Goal: Task Accomplishment & Management: Manage account settings

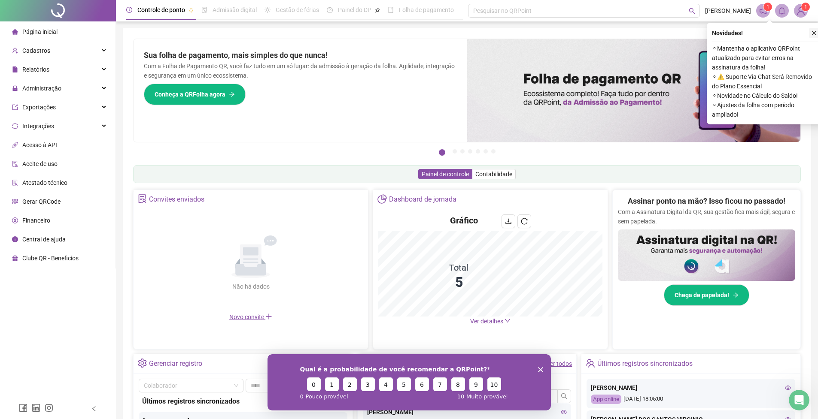
click at [813, 36] on icon "close" at bounding box center [814, 33] width 6 height 6
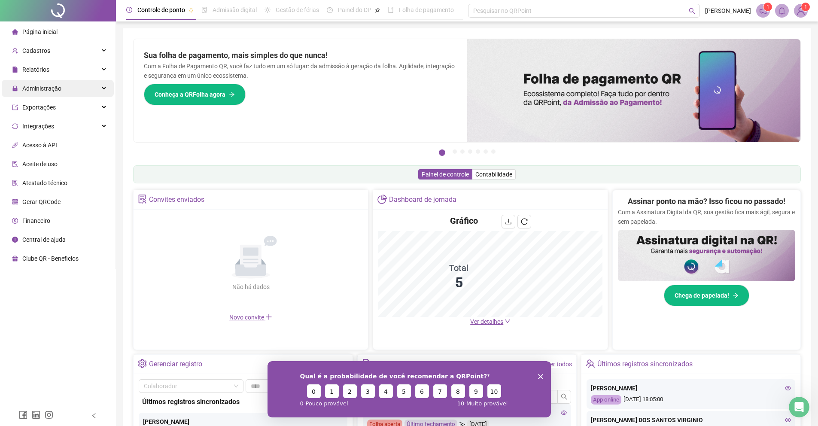
click at [88, 85] on div "Administração" at bounding box center [58, 88] width 112 height 17
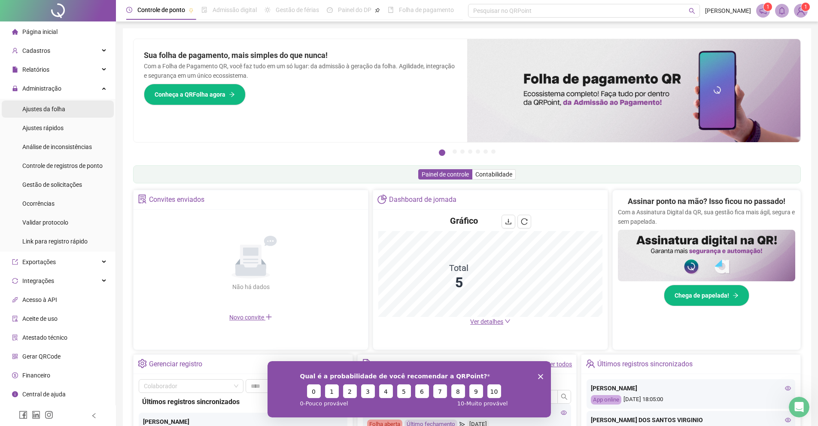
click at [75, 113] on li "Ajustes da folha" at bounding box center [58, 108] width 112 height 17
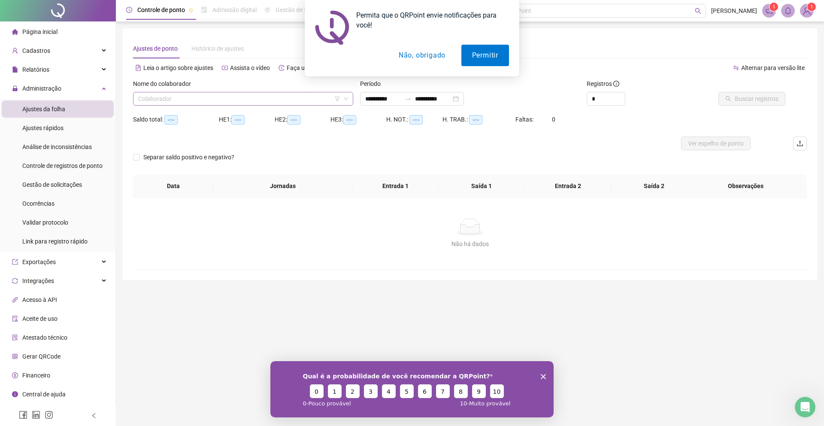
click at [205, 103] on input "search" at bounding box center [239, 98] width 202 height 13
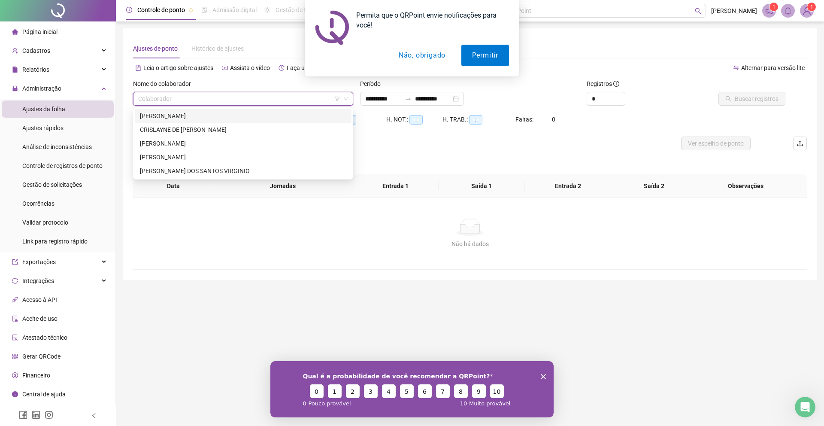
click at [206, 112] on div "[PERSON_NAME]" at bounding box center [243, 115] width 206 height 9
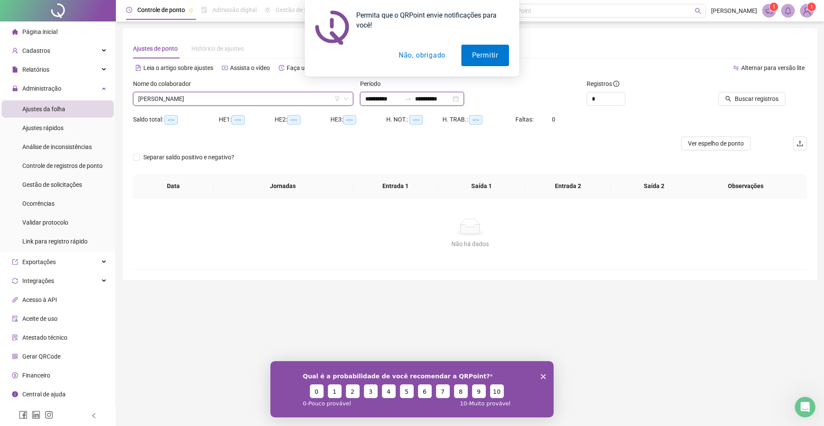
click at [392, 94] on input "**********" at bounding box center [383, 98] width 36 height 9
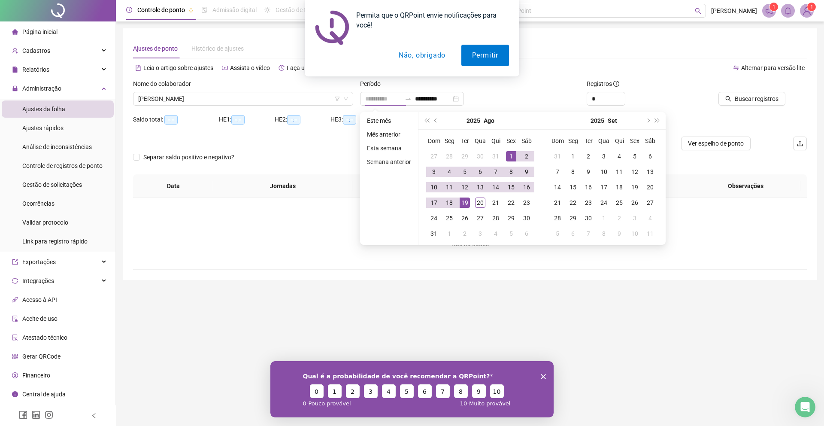
click at [516, 157] on div "1" at bounding box center [511, 156] width 10 height 10
type input "**********"
click at [480, 207] on div "20" at bounding box center [480, 202] width 10 height 10
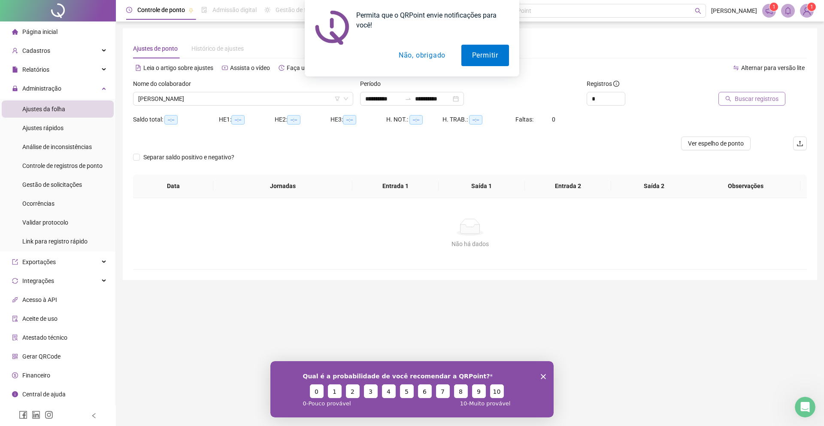
click at [737, 94] on span "Buscar registros" at bounding box center [757, 98] width 44 height 9
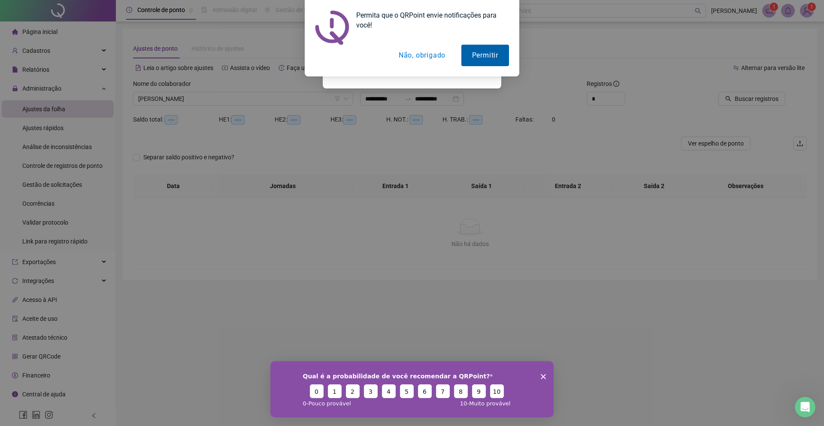
click at [467, 56] on button "Permitir" at bounding box center [485, 55] width 48 height 21
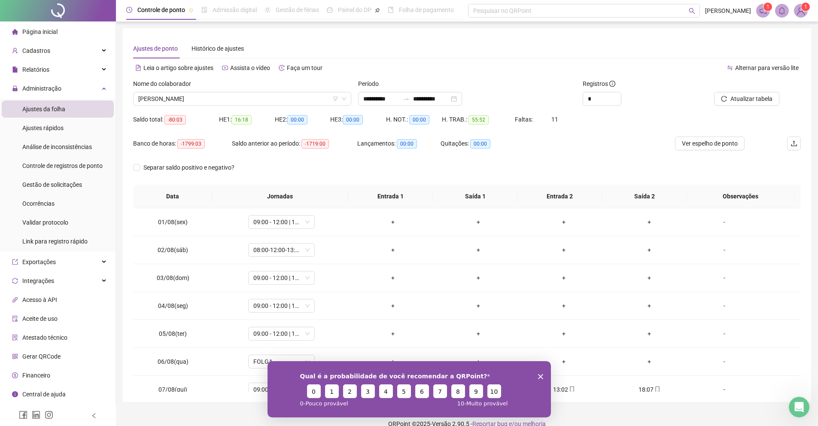
click at [538, 374] on polygon "Encerrar pesquisa" at bounding box center [539, 375] width 5 height 5
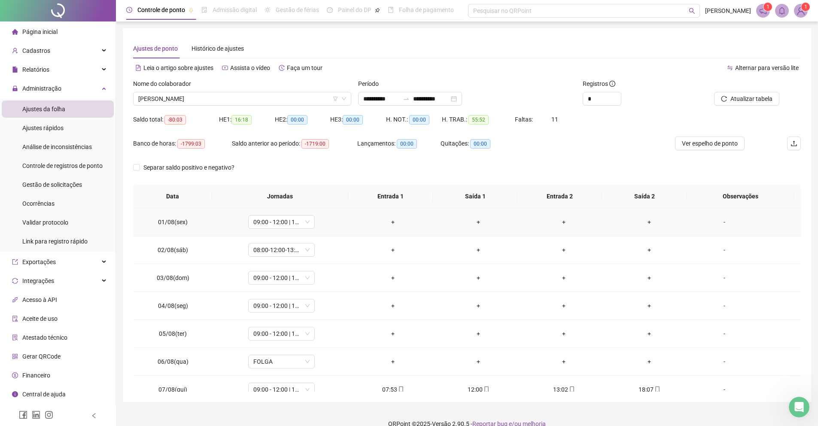
click at [390, 225] on div "+" at bounding box center [393, 221] width 72 height 9
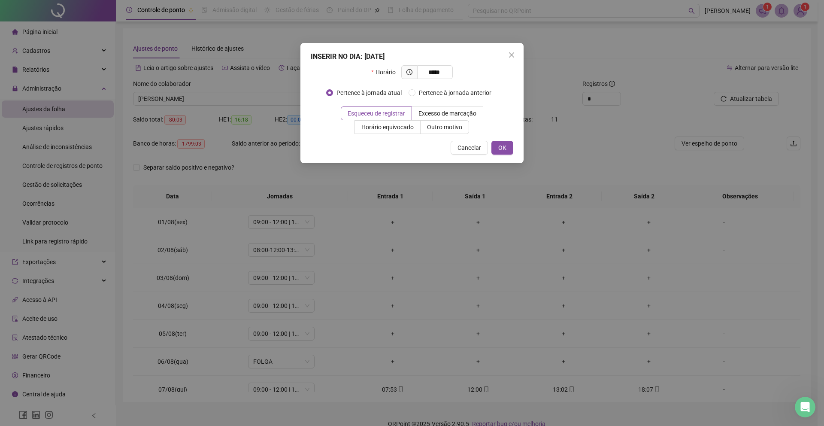
type input "*****"
click at [507, 155] on div "INSERIR NO DIA : [DATE] Horário ***** Pertence à jornada atual Pertence à jorna…" at bounding box center [411, 103] width 223 height 120
click at [507, 150] on button "OK" at bounding box center [502, 148] width 22 height 14
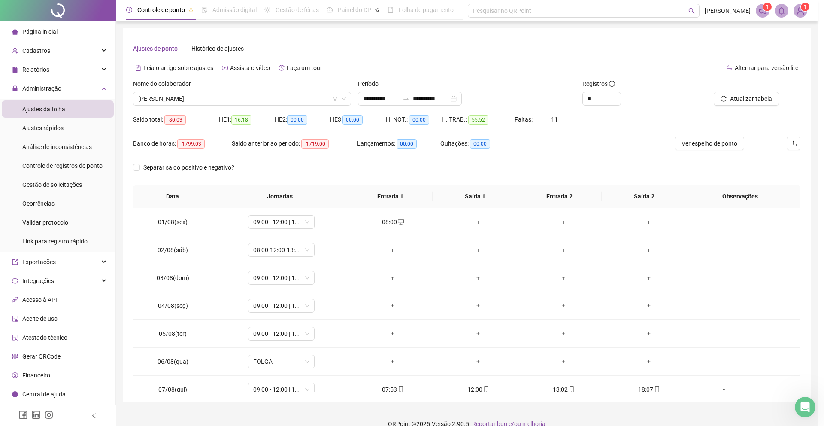
click at [278, 226] on div "INSERIR NO DIA : [DATE] Horário ***** Pertence à jornada atual Pertence à jorna…" at bounding box center [412, 213] width 824 height 426
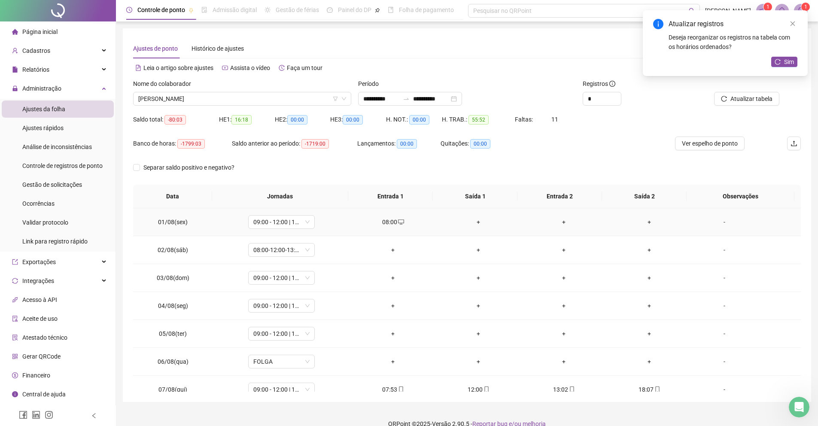
click at [278, 226] on span "09:00 - 12:00 | 13:00 - 18:00" at bounding box center [281, 221] width 56 height 13
click at [319, 290] on div "08:00 - 12:00 | 13:00 - 18:00" at bounding box center [293, 284] width 88 height 14
click at [324, 201] on span "Sim" at bounding box center [319, 199] width 10 height 9
click at [474, 223] on div "+" at bounding box center [479, 221] width 72 height 9
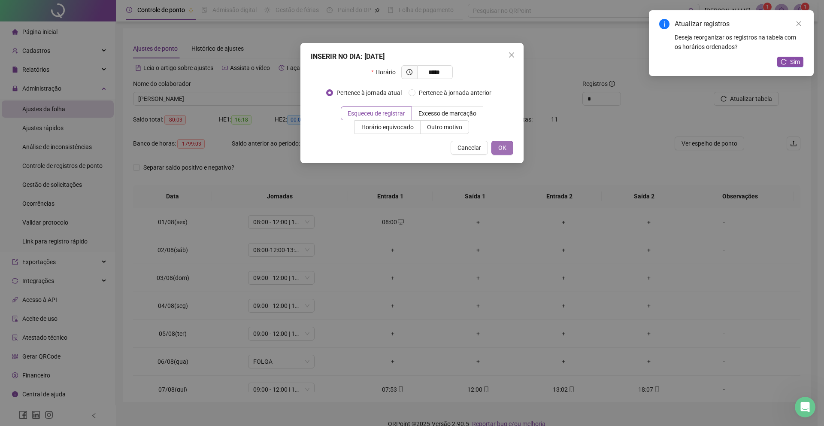
type input "*****"
click at [498, 150] on span "OK" at bounding box center [502, 147] width 8 height 9
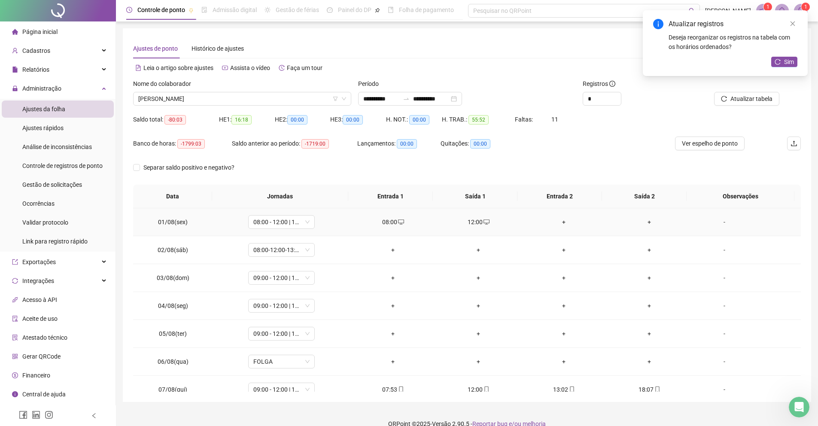
click at [563, 221] on div "+" at bounding box center [564, 221] width 72 height 9
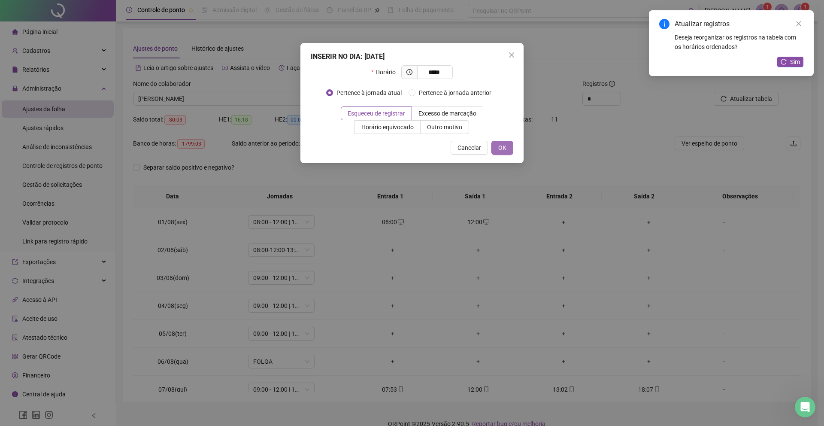
type input "*****"
click at [497, 152] on button "OK" at bounding box center [502, 148] width 22 height 14
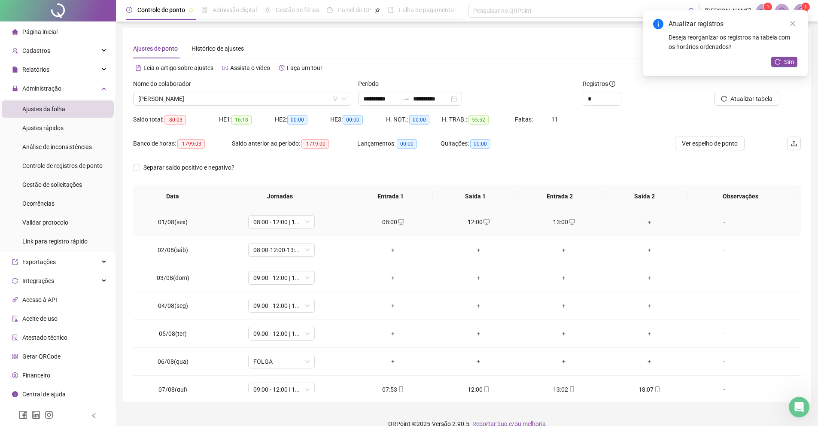
click at [640, 223] on div "+" at bounding box center [649, 221] width 72 height 9
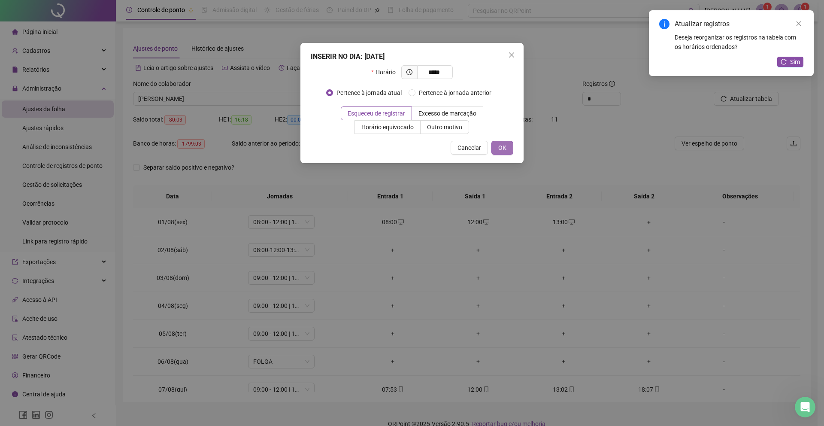
type input "*****"
click at [508, 151] on button "OK" at bounding box center [502, 148] width 22 height 14
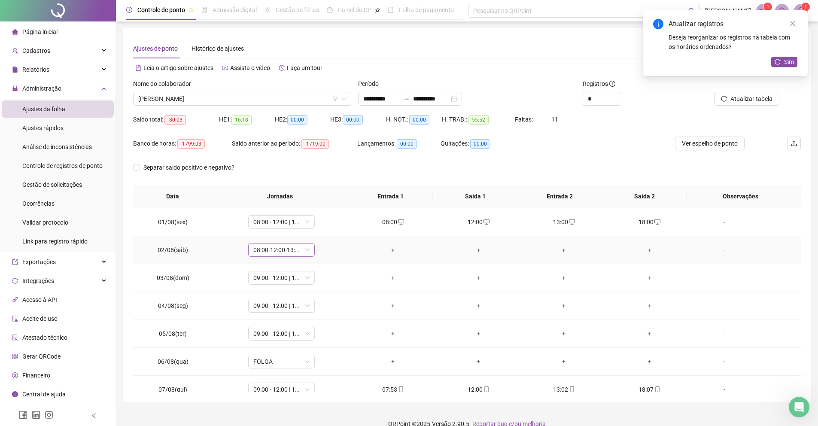
click at [282, 252] on span "08:00-12:00-13:00-17:00" at bounding box center [281, 249] width 56 height 13
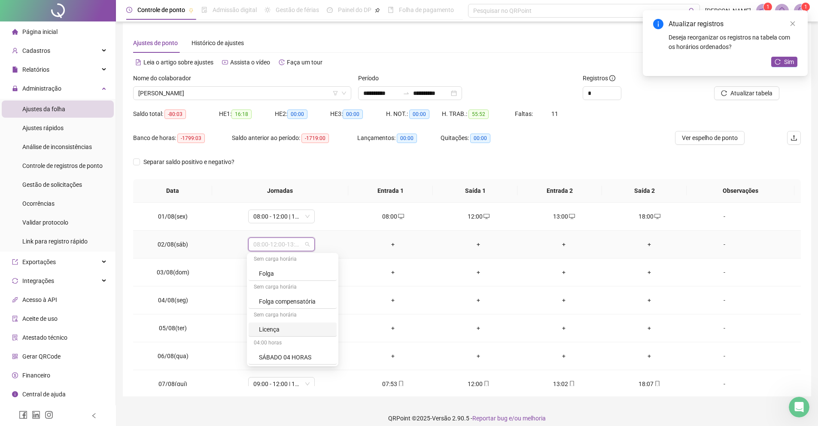
scroll to position [11, 0]
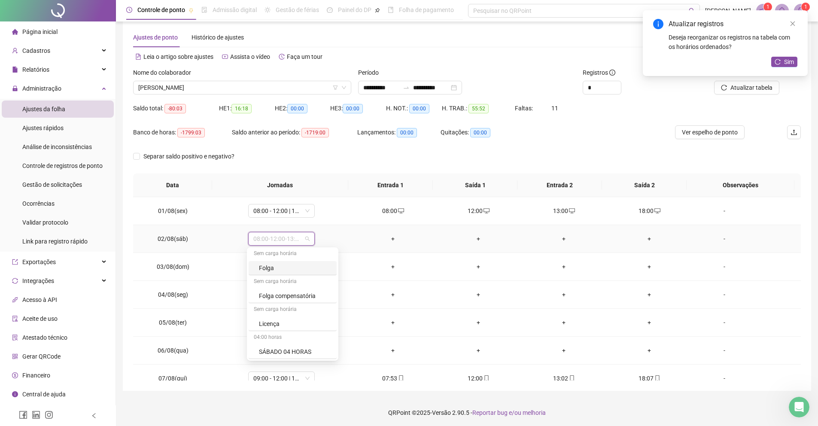
click at [291, 273] on div "Folga" at bounding box center [293, 268] width 88 height 14
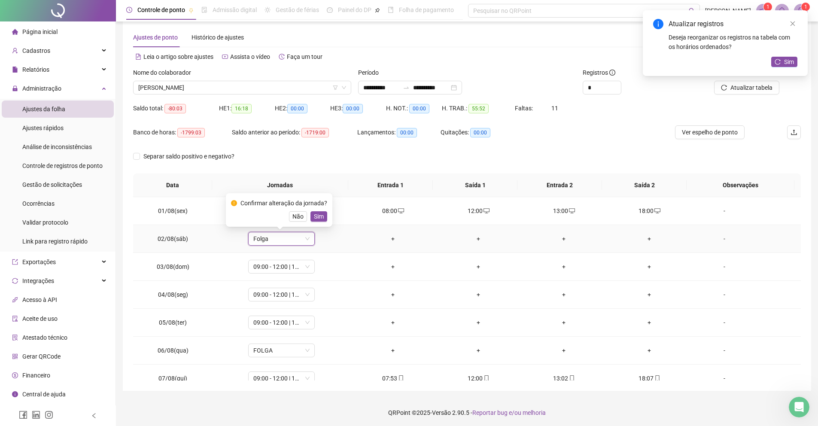
click at [319, 217] on span "Sim" at bounding box center [319, 216] width 10 height 9
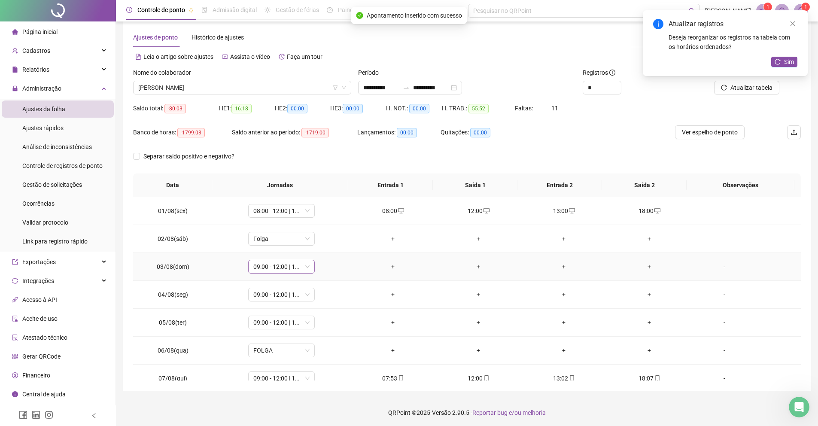
click at [287, 265] on span "09:00 - 12:00 | 13:00 - 18:00" at bounding box center [281, 266] width 56 height 13
click at [283, 296] on div "Folga" at bounding box center [295, 295] width 73 height 9
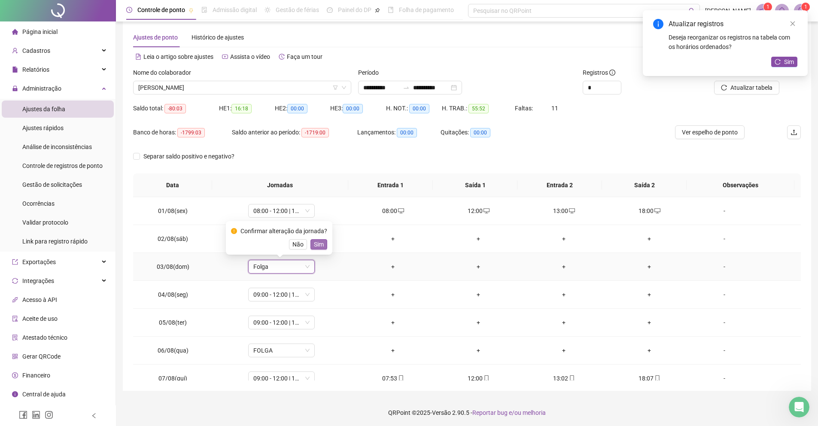
click at [324, 247] on span "Sim" at bounding box center [319, 244] width 10 height 9
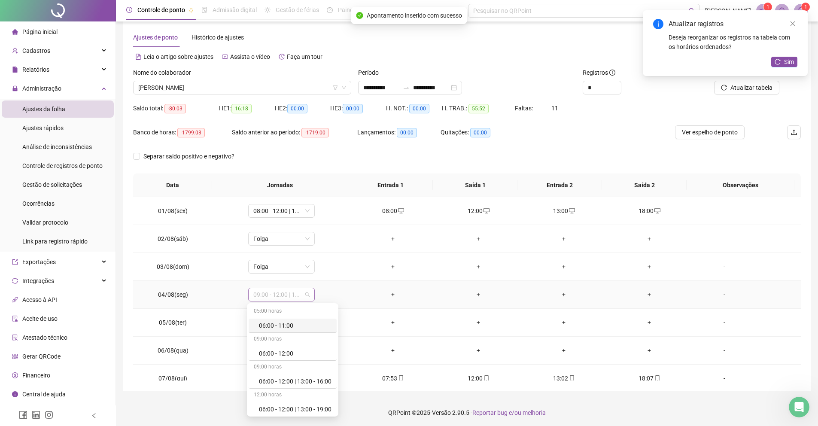
click at [294, 291] on span "09:00 - 12:00 | 13:00 - 18:00" at bounding box center [281, 294] width 56 height 13
click at [392, 290] on div "+" at bounding box center [393, 294] width 72 height 9
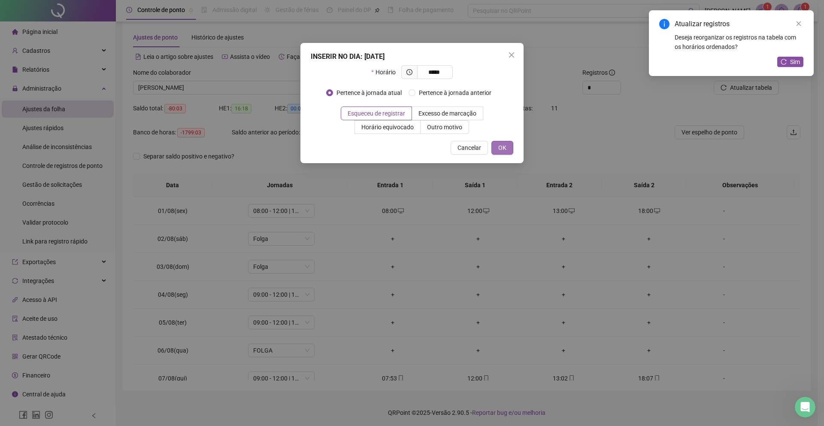
type input "*****"
click at [508, 151] on button "OK" at bounding box center [502, 148] width 22 height 14
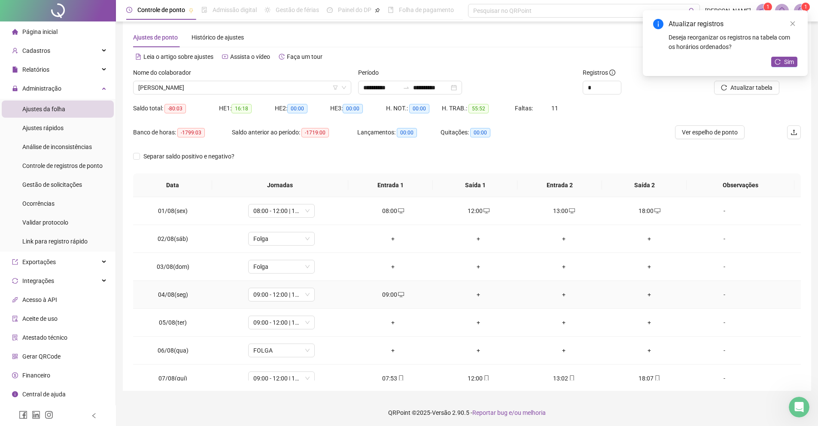
click at [471, 292] on div "+" at bounding box center [479, 294] width 72 height 9
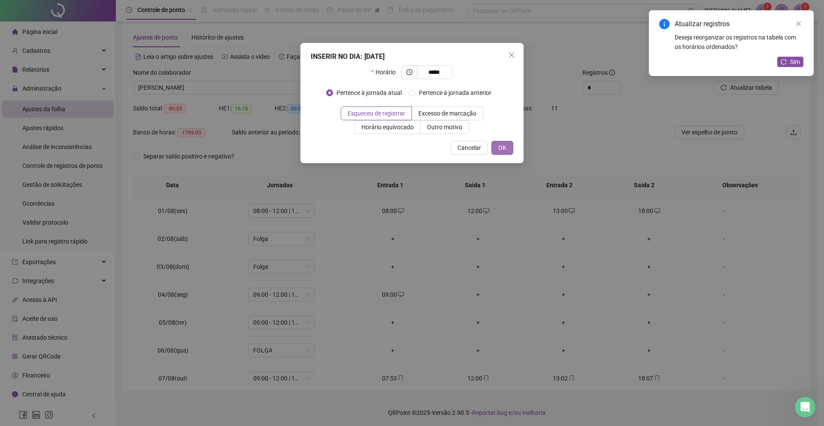
type input "*****"
click at [501, 143] on span "OK" at bounding box center [502, 147] width 8 height 9
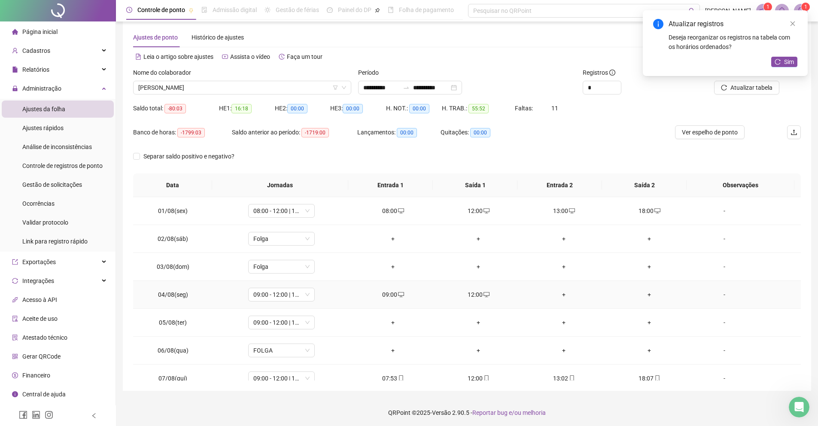
click at [556, 291] on div "+" at bounding box center [564, 294] width 72 height 9
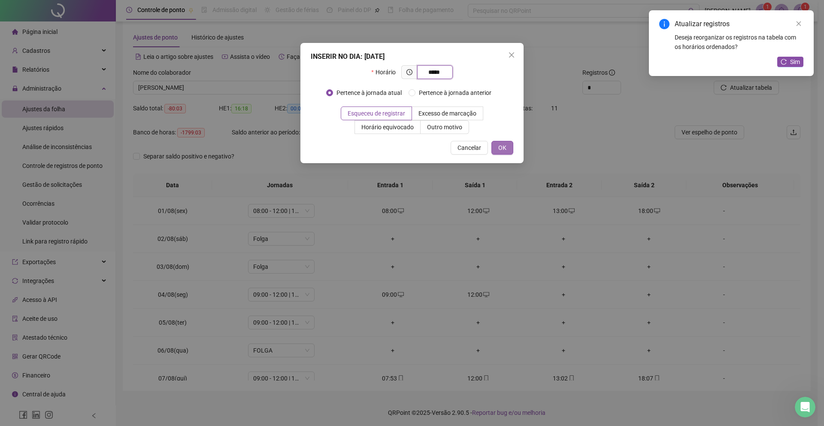
type input "*****"
click at [504, 151] on span "OK" at bounding box center [502, 147] width 8 height 9
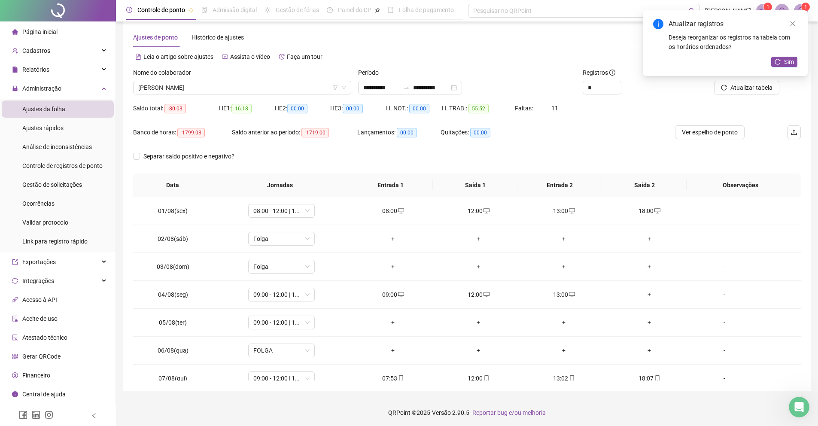
click at [640, 292] on div "+" at bounding box center [649, 294] width 72 height 9
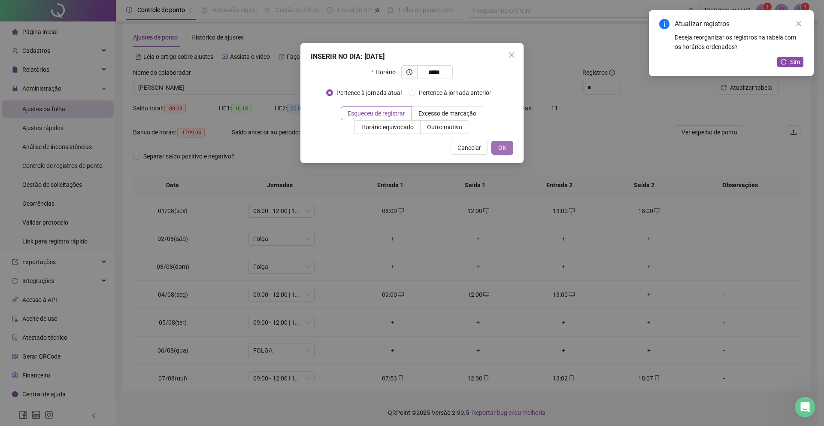
type input "*****"
click at [511, 150] on button "OK" at bounding box center [502, 148] width 22 height 14
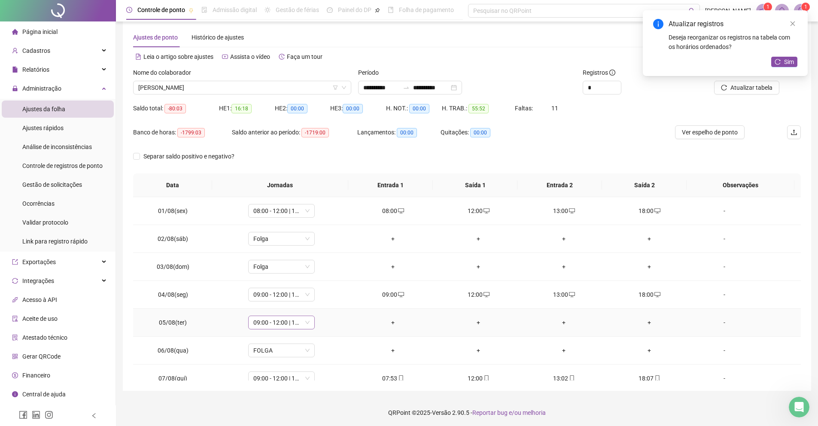
click at [297, 323] on span "09:00 - 12:00 | 13:00 - 18:00" at bounding box center [281, 322] width 56 height 13
click at [298, 264] on div "08:00 - 12:00 | 13:00 - 18:00" at bounding box center [295, 264] width 73 height 9
click at [327, 301] on button "Sim" at bounding box center [318, 300] width 17 height 10
click at [388, 323] on div "+" at bounding box center [393, 322] width 72 height 9
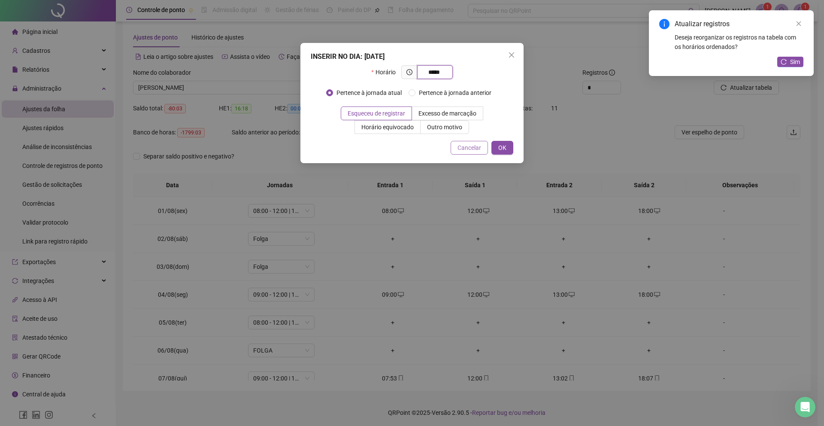
type input "*****"
click at [490, 145] on div "Cancelar OK" at bounding box center [412, 148] width 203 height 14
click at [506, 146] on span "OK" at bounding box center [502, 147] width 8 height 9
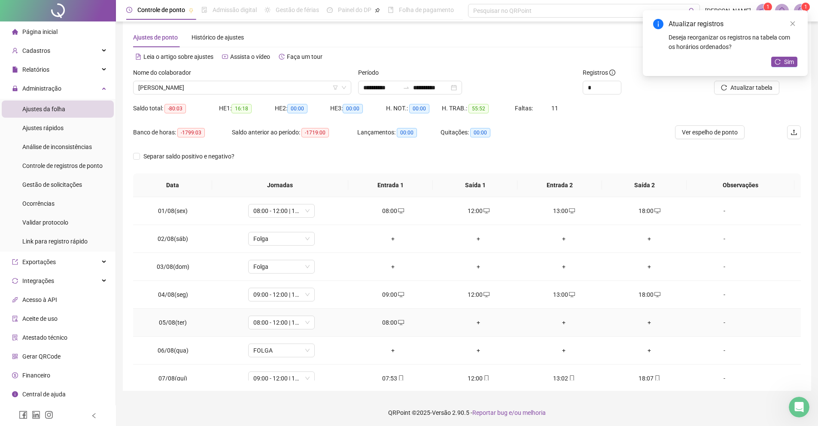
click at [477, 327] on td "+" at bounding box center [478, 323] width 85 height 28
click at [475, 324] on div "+" at bounding box center [479, 322] width 72 height 9
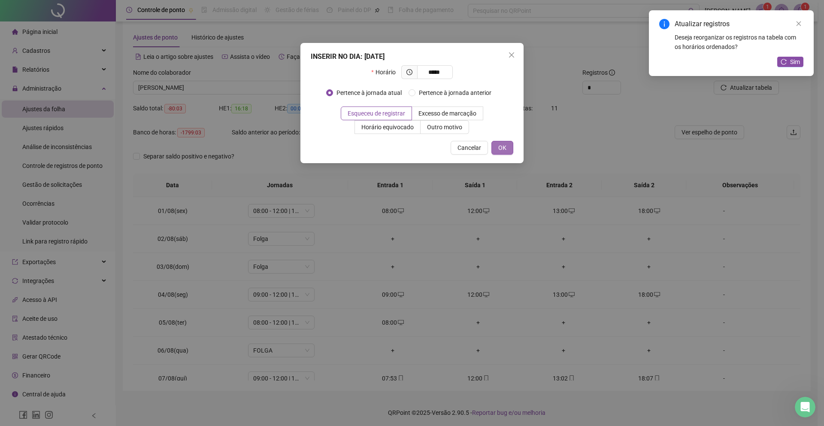
type input "*****"
click at [504, 145] on span "OK" at bounding box center [502, 147] width 8 height 9
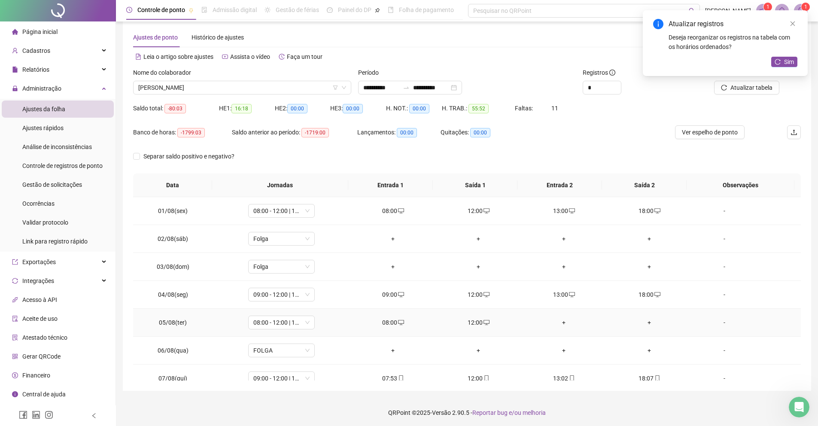
click at [561, 325] on div "+" at bounding box center [564, 322] width 72 height 9
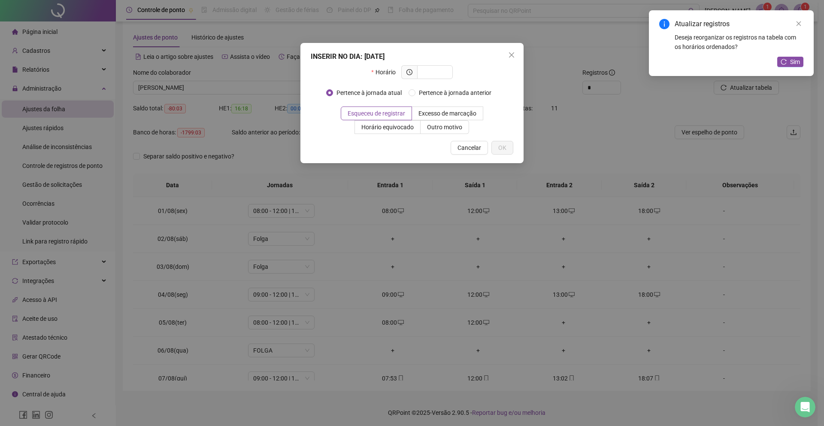
click at [563, 326] on div "INSERIR NO DIA : [DATE] Horário Pertence à jornada atual Pertence à jornada ant…" at bounding box center [412, 213] width 824 height 426
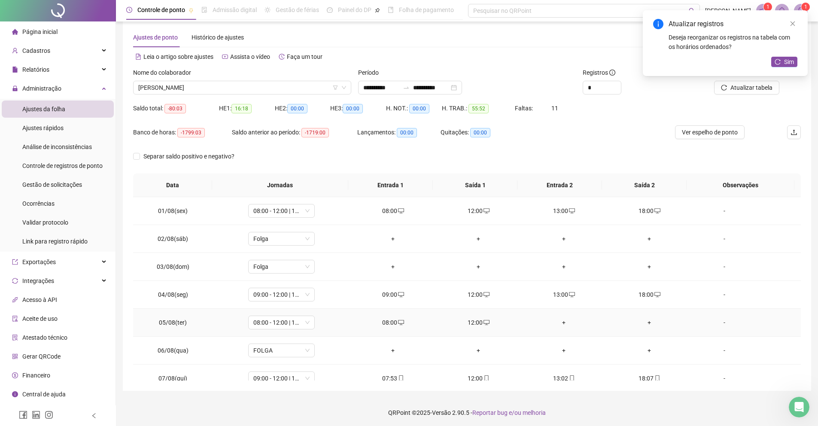
click at [558, 318] on div "+" at bounding box center [564, 322] width 72 height 9
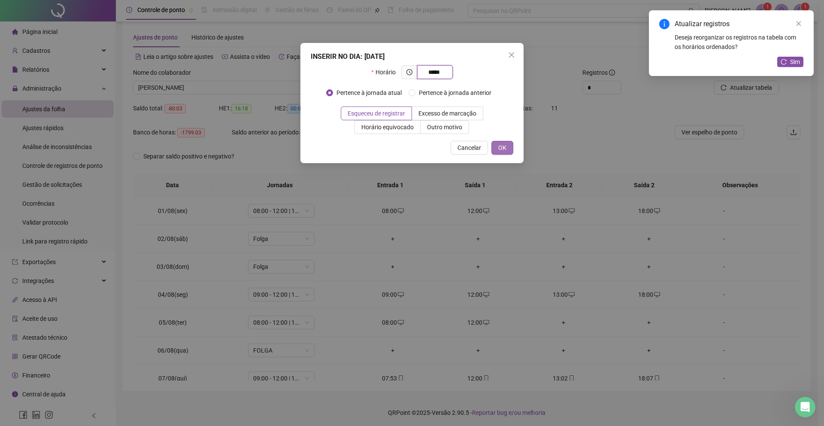
type input "*****"
click at [506, 150] on span "OK" at bounding box center [502, 147] width 8 height 9
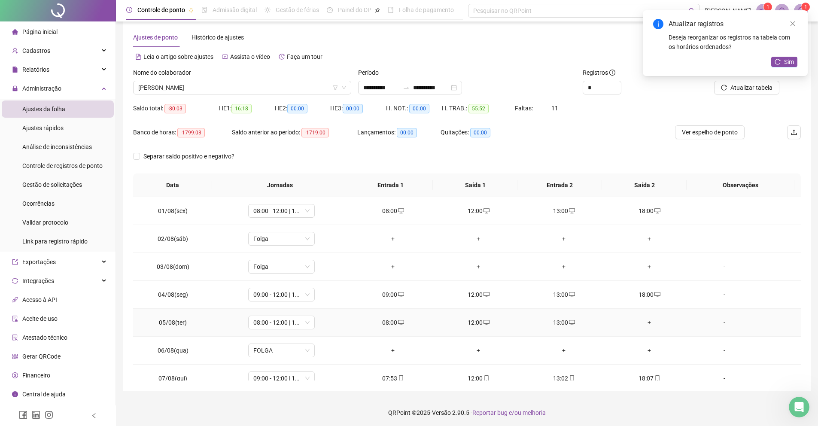
click at [648, 324] on div "+" at bounding box center [649, 322] width 72 height 9
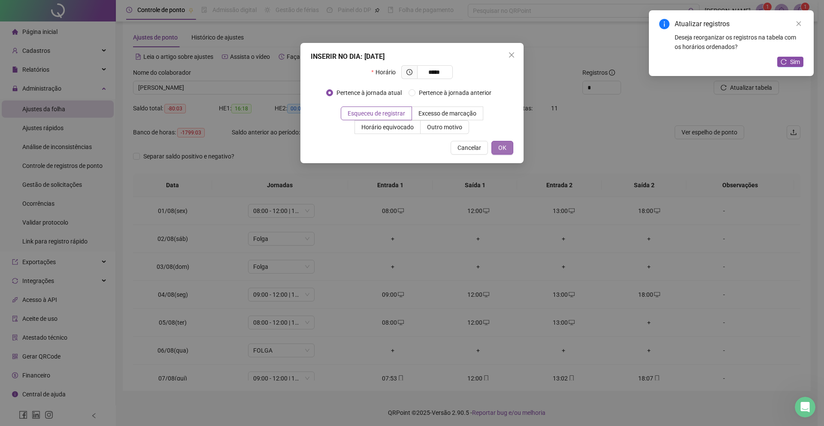
type input "*****"
click at [498, 145] on span "OK" at bounding box center [502, 147] width 8 height 9
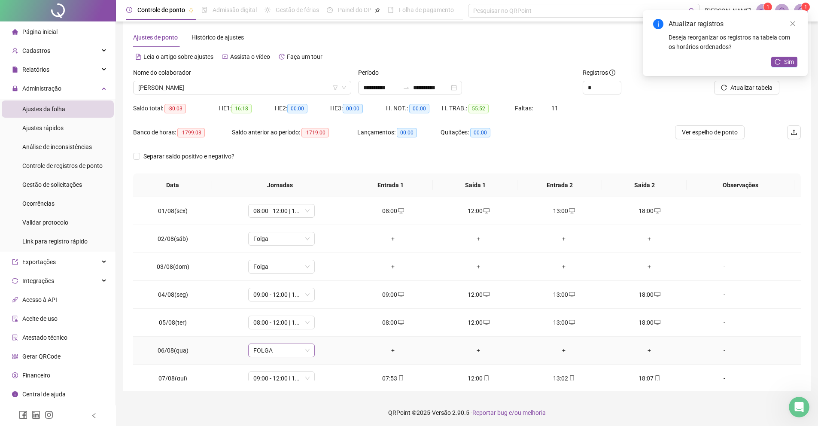
click at [270, 349] on span "FOLGA" at bounding box center [281, 350] width 56 height 13
drag, startPoint x: 280, startPoint y: 305, endPoint x: 282, endPoint y: 284, distance: 20.7
click at [282, 284] on div "05:00 horas 06:00 - 11:00 09:00 horas 06:00 - 12:00 09:00 horas 06:00 - 12:00 |…" at bounding box center [293, 301] width 88 height 363
click at [282, 284] on div "08:00 - 12:00 | 13:00 - 18:00" at bounding box center [295, 280] width 73 height 9
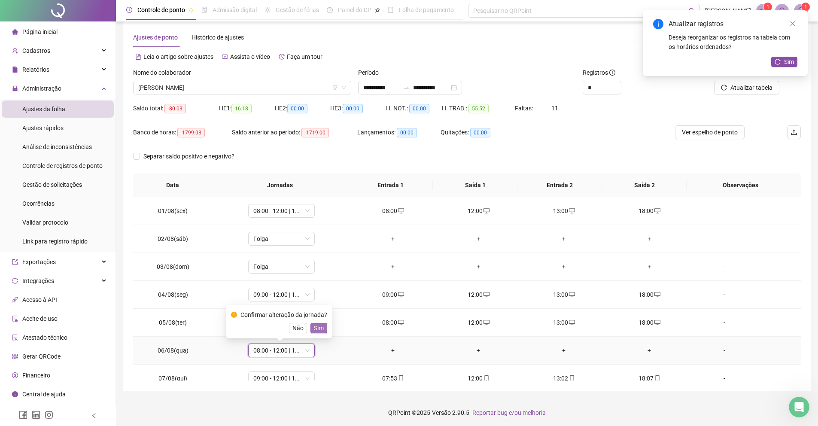
click at [330, 326] on div "Confirmar alteração da jornada? Não Sim" at bounding box center [279, 321] width 106 height 33
click at [326, 328] on button "Sim" at bounding box center [318, 328] width 17 height 10
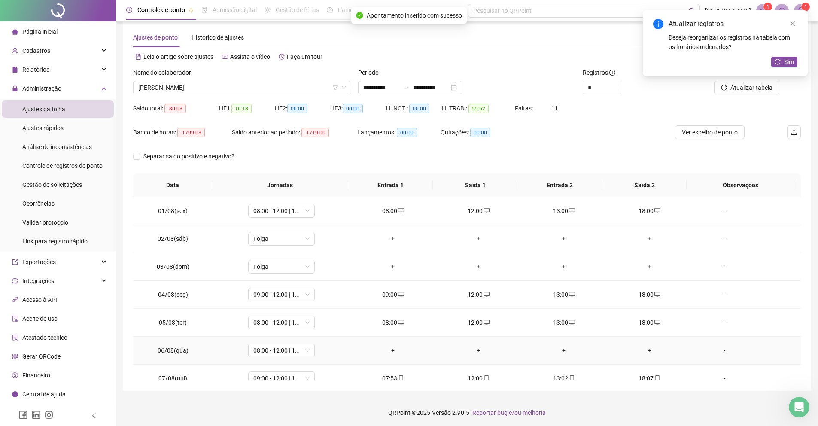
click at [392, 347] on div "+" at bounding box center [393, 350] width 72 height 9
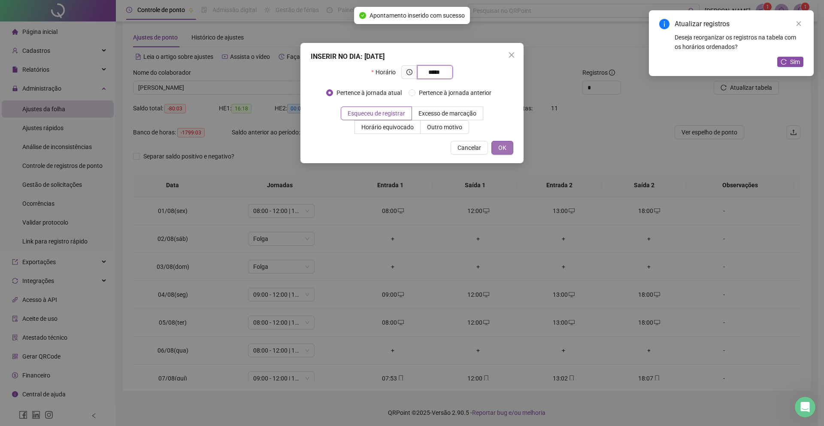
type input "*****"
click at [500, 149] on span "OK" at bounding box center [502, 147] width 8 height 9
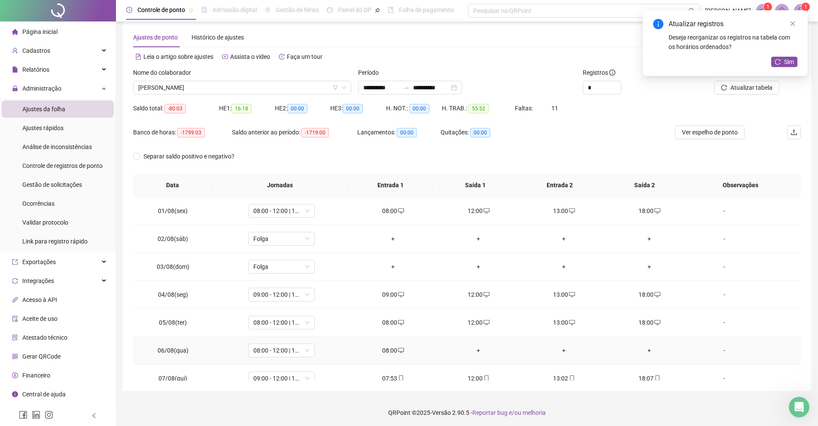
click at [478, 353] on div "+" at bounding box center [479, 350] width 72 height 9
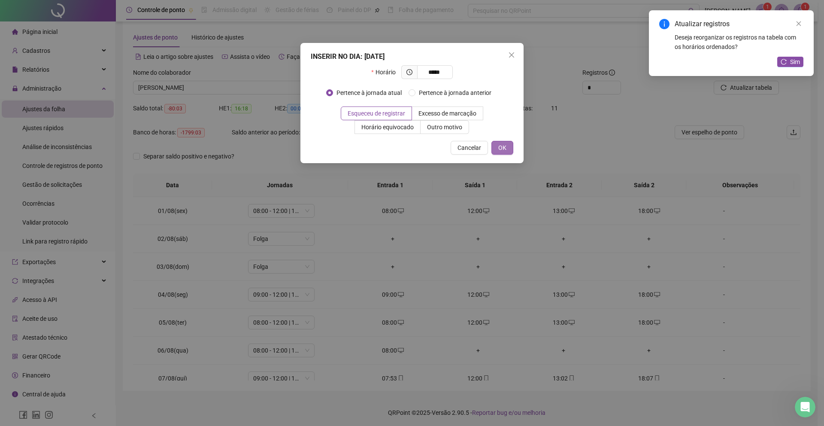
type input "*****"
click at [503, 152] on span "OK" at bounding box center [502, 147] width 8 height 9
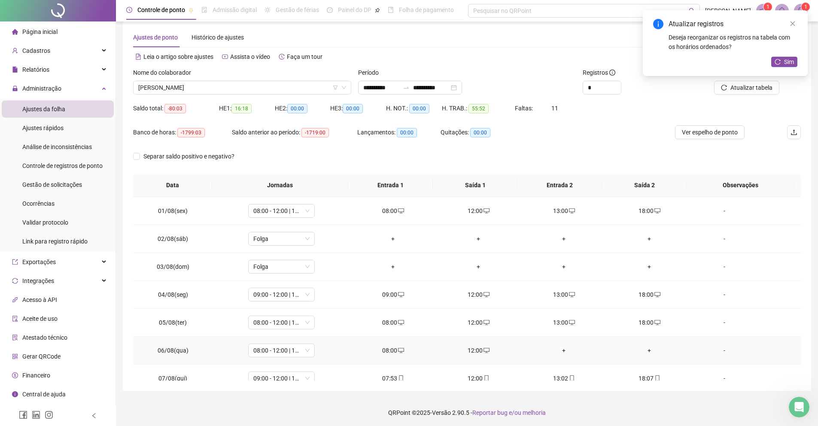
click at [559, 355] on td "+" at bounding box center [563, 351] width 85 height 28
click at [559, 347] on div "+" at bounding box center [564, 350] width 72 height 9
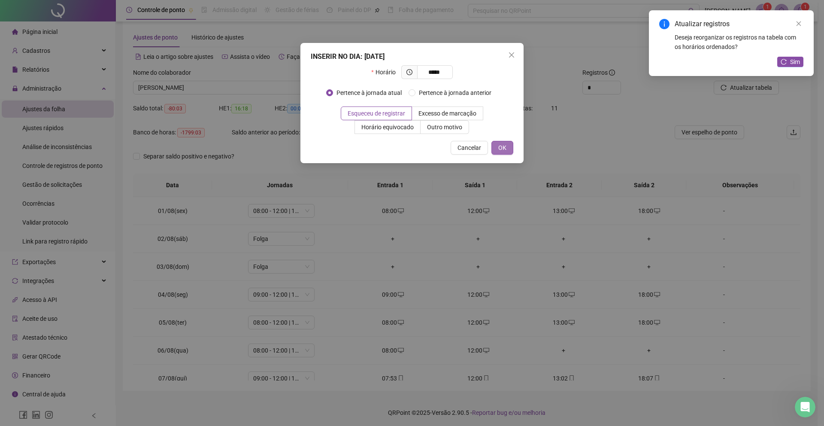
type input "*****"
drag, startPoint x: 507, startPoint y: 147, endPoint x: 552, endPoint y: 207, distance: 75.1
click at [508, 147] on button "OK" at bounding box center [502, 148] width 22 height 14
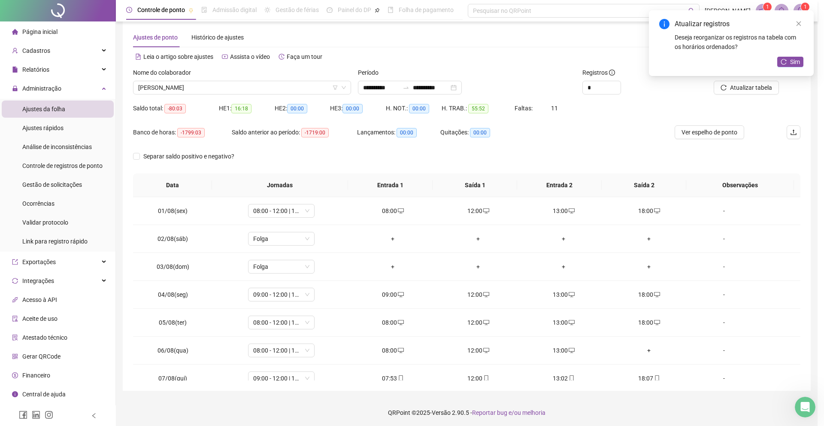
drag, startPoint x: 658, startPoint y: 348, endPoint x: 652, endPoint y: 349, distance: 5.3
click at [650, 350] on div "+" at bounding box center [649, 350] width 72 height 9
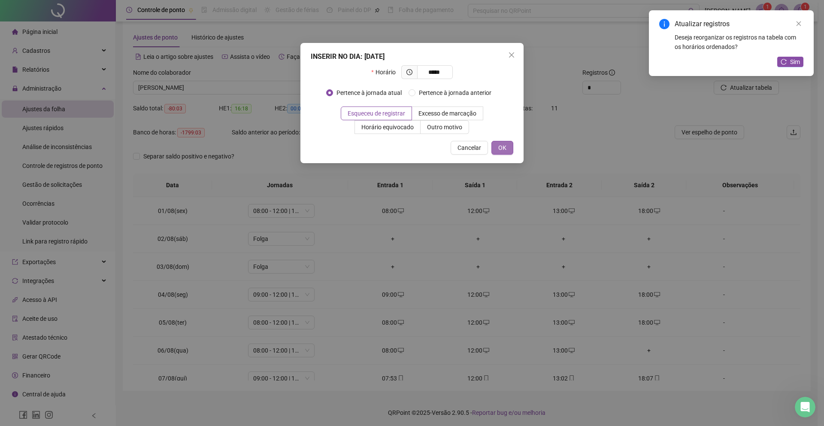
type input "*****"
click at [512, 146] on button "OK" at bounding box center [502, 148] width 22 height 14
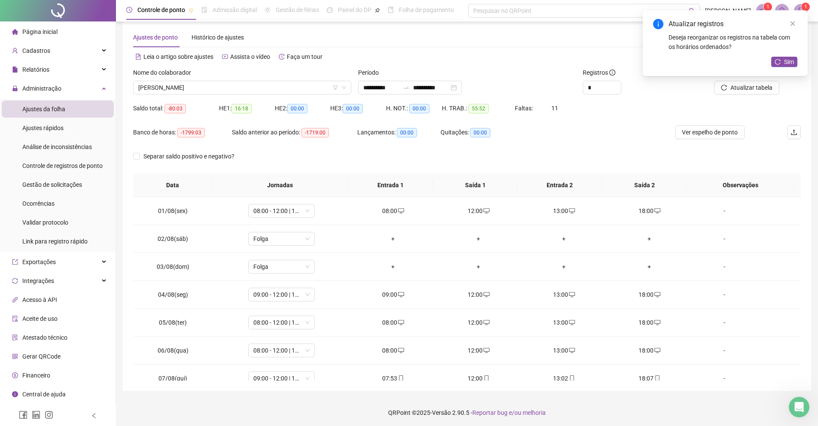
scroll to position [124, 0]
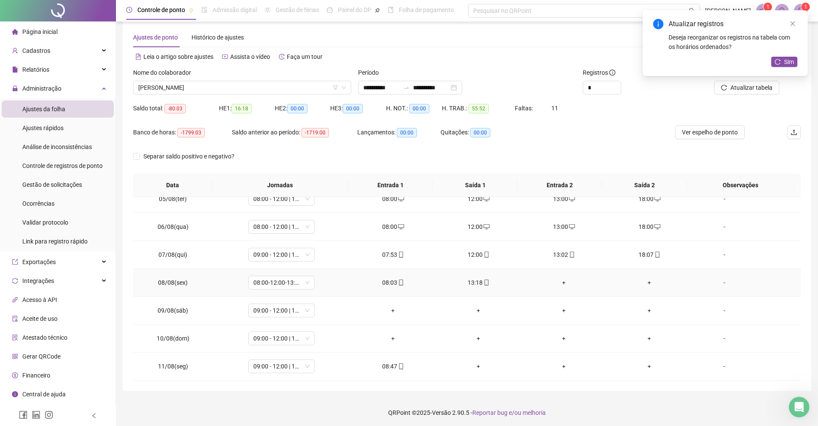
click at [555, 282] on div "+" at bounding box center [564, 282] width 72 height 9
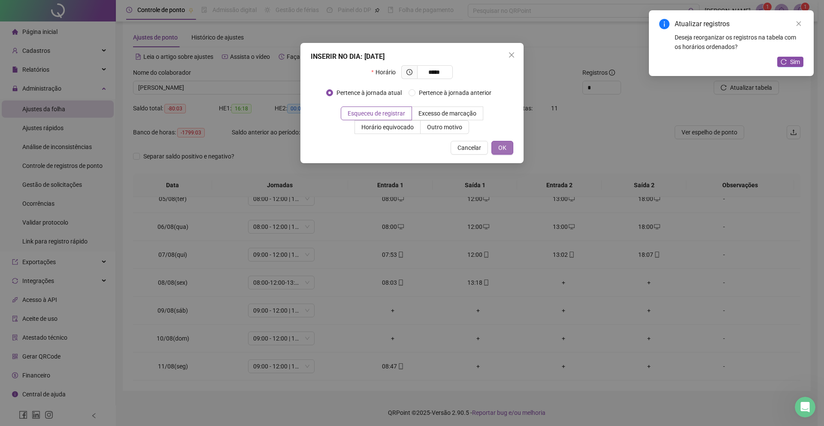
type input "*****"
click at [512, 149] on button "OK" at bounding box center [502, 148] width 22 height 14
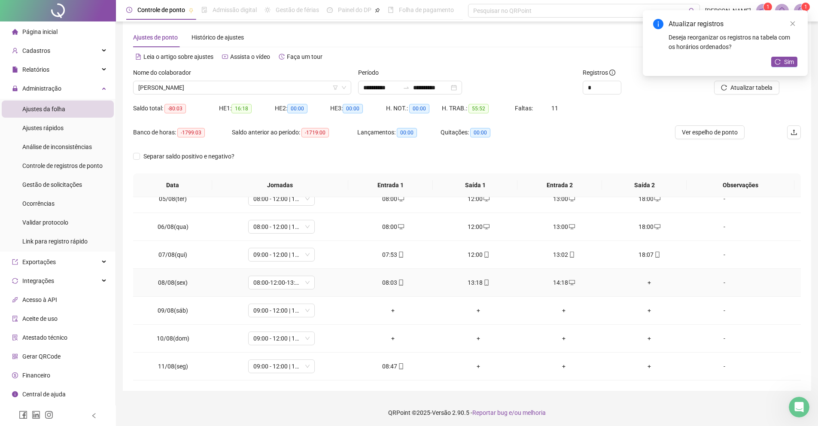
click at [643, 285] on div "+" at bounding box center [649, 282] width 72 height 9
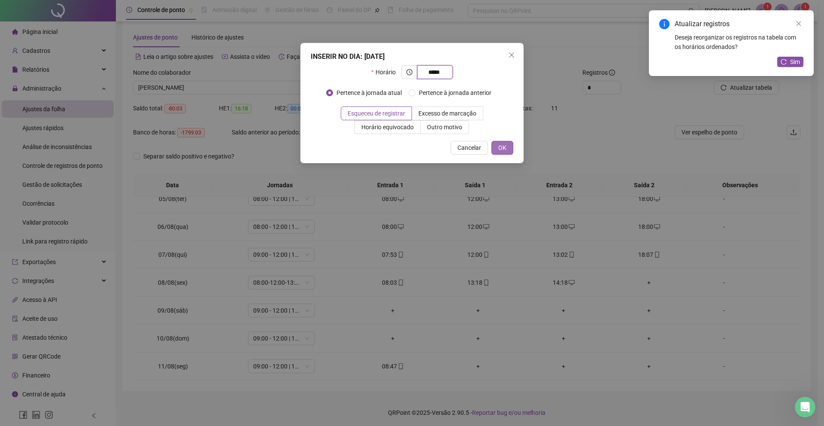
type input "*****"
click at [505, 149] on span "OK" at bounding box center [502, 147] width 8 height 9
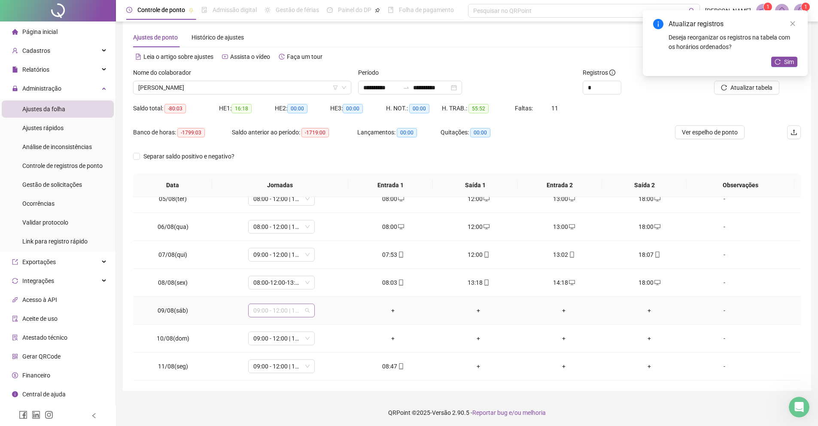
click at [295, 311] on span "09:00 - 12:00 | 13:00 - 18:00" at bounding box center [281, 310] width 56 height 13
click at [278, 291] on div "Folga" at bounding box center [295, 294] width 73 height 9
click at [318, 285] on span "Sim" at bounding box center [319, 287] width 10 height 9
click at [296, 334] on span "09:00 - 12:00 | 13:00 - 18:00" at bounding box center [281, 338] width 56 height 13
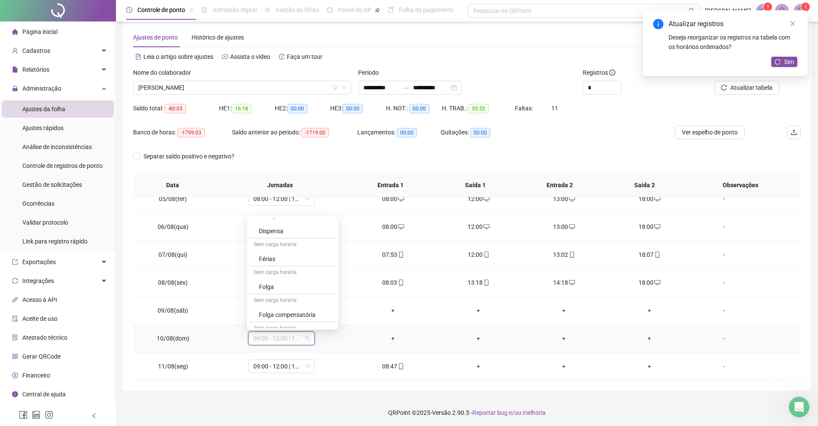
scroll to position [203, 0]
click at [301, 290] on div "Folga" at bounding box center [295, 286] width 73 height 9
click at [315, 315] on button "Sim" at bounding box center [318, 316] width 17 height 10
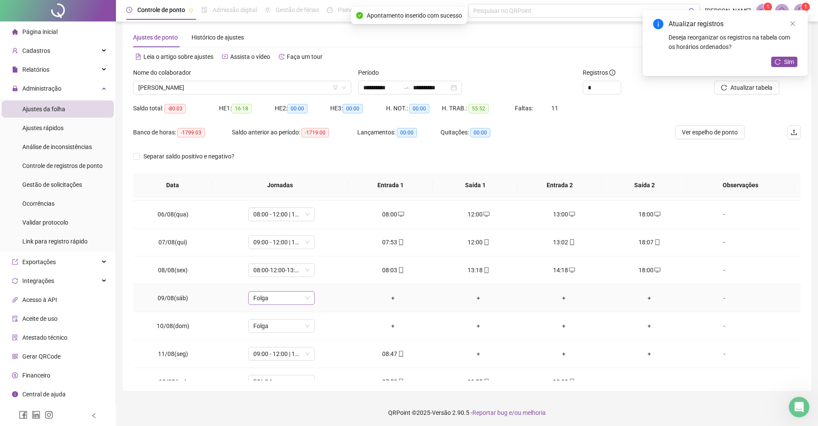
scroll to position [138, 0]
click at [473, 352] on div "+" at bounding box center [479, 351] width 72 height 9
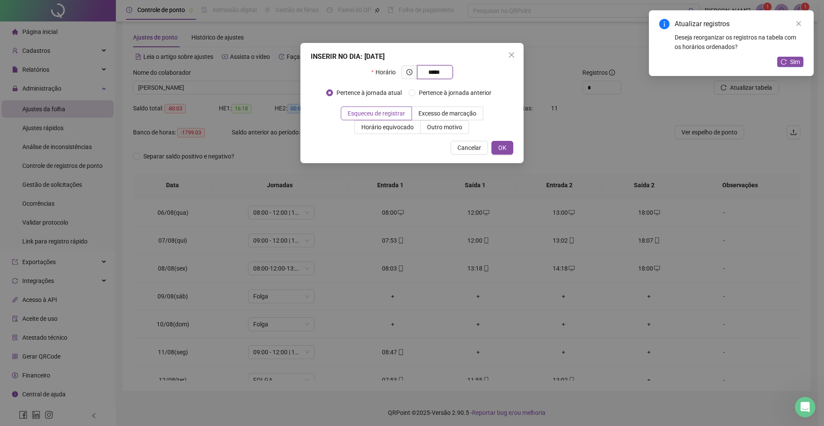
type input "*****"
click at [501, 140] on div "INSERIR NO DIA : [DATE] Horário ***** Pertence à jornada atual Pertence à jorna…" at bounding box center [411, 103] width 223 height 120
click at [501, 144] on span "OK" at bounding box center [502, 147] width 8 height 9
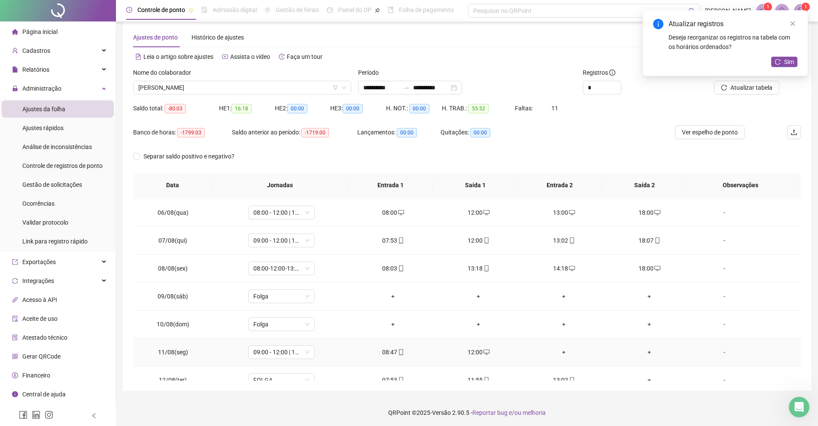
click at [552, 350] on div "+" at bounding box center [564, 351] width 72 height 9
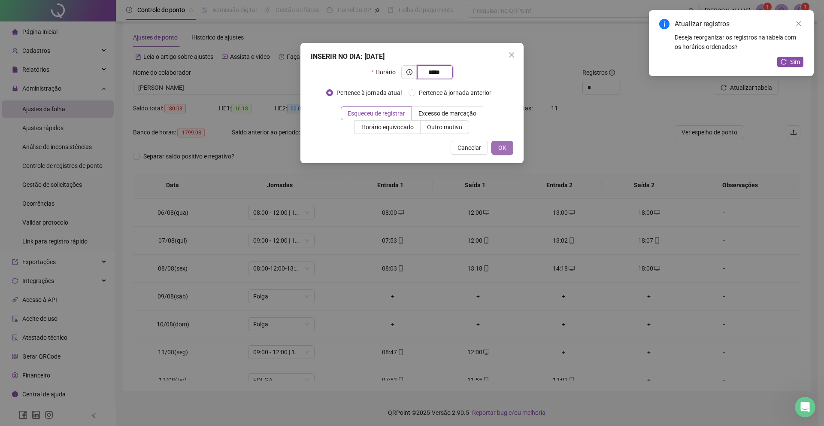
type input "*****"
click at [505, 151] on span "OK" at bounding box center [502, 147] width 8 height 9
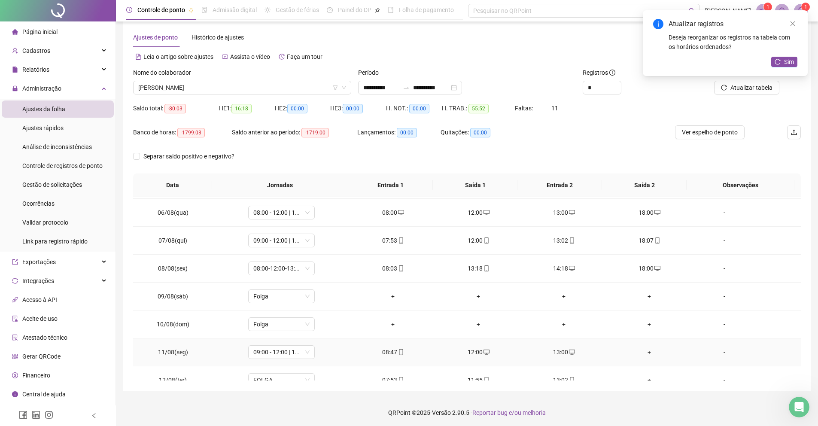
click at [641, 350] on div "+" at bounding box center [649, 351] width 72 height 9
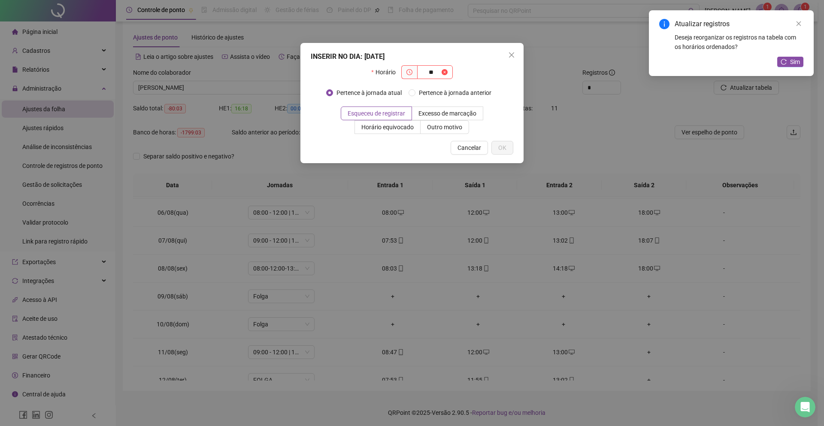
type input "*"
type input "*****"
click at [505, 151] on span "OK" at bounding box center [502, 147] width 8 height 9
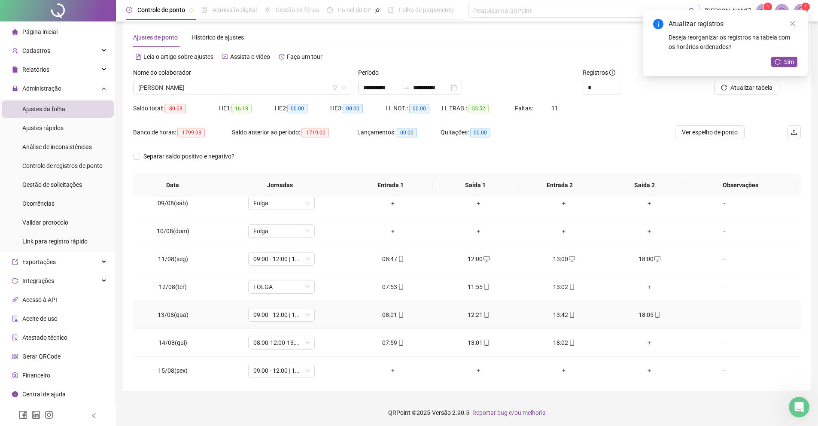
scroll to position [231, 0]
click at [291, 287] on span "FOLGA" at bounding box center [281, 286] width 56 height 13
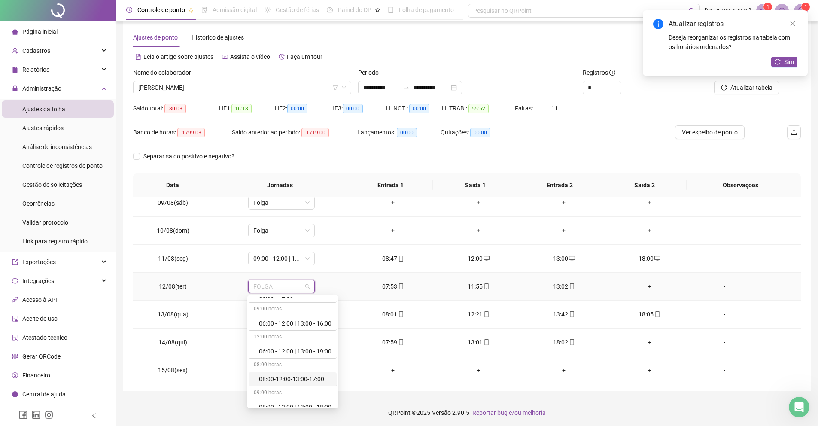
scroll to position [112, 0]
click at [305, 340] on div "08:00 - 12:00 | 13:00 - 18:00" at bounding box center [295, 344] width 73 height 9
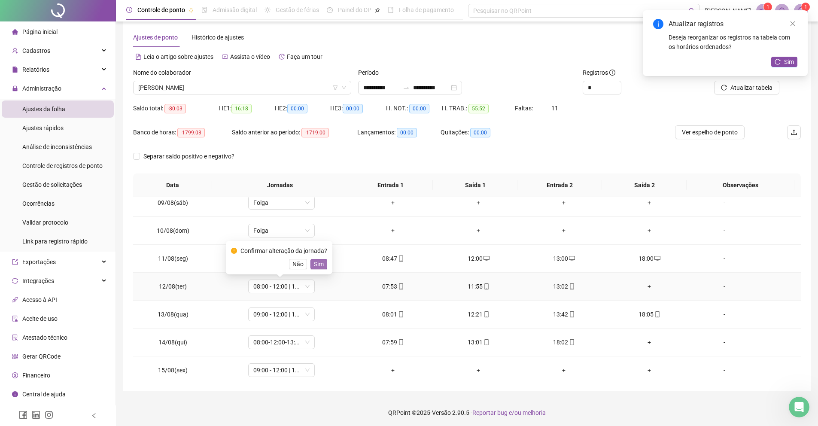
click at [322, 264] on span "Sim" at bounding box center [319, 263] width 10 height 9
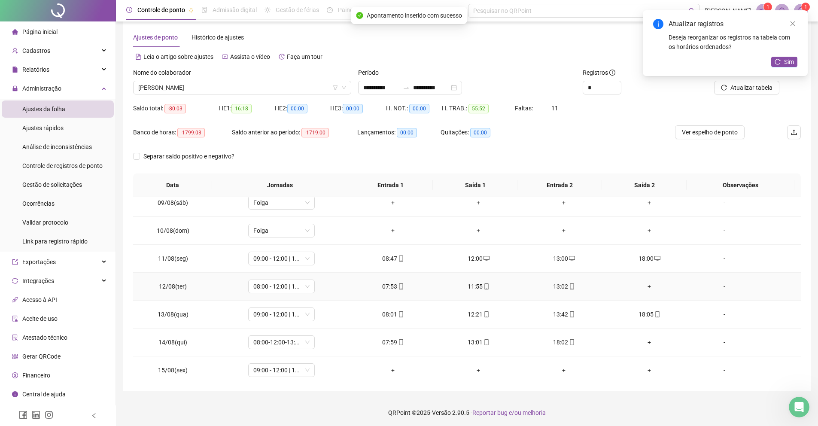
click at [646, 288] on div "+" at bounding box center [649, 286] width 72 height 9
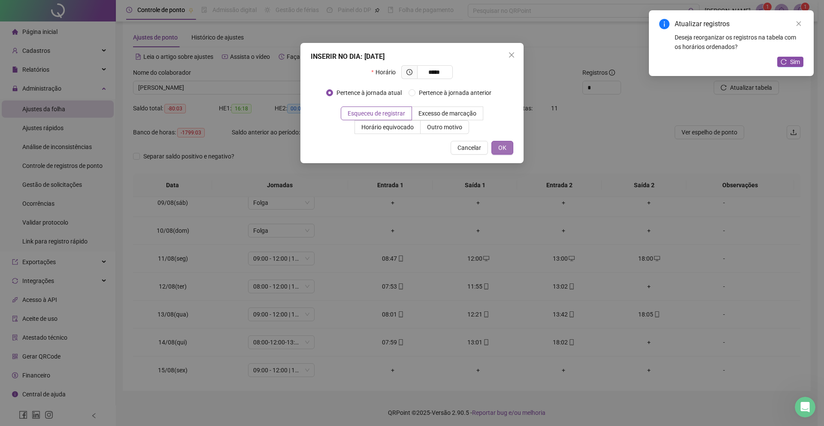
type input "*****"
click at [497, 146] on button "OK" at bounding box center [502, 148] width 22 height 14
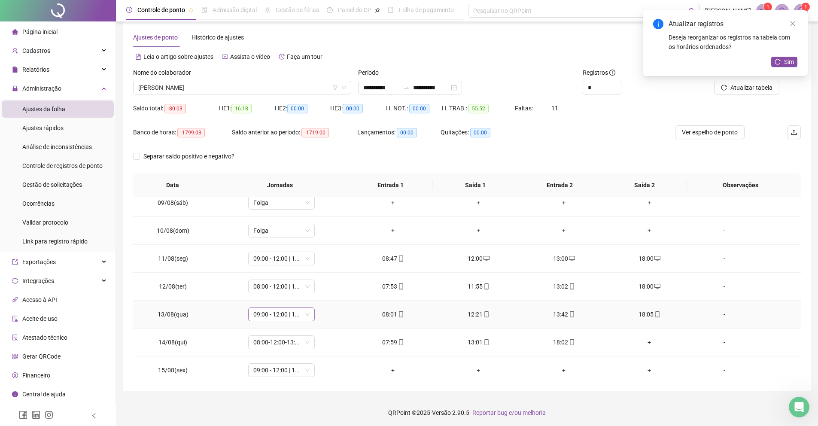
click at [276, 319] on span "09:00 - 12:00 | 13:00 - 18:00" at bounding box center [281, 314] width 56 height 13
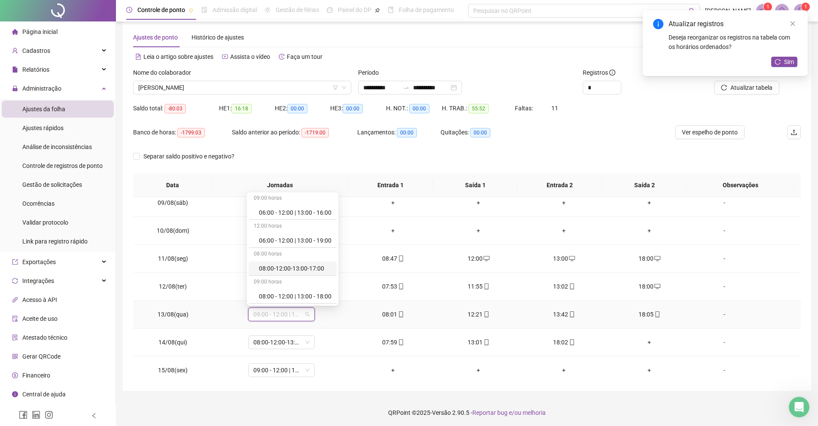
scroll to position [64, 0]
click at [297, 290] on div "08:00 - 12:00 | 13:00 - 18:00" at bounding box center [295, 290] width 73 height 9
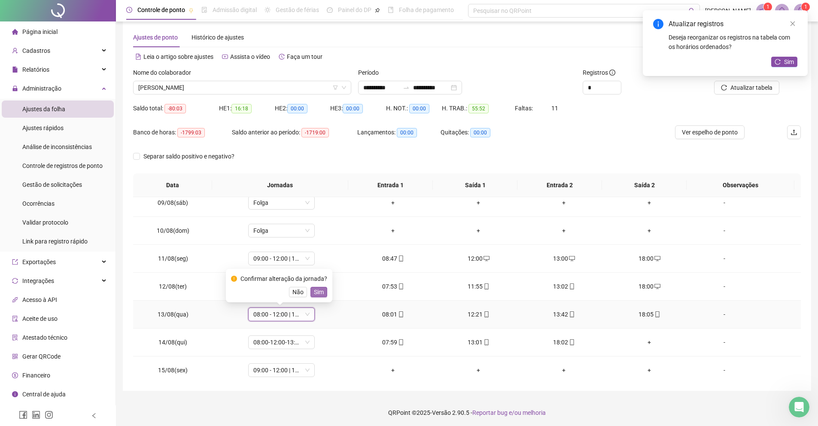
click at [324, 288] on span "Sim" at bounding box center [319, 291] width 10 height 9
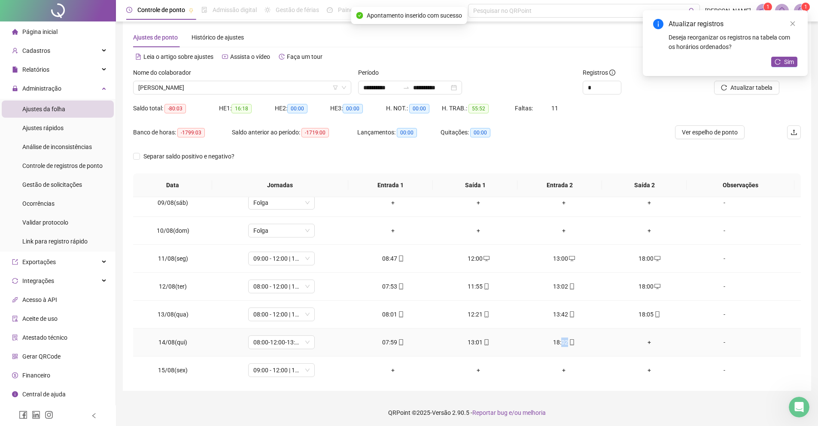
click at [558, 345] on td "18:02" at bounding box center [563, 342] width 85 height 28
click at [558, 343] on div "18:02" at bounding box center [564, 341] width 72 height 9
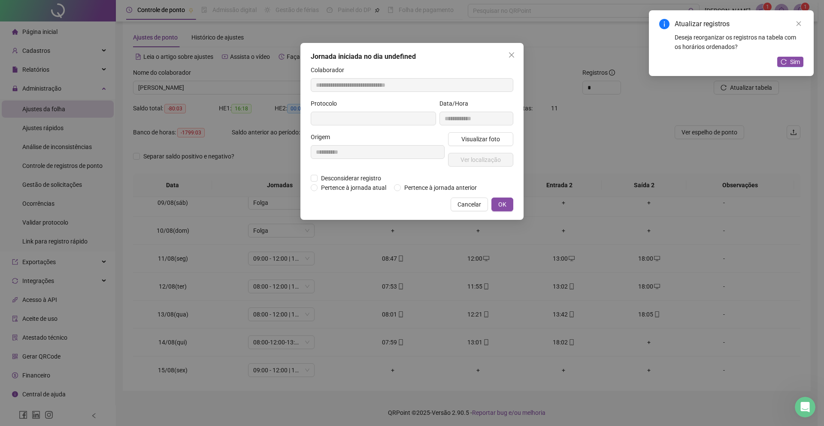
type input "**********"
click at [371, 179] on span "Desconsiderar registro" at bounding box center [351, 178] width 67 height 9
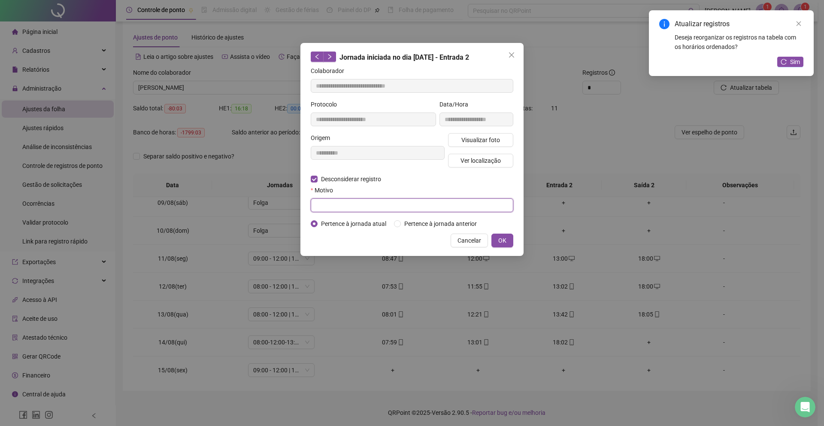
click at [456, 203] on input "text" at bounding box center [412, 205] width 203 height 14
type input "****"
click at [511, 247] on button "OK" at bounding box center [502, 241] width 22 height 14
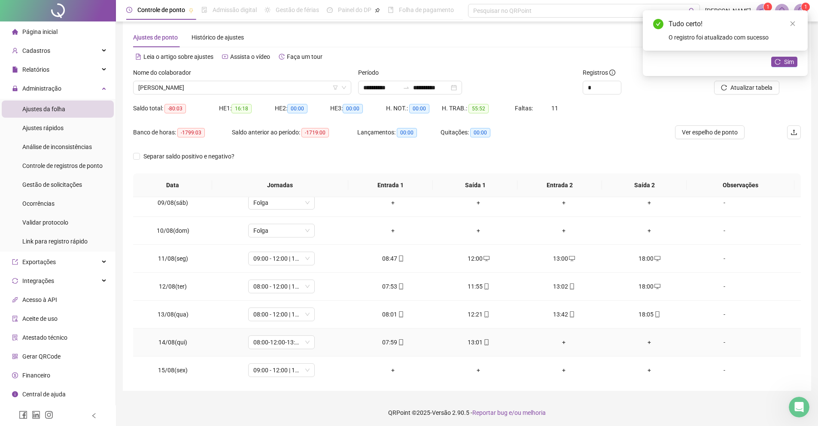
click at [561, 339] on div "+" at bounding box center [564, 341] width 72 height 9
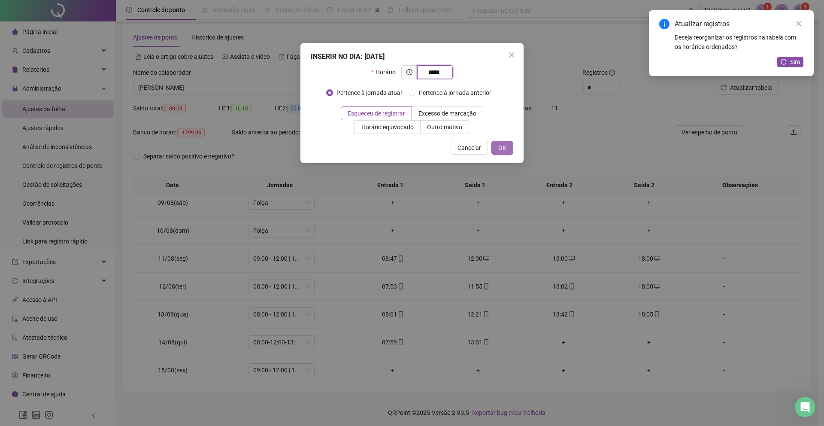
type input "*****"
click at [495, 150] on button "OK" at bounding box center [502, 148] width 22 height 14
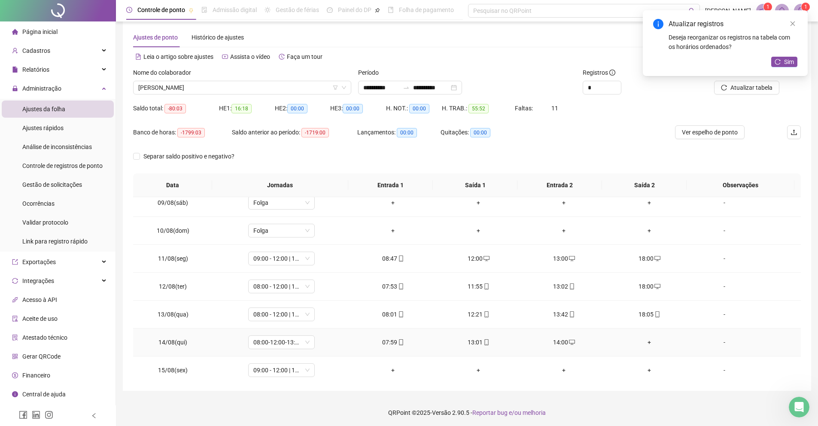
click at [644, 344] on div "+" at bounding box center [649, 341] width 72 height 9
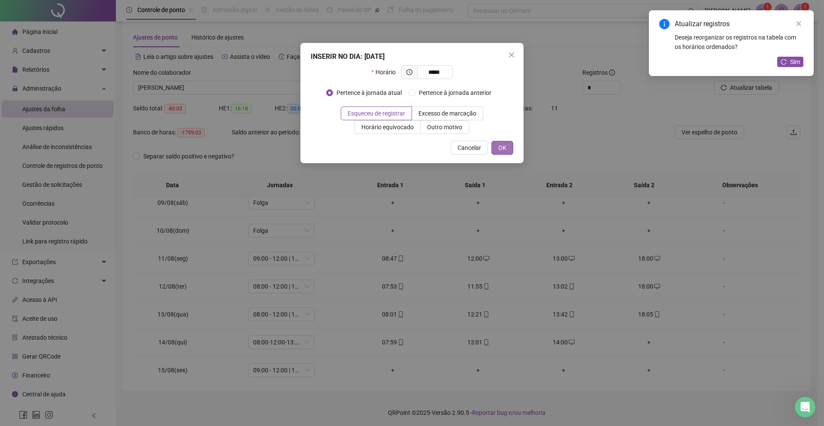
type input "*****"
click at [507, 145] on button "OK" at bounding box center [502, 148] width 22 height 14
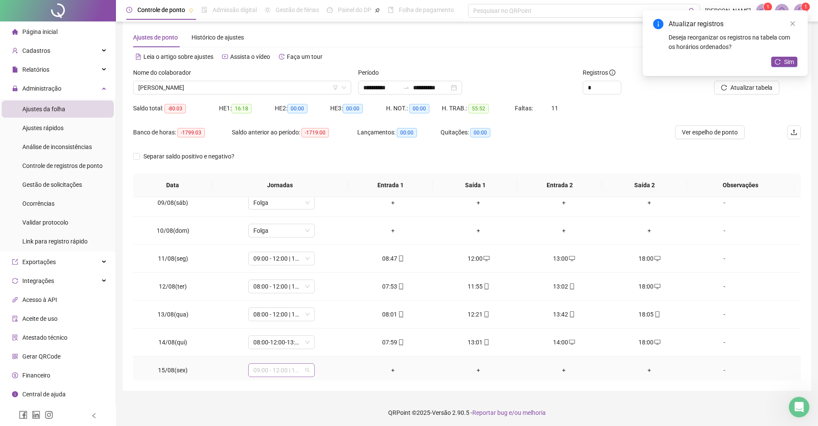
click at [300, 373] on span "09:00 - 12:00 | 13:00 - 18:00" at bounding box center [281, 370] width 56 height 13
click at [304, 342] on div "08:00 - 12:00 | 13:00 - 18:00" at bounding box center [295, 339] width 73 height 9
click at [322, 347] on span "Sim" at bounding box center [319, 347] width 10 height 9
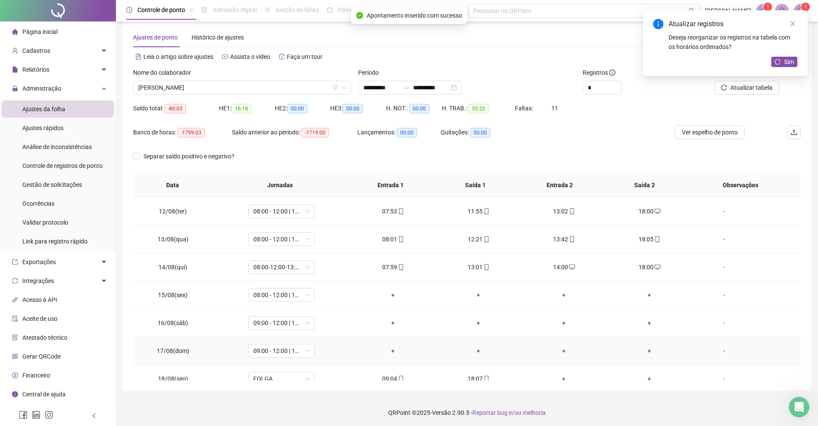
scroll to position [308, 0]
click at [397, 288] on td "+" at bounding box center [392, 294] width 85 height 28
click at [392, 294] on div "+" at bounding box center [393, 293] width 72 height 9
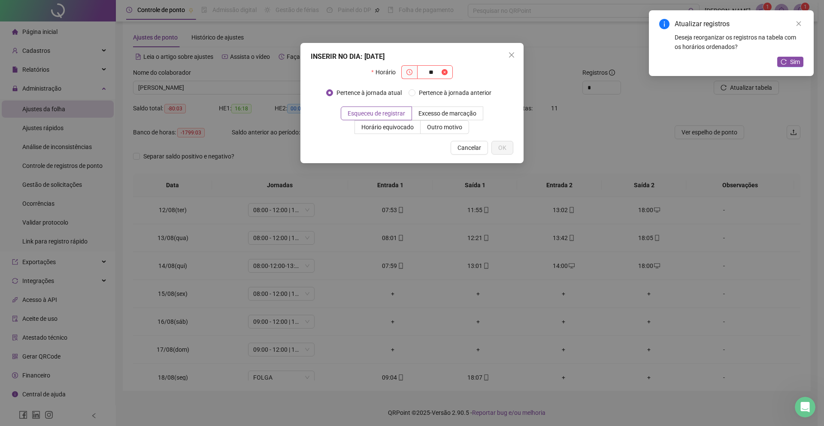
type input "*"
type input "*****"
click at [502, 155] on div "INSERIR NO DIA : [DATE] Horário ***** Pertence à jornada atual Pertence à jorna…" at bounding box center [411, 103] width 223 height 120
click at [502, 153] on button "OK" at bounding box center [502, 148] width 22 height 14
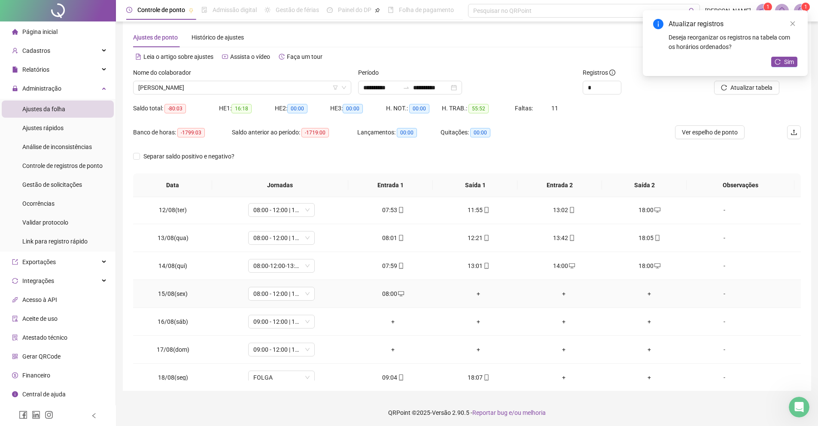
click at [470, 295] on div "+" at bounding box center [479, 293] width 72 height 9
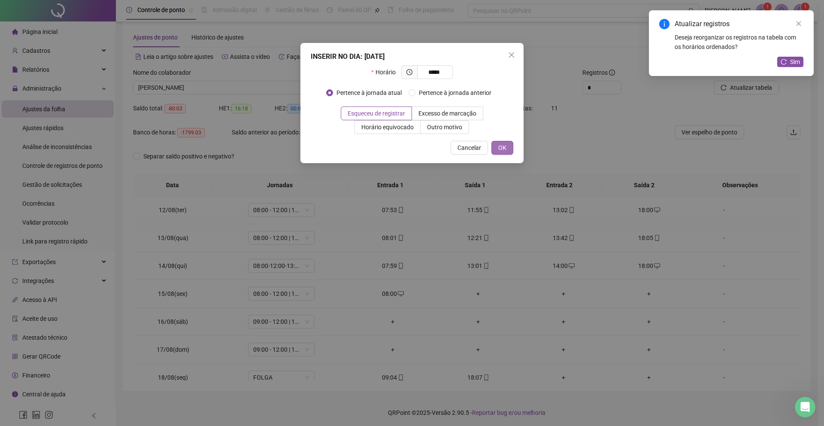
type input "*****"
click at [501, 144] on span "OK" at bounding box center [502, 147] width 8 height 9
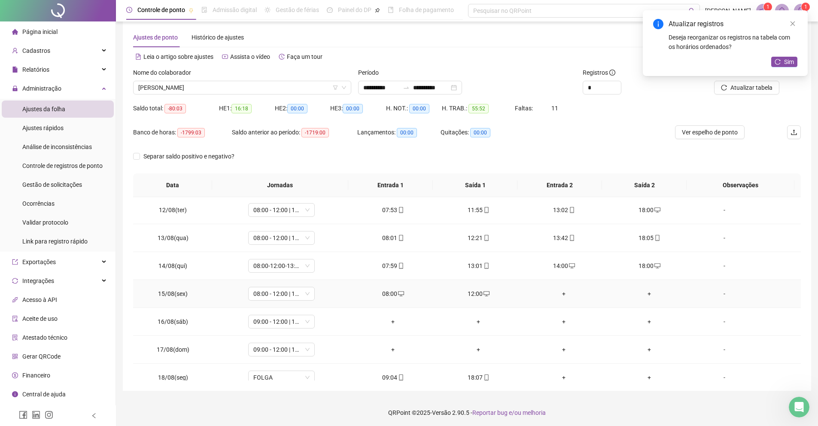
click at [556, 290] on div "+" at bounding box center [564, 293] width 72 height 9
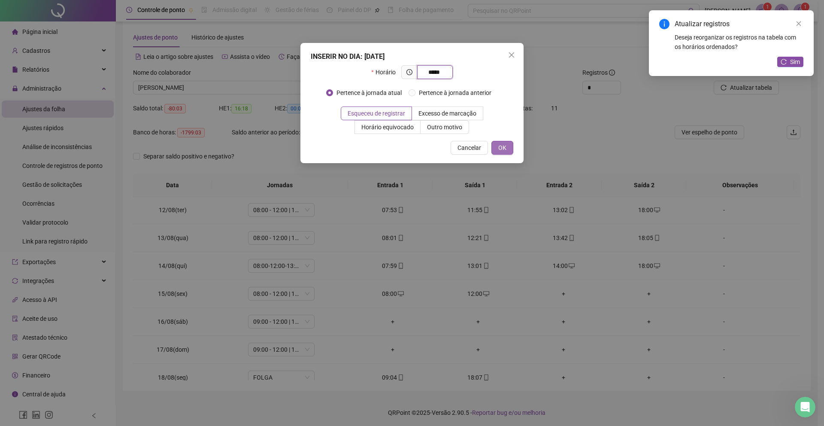
type input "*****"
click at [509, 153] on button "OK" at bounding box center [502, 148] width 22 height 14
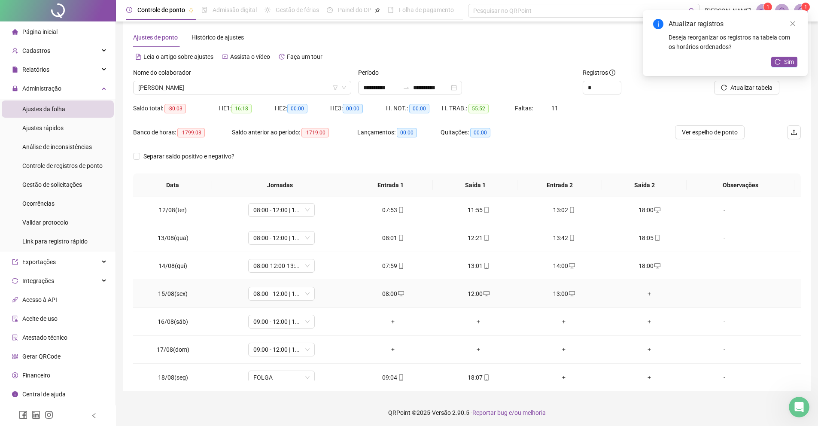
click at [645, 293] on div "+" at bounding box center [649, 293] width 72 height 9
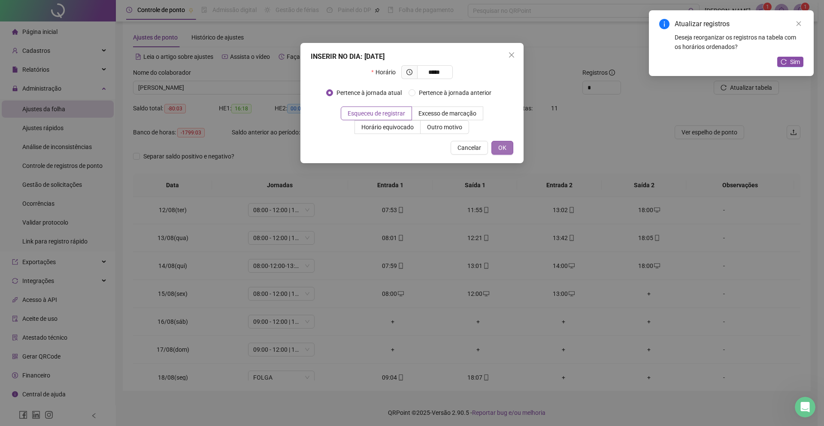
type input "*****"
click at [502, 148] on span "OK" at bounding box center [502, 147] width 8 height 9
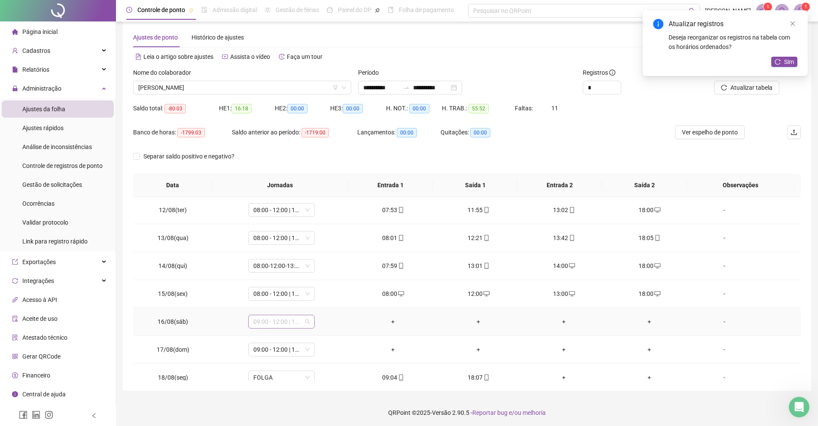
click at [275, 319] on span "09:00 - 12:00 | 13:00 - 18:00" at bounding box center [281, 321] width 56 height 13
click at [285, 236] on div "Folga" at bounding box center [295, 234] width 73 height 9
drag, startPoint x: 312, startPoint y: 300, endPoint x: 317, endPoint y: 300, distance: 5.2
click at [314, 300] on button "Sim" at bounding box center [318, 299] width 17 height 10
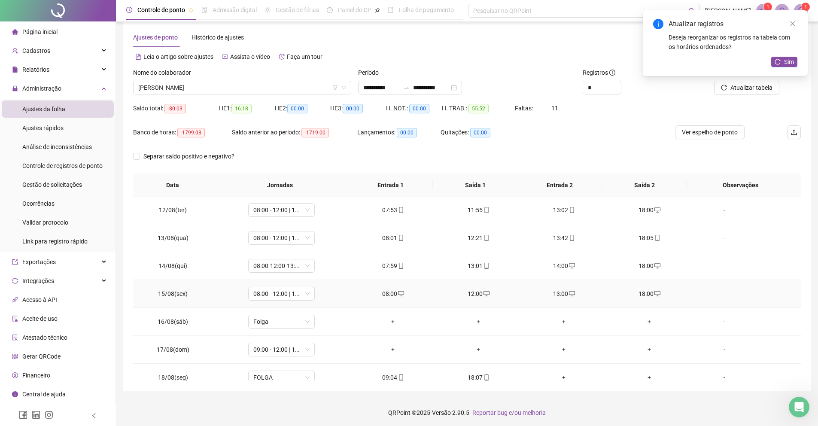
click at [317, 300] on td "08:00 - 12:00 | 13:00 - 18:00" at bounding box center [281, 294] width 137 height 28
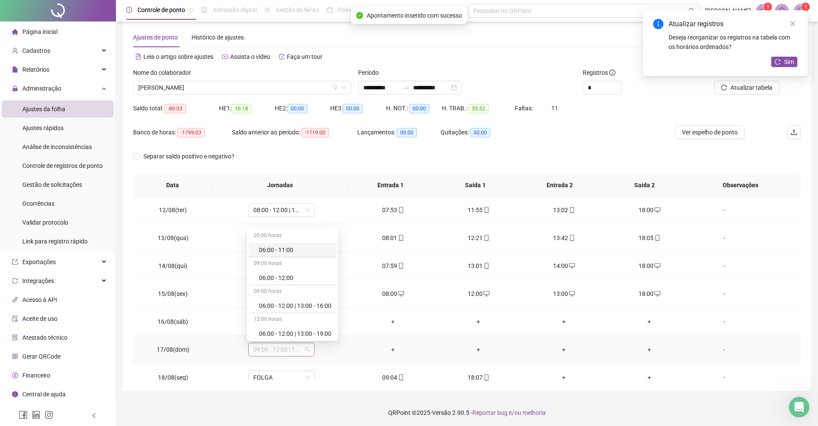
click at [297, 354] on span "09:00 - 12:00 | 13:00 - 18:00" at bounding box center [281, 349] width 56 height 13
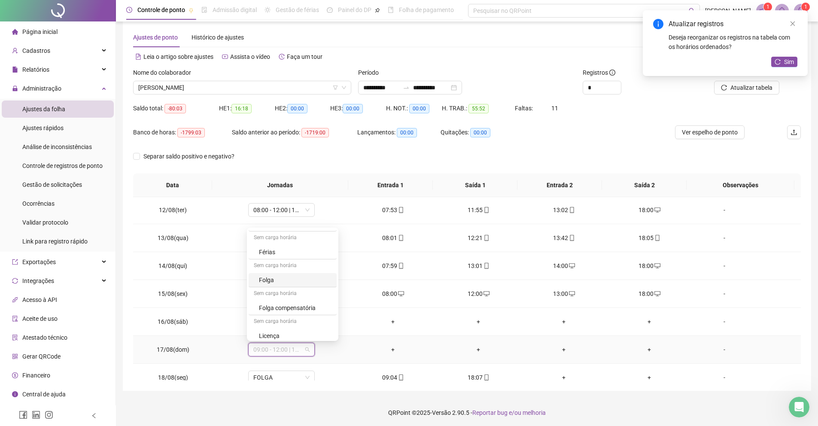
click at [280, 277] on div "Folga" at bounding box center [295, 279] width 73 height 9
click at [324, 319] on div "Confirmar alteração da jornada? Não Sim" at bounding box center [279, 320] width 96 height 23
click at [322, 327] on span "Sim" at bounding box center [319, 326] width 10 height 9
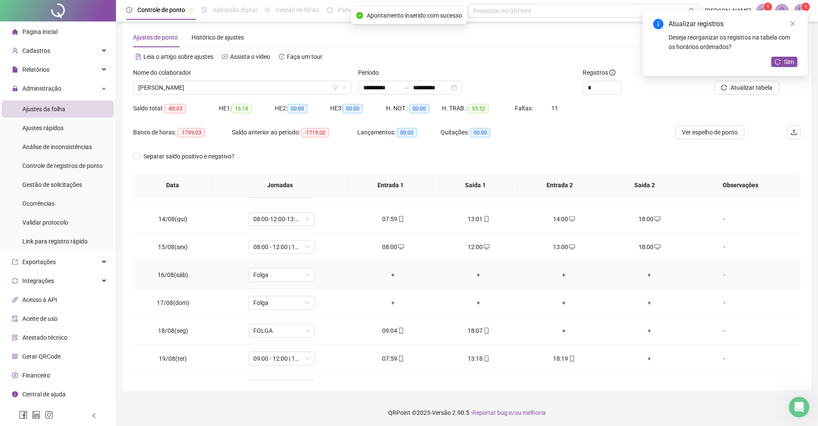
scroll to position [375, 0]
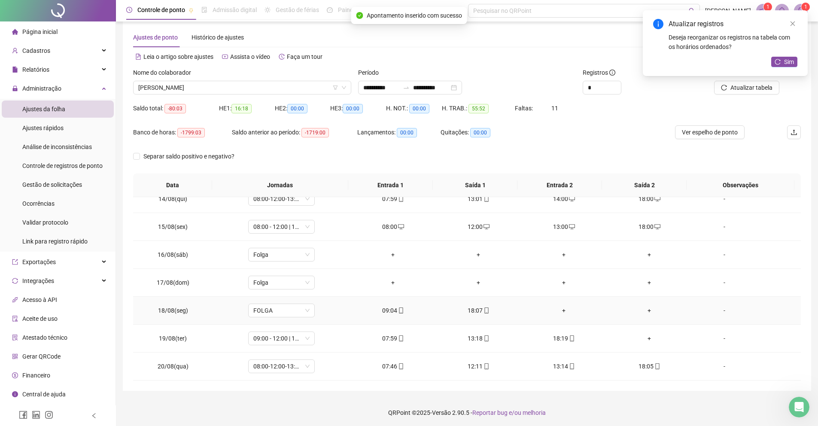
click at [297, 318] on td "FOLGA" at bounding box center [281, 311] width 137 height 28
click at [296, 315] on span "FOLGA" at bounding box center [281, 310] width 56 height 13
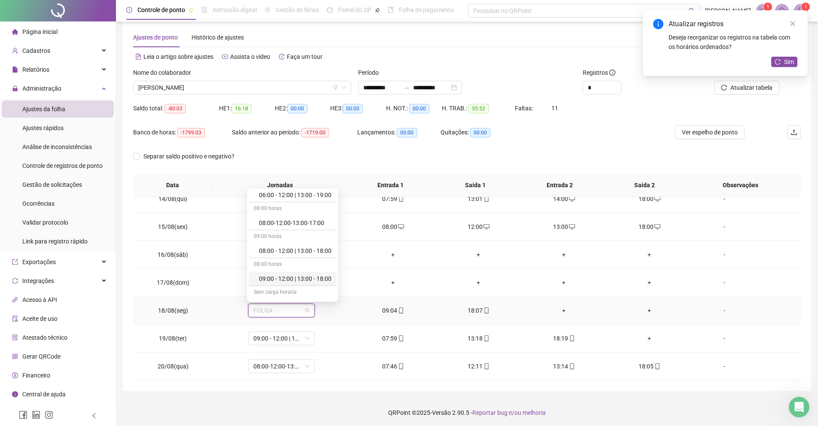
scroll to position [106, 0]
click at [296, 270] on div "09:00 - 12:00 | 13:00 - 18:00" at bounding box center [295, 271] width 73 height 9
click at [320, 290] on span "Sim" at bounding box center [319, 287] width 10 height 9
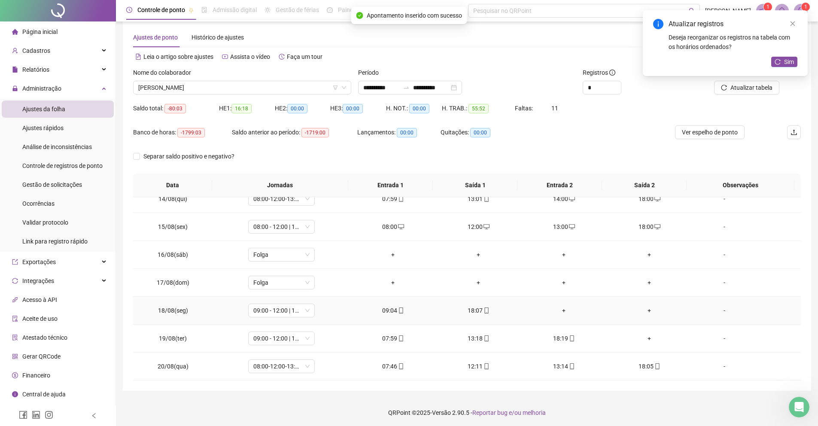
click at [476, 308] on div "18:07" at bounding box center [479, 310] width 72 height 9
type input "**********"
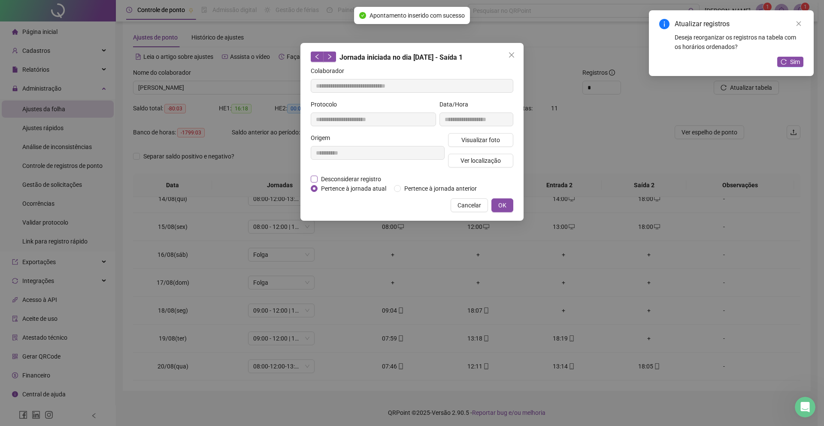
click at [368, 175] on span "Desconsiderar registro" at bounding box center [351, 178] width 67 height 9
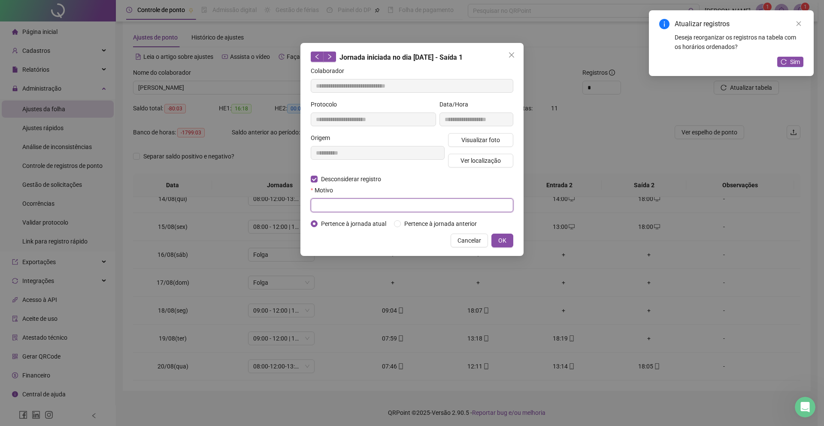
click at [371, 201] on input "text" at bounding box center [412, 205] width 203 height 14
type input "****"
click at [496, 246] on button "OK" at bounding box center [502, 241] width 22 height 14
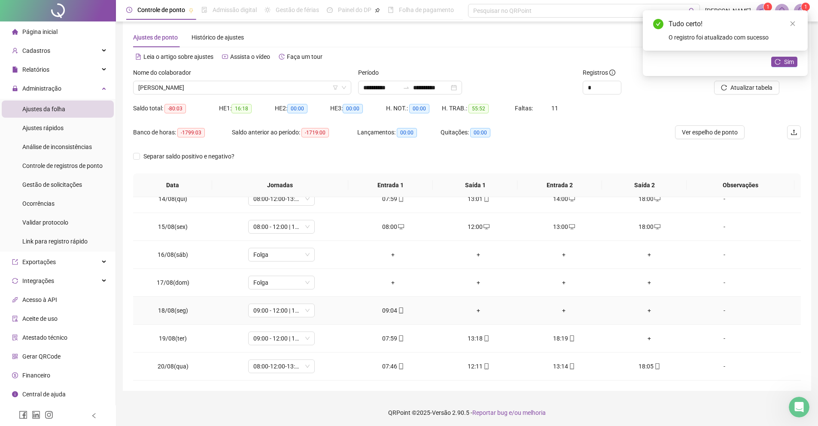
click at [471, 309] on div "+" at bounding box center [479, 310] width 72 height 9
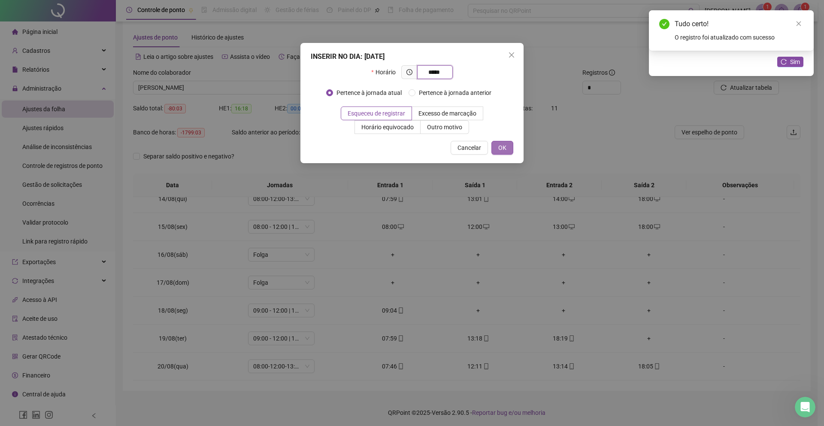
type input "*****"
click at [496, 145] on button "OK" at bounding box center [502, 148] width 22 height 14
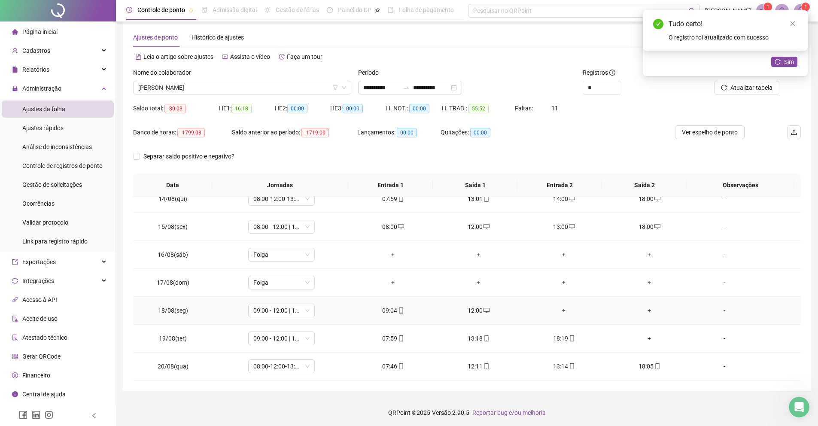
click at [555, 312] on div "+" at bounding box center [564, 310] width 72 height 9
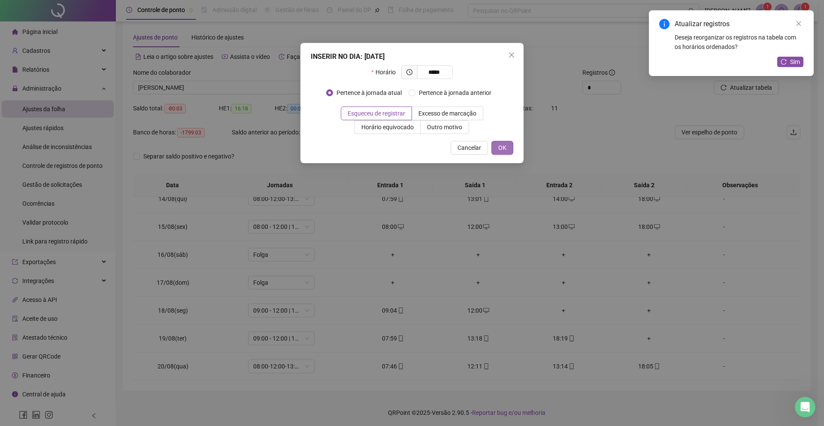
type input "*****"
click at [498, 150] on span "OK" at bounding box center [502, 147] width 8 height 9
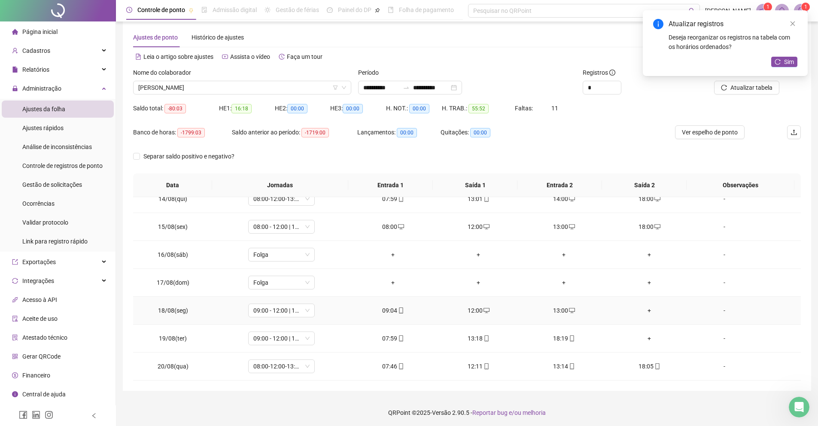
click at [649, 312] on div "+" at bounding box center [649, 310] width 72 height 9
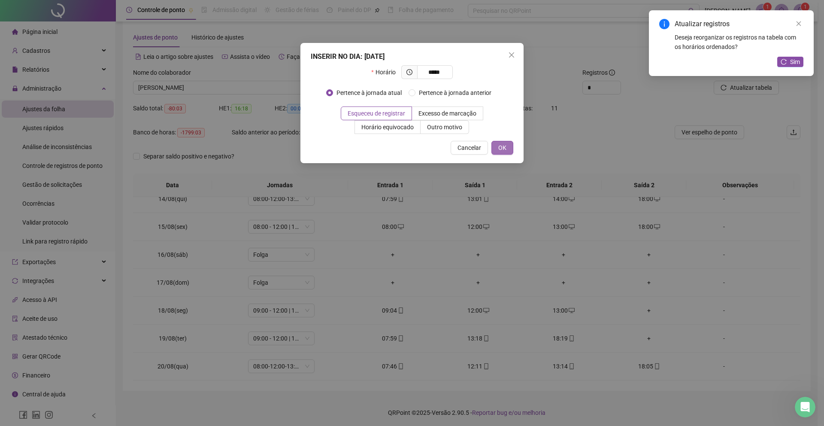
type input "*****"
click at [504, 143] on span "OK" at bounding box center [502, 147] width 8 height 9
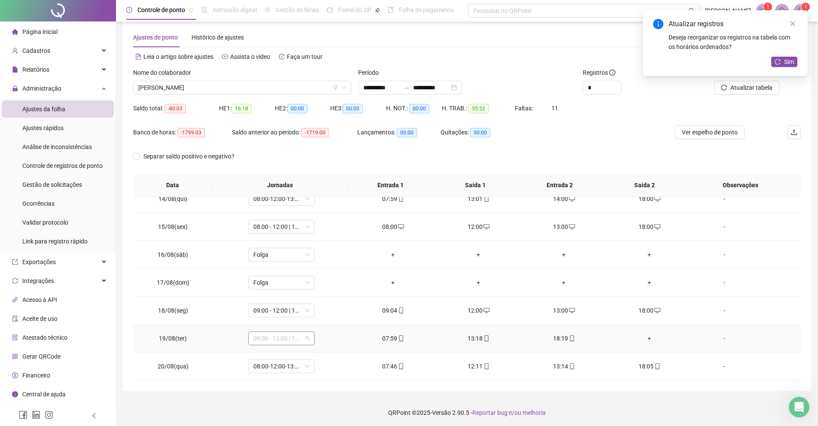
click at [282, 336] on span "09:00 - 12:00 | 13:00 - 18:00" at bounding box center [281, 338] width 56 height 13
click at [308, 307] on div "08:00 - 12:00 | 13:00 - 18:00" at bounding box center [295, 309] width 73 height 9
drag, startPoint x: 325, startPoint y: 317, endPoint x: 614, endPoint y: 327, distance: 289.9
click at [324, 317] on span "Sim" at bounding box center [319, 315] width 10 height 9
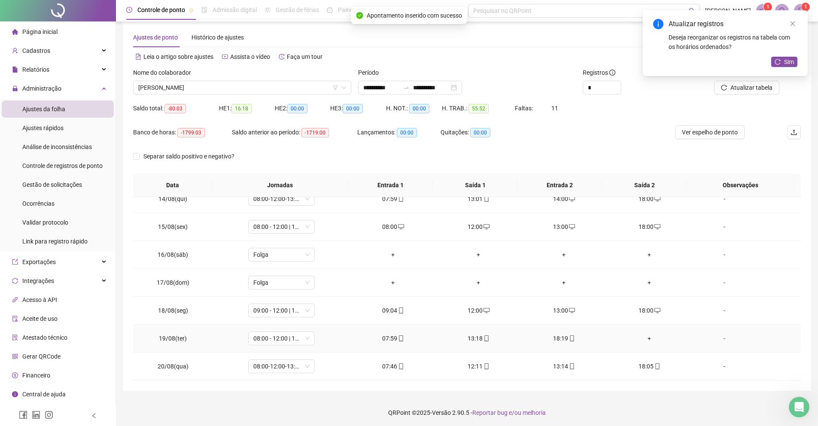
click at [557, 335] on div "18:19" at bounding box center [564, 338] width 72 height 9
type input "**********"
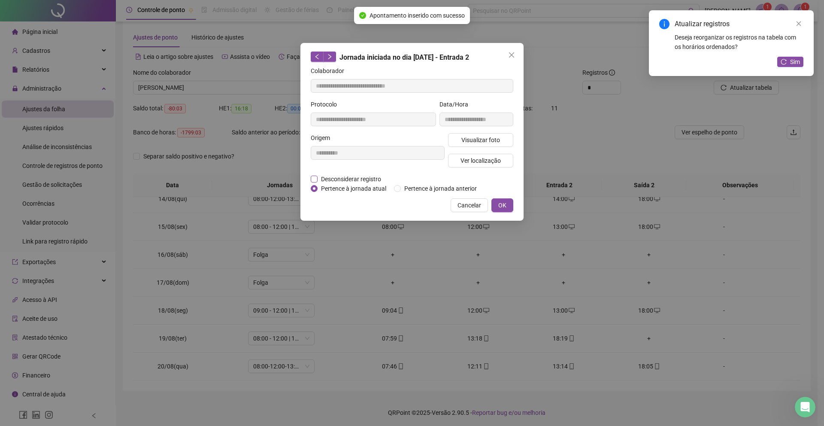
click at [372, 176] on span "Desconsiderar registro" at bounding box center [351, 178] width 67 height 9
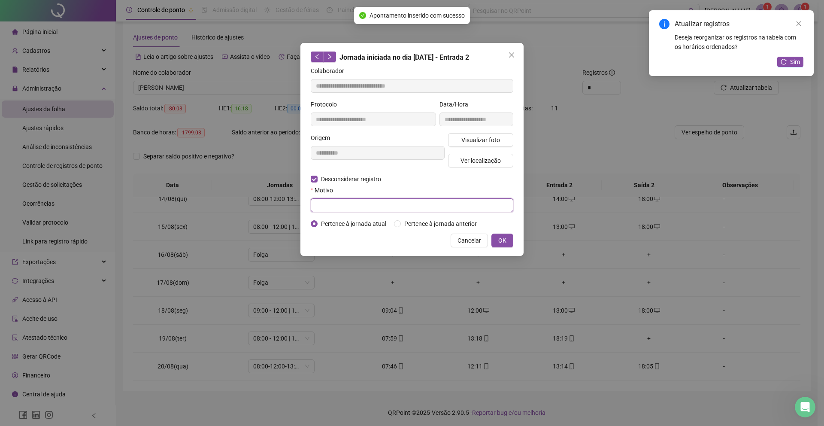
click at [361, 210] on input "text" at bounding box center [412, 205] width 203 height 14
type input "****"
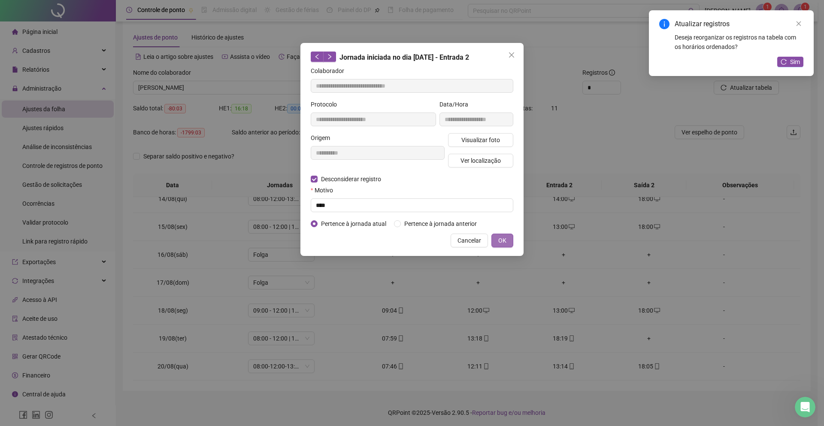
click at [497, 246] on button "OK" at bounding box center [502, 241] width 22 height 14
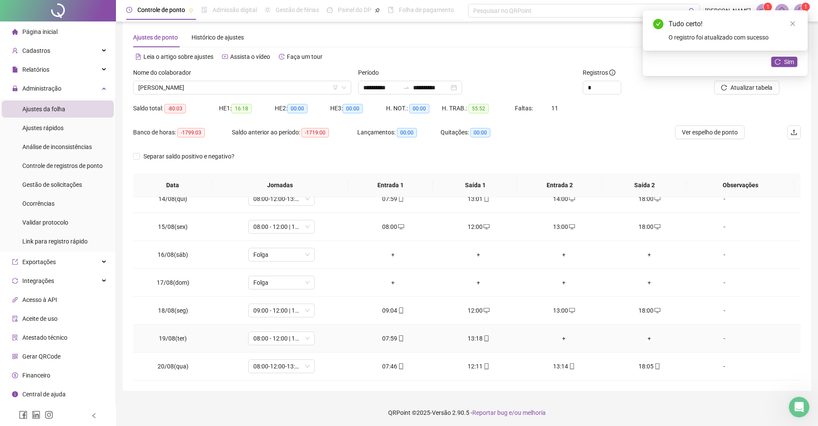
click at [555, 337] on div "+" at bounding box center [564, 338] width 72 height 9
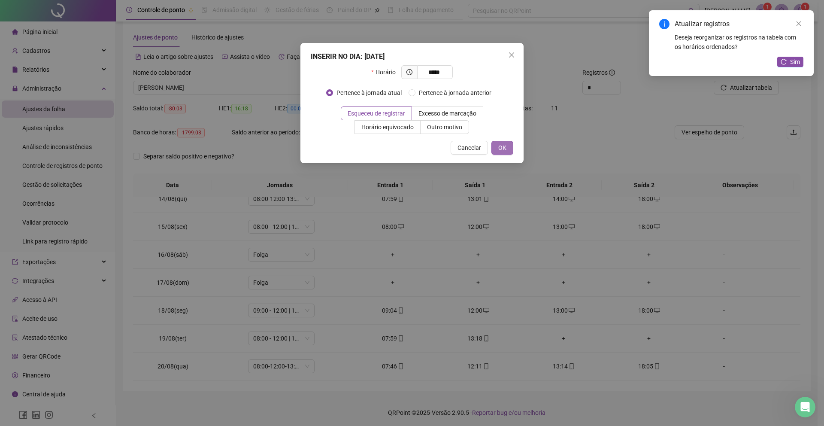
type input "*****"
click at [503, 144] on span "OK" at bounding box center [502, 147] width 8 height 9
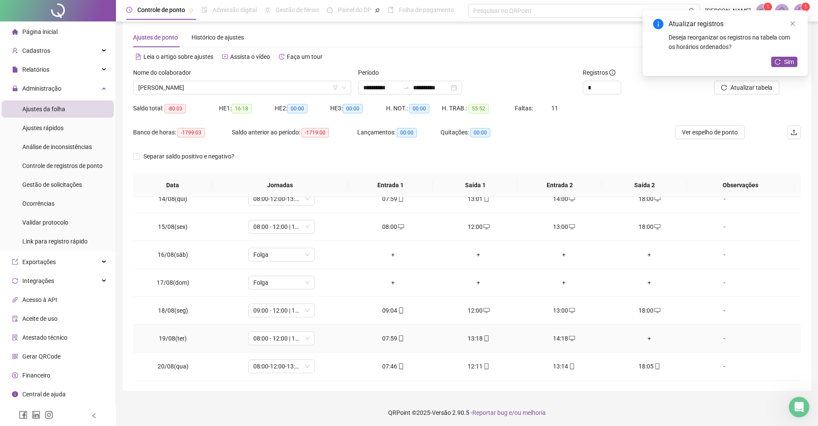
click at [643, 338] on div "+" at bounding box center [649, 338] width 72 height 9
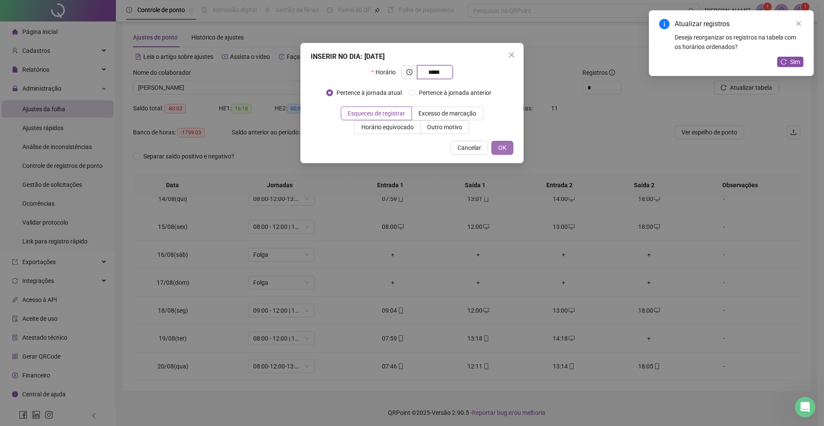
type input "*****"
click at [494, 148] on button "OK" at bounding box center [502, 148] width 22 height 14
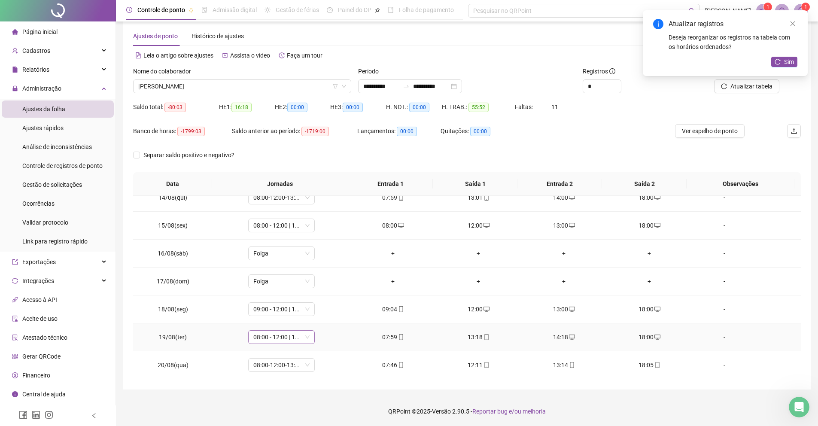
scroll to position [13, 0]
click at [267, 228] on span "08:00 - 12:00 | 13:00 - 18:00" at bounding box center [281, 224] width 56 height 13
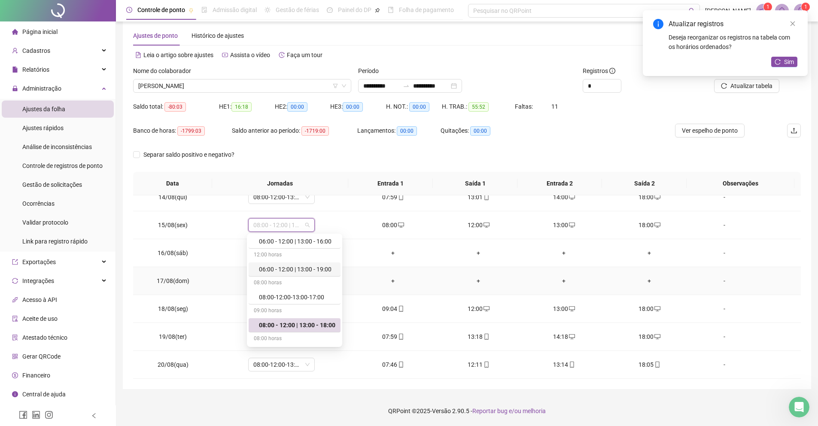
click at [383, 270] on td "+" at bounding box center [392, 281] width 85 height 28
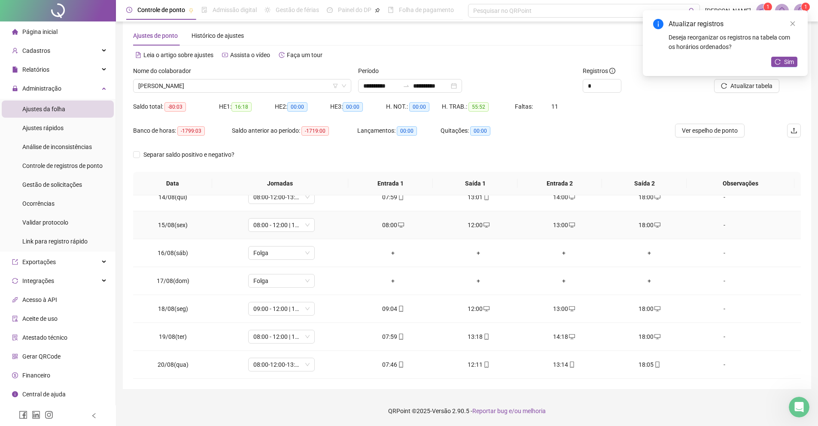
click at [390, 224] on div "08:00" at bounding box center [393, 224] width 72 height 9
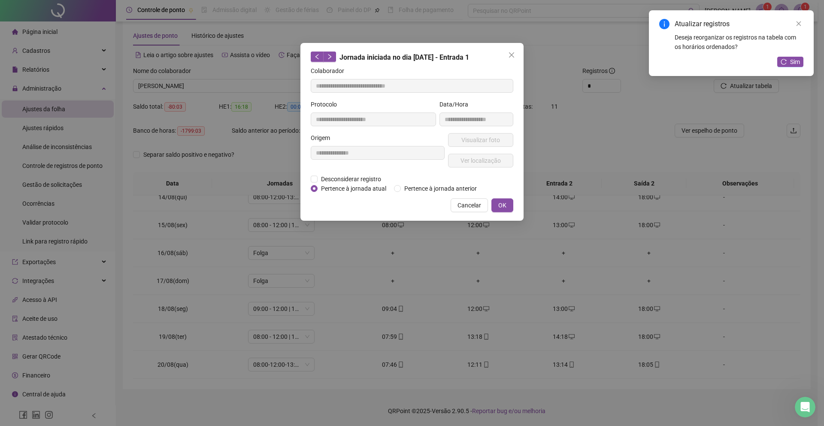
type input "**********"
click at [460, 147] on div "Visualizar foto Ver localização" at bounding box center [480, 153] width 69 height 41
click at [503, 210] on span "OK" at bounding box center [502, 204] width 8 height 9
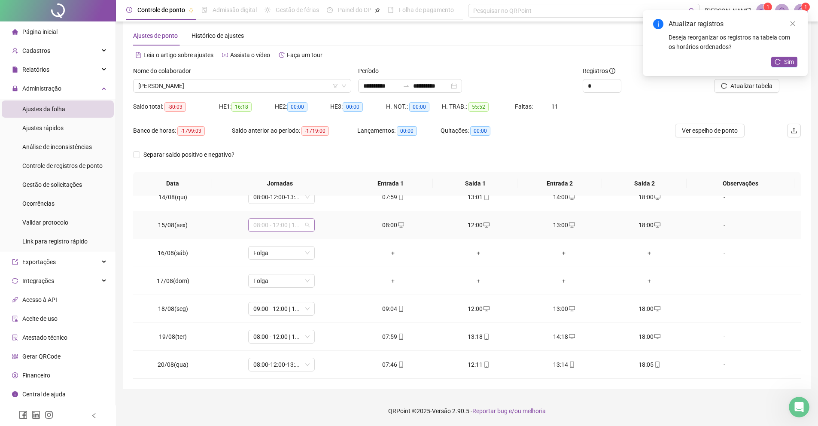
click at [282, 225] on span "08:00 - 12:00 | 13:00 - 18:00" at bounding box center [281, 224] width 56 height 13
click at [299, 297] on div "Sem carga horária" at bounding box center [295, 291] width 92 height 14
click at [302, 304] on div "Folga" at bounding box center [297, 304] width 76 height 9
click at [325, 209] on div "Confirmar alteração da jornada? Não Sim" at bounding box center [279, 195] width 106 height 33
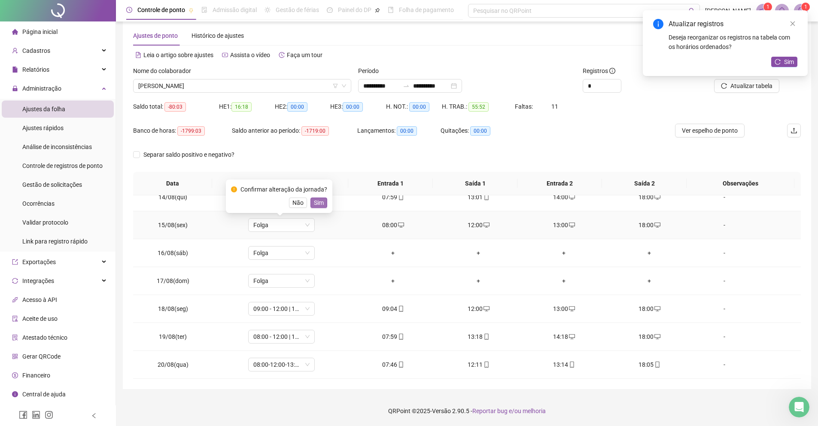
drag, startPoint x: 325, startPoint y: 209, endPoint x: 323, endPoint y: 204, distance: 4.6
click at [324, 207] on div "Confirmar alteração da jornada? Não Sim" at bounding box center [279, 195] width 106 height 33
click at [323, 204] on span "Sim" at bounding box center [319, 202] width 10 height 9
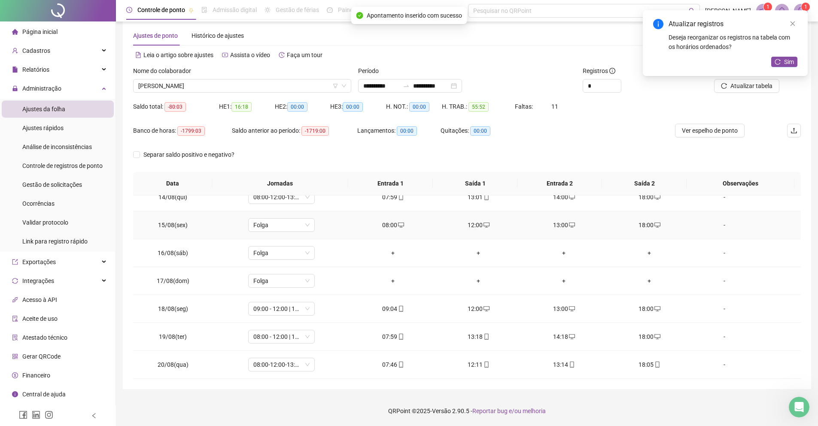
click at [386, 226] on div "08:00" at bounding box center [393, 224] width 72 height 9
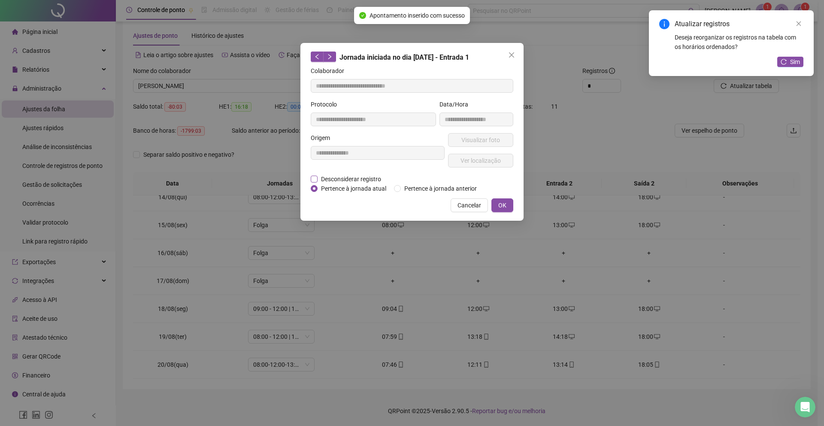
click at [342, 178] on span "Desconsiderar registro" at bounding box center [351, 178] width 67 height 9
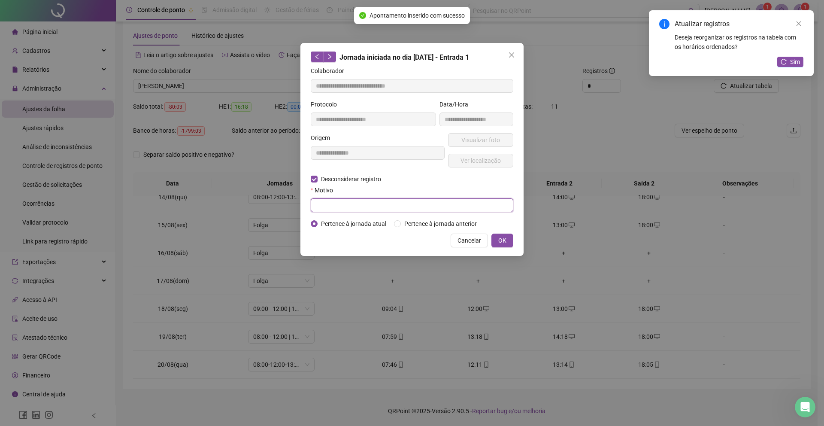
click at [345, 198] on input "text" at bounding box center [412, 205] width 203 height 14
type input "****"
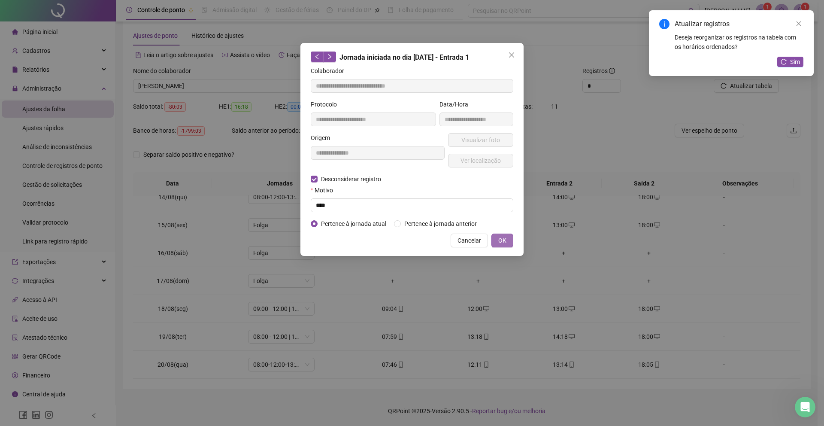
click at [492, 247] on button "OK" at bounding box center [502, 241] width 22 height 14
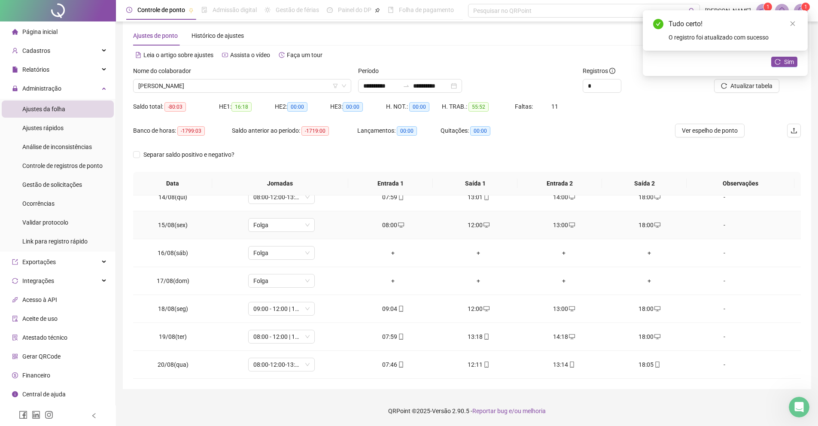
click at [475, 224] on div "12:00" at bounding box center [479, 224] width 72 height 9
type input "**********"
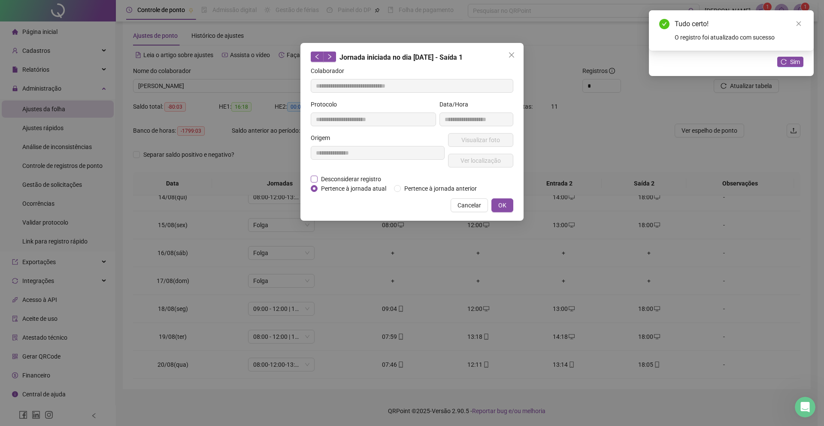
click at [378, 176] on span "Desconsiderar registro" at bounding box center [351, 178] width 67 height 9
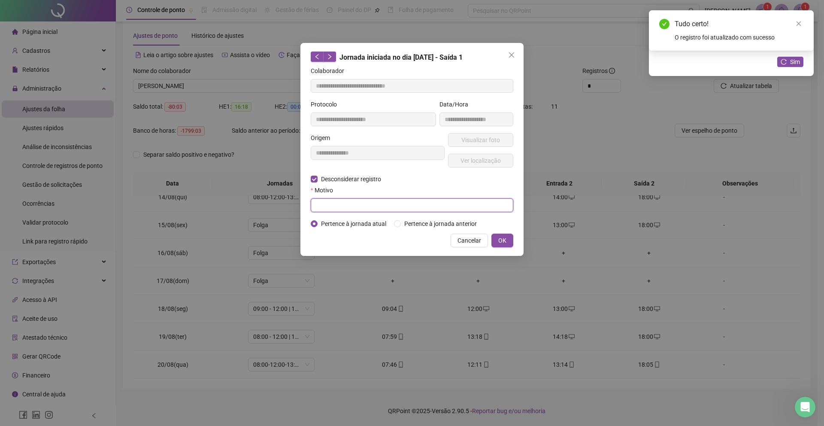
click at [360, 205] on input "text" at bounding box center [412, 205] width 203 height 14
type input "****"
click at [509, 247] on button "OK" at bounding box center [502, 241] width 22 height 14
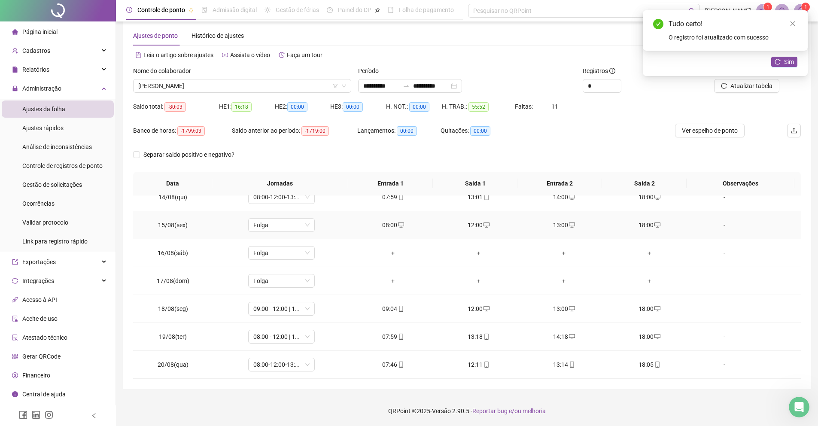
click at [561, 223] on div "13:00" at bounding box center [564, 224] width 72 height 9
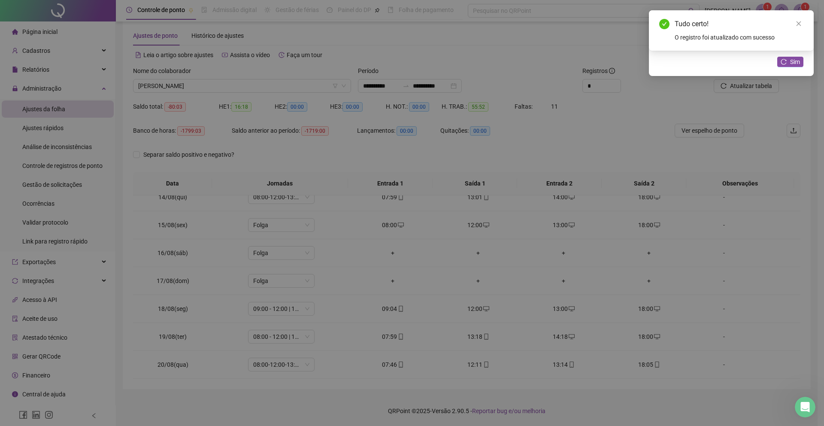
type input "**********"
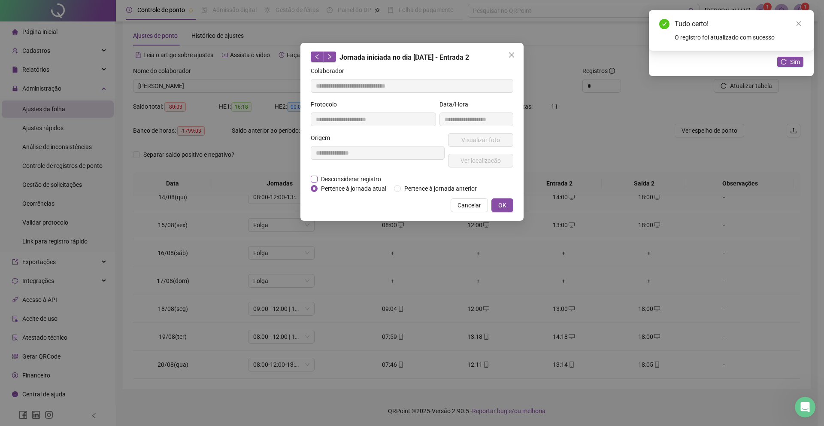
click at [326, 182] on span "Desconsiderar registro" at bounding box center [351, 178] width 67 height 9
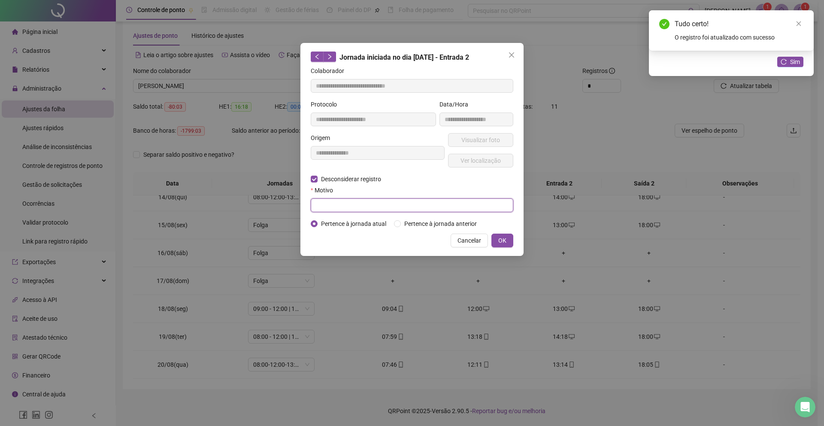
click at [334, 203] on input "text" at bounding box center [412, 205] width 203 height 14
type input "****"
click at [510, 247] on button "OK" at bounding box center [502, 241] width 22 height 14
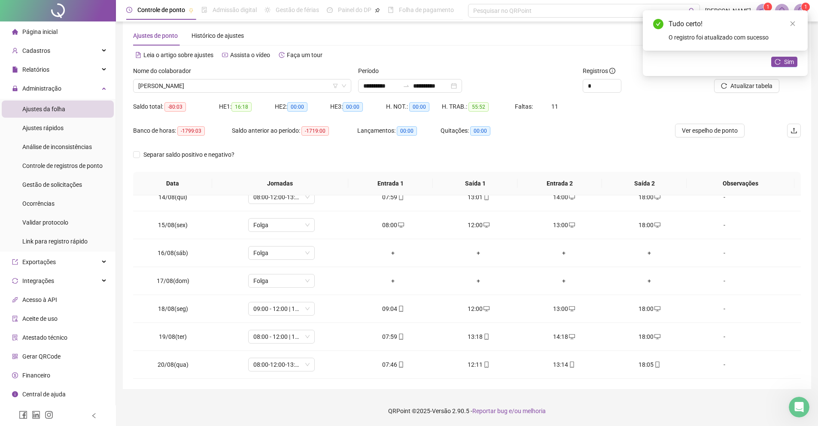
click at [646, 224] on div "18:00" at bounding box center [649, 224] width 72 height 9
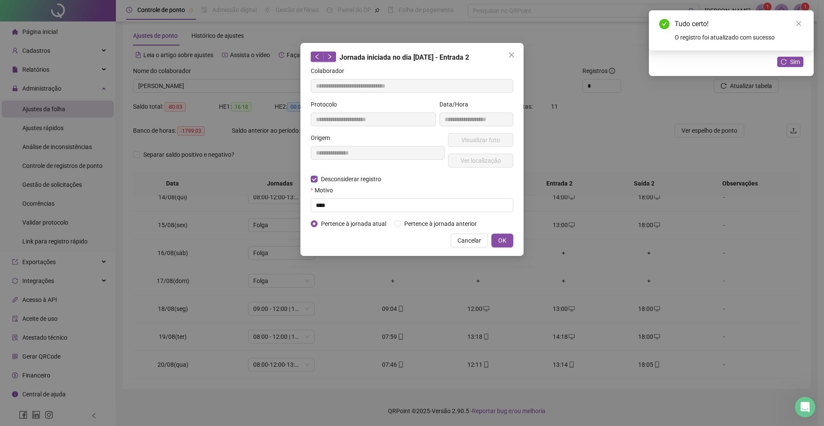
type input "**********"
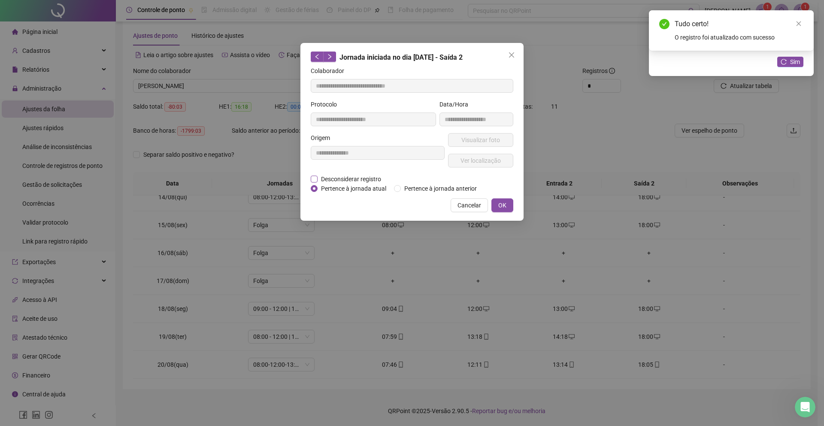
click at [347, 178] on span "Desconsiderar registro" at bounding box center [351, 178] width 67 height 9
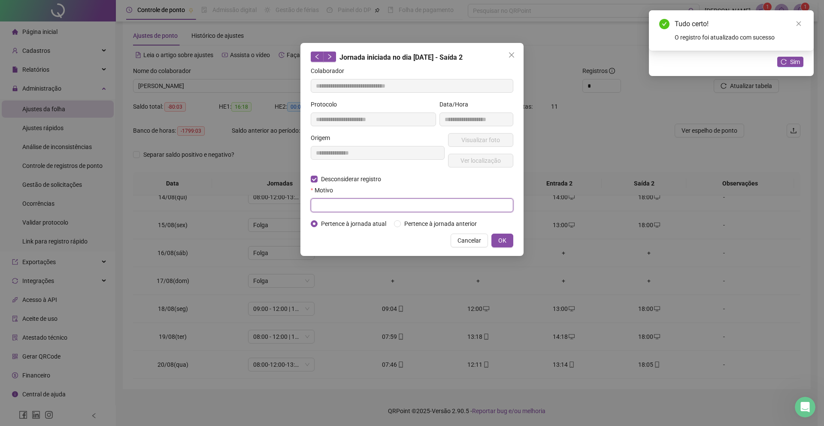
click at [346, 201] on input "text" at bounding box center [412, 205] width 203 height 14
type input "****"
click at [498, 245] on span "OK" at bounding box center [502, 240] width 8 height 9
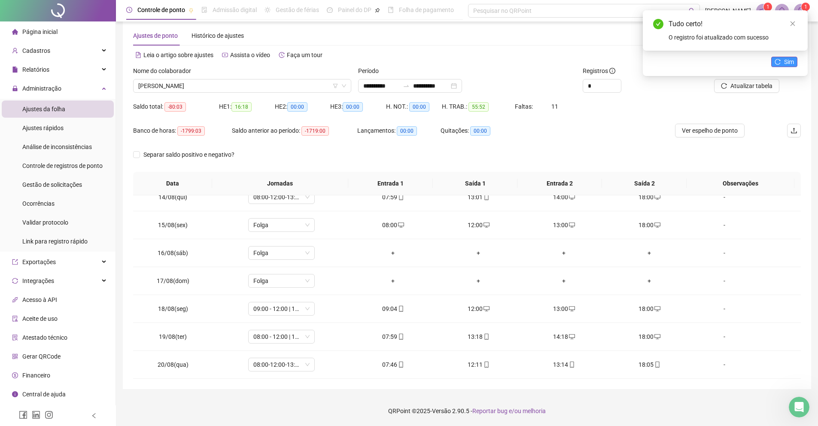
click at [795, 58] on button "Sim" at bounding box center [784, 62] width 26 height 10
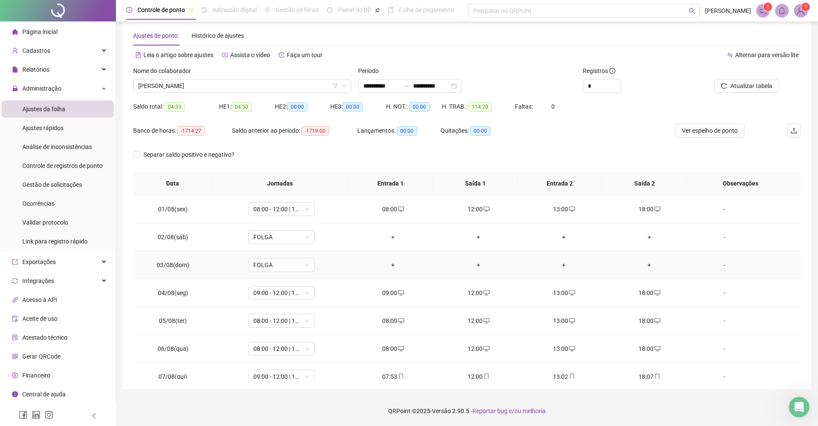
scroll to position [0, 0]
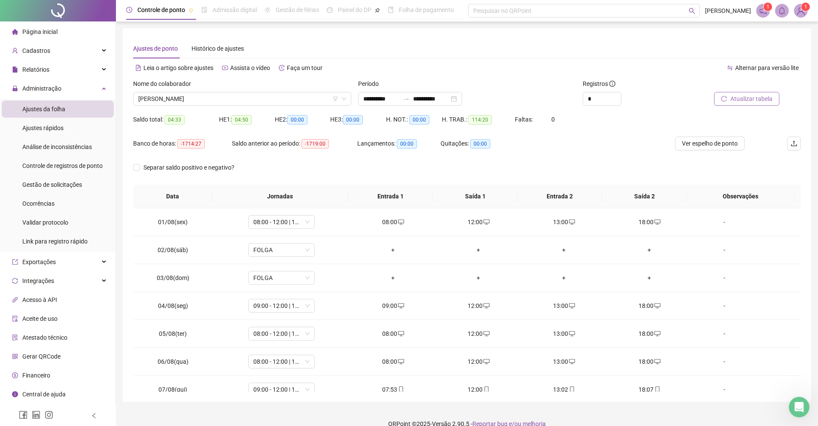
drag, startPoint x: 755, startPoint y: 108, endPoint x: 746, endPoint y: 104, distance: 9.2
click at [754, 108] on div "Atualizar tabela" at bounding box center [748, 95] width 112 height 33
click at [746, 104] on button "Atualizar tabela" at bounding box center [746, 99] width 65 height 14
click at [249, 103] on span "[PERSON_NAME]" at bounding box center [242, 98] width 208 height 13
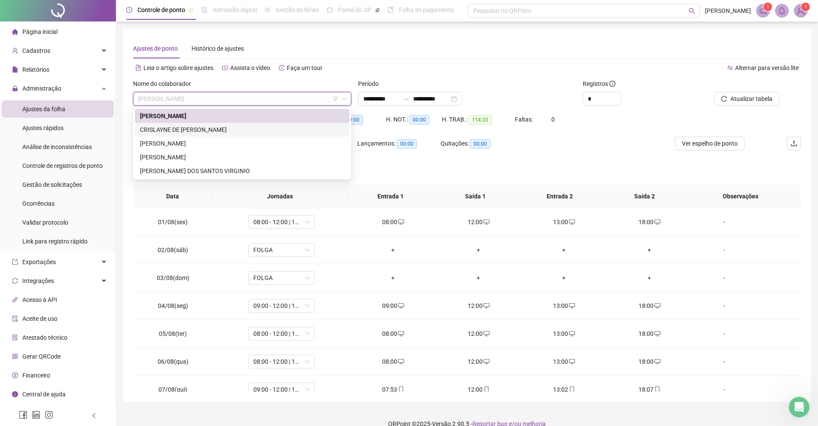
click at [186, 127] on div "CRISLAYNE DE [PERSON_NAME]" at bounding box center [242, 129] width 204 height 9
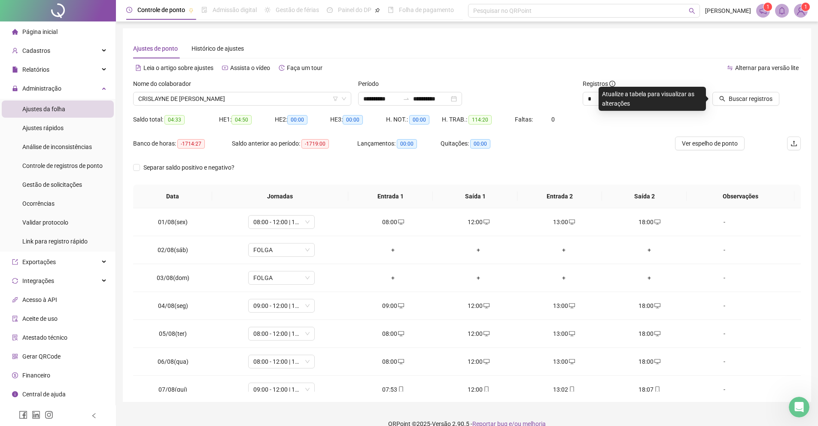
click at [767, 106] on div "Buscar registros" at bounding box center [748, 95] width 112 height 33
click at [752, 99] on span "Buscar registros" at bounding box center [750, 98] width 44 height 9
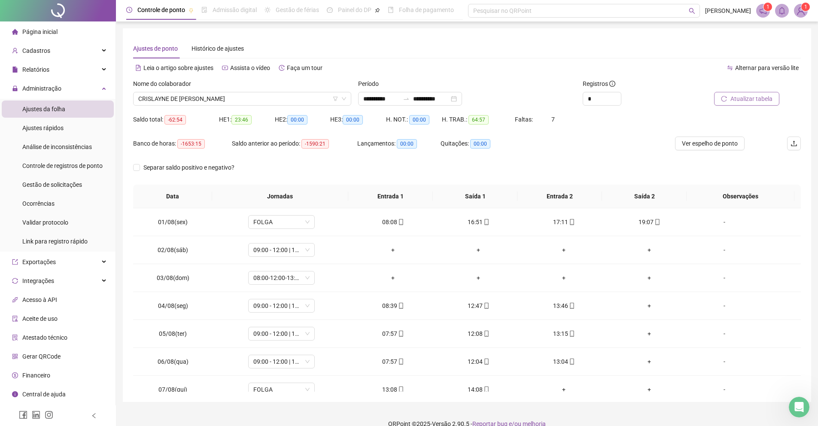
click at [730, 98] on span "Atualizar tabela" at bounding box center [751, 98] width 42 height 9
click at [280, 233] on td "FOLGA" at bounding box center [281, 222] width 137 height 28
click at [279, 245] on span "09:00 - 12:00 | 13:00 - 18:00" at bounding box center [281, 249] width 56 height 13
click at [291, 318] on div "Folga" at bounding box center [295, 316] width 73 height 9
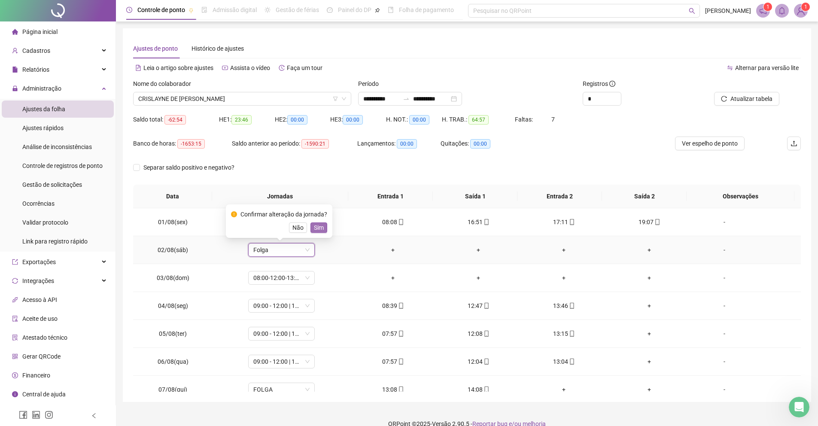
click at [318, 223] on span "Sim" at bounding box center [319, 227] width 10 height 9
click at [276, 282] on span "08:00-12:00-13:00-17:00" at bounding box center [281, 277] width 56 height 13
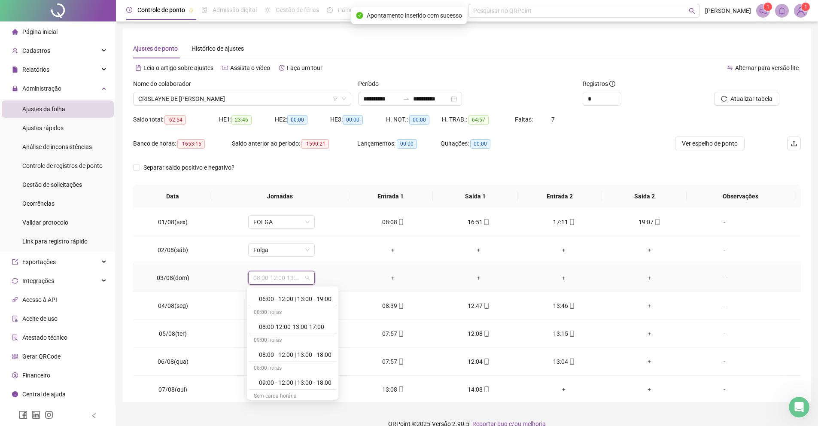
scroll to position [253, 0]
click at [282, 306] on div "Folga" at bounding box center [295, 306] width 73 height 9
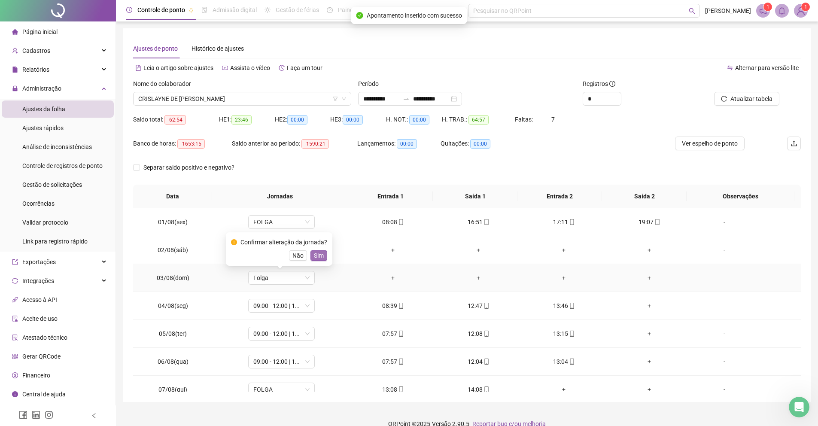
click at [317, 252] on span "Sim" at bounding box center [319, 255] width 10 height 9
click at [642, 310] on div "+" at bounding box center [649, 305] width 72 height 9
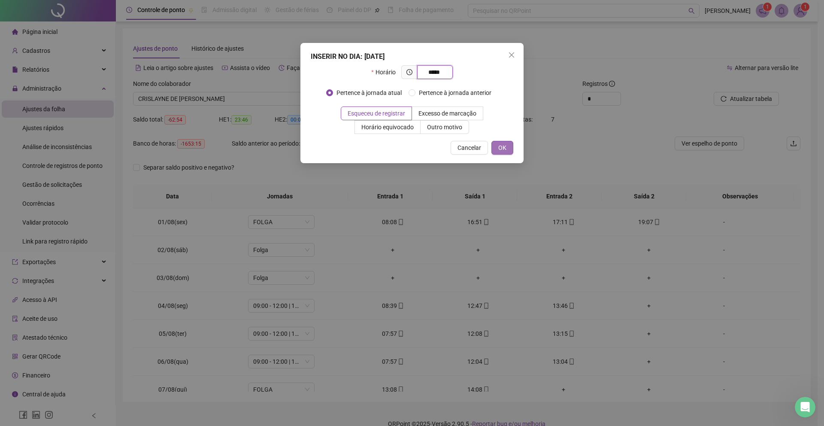
type input "*****"
click at [495, 142] on button "OK" at bounding box center [502, 148] width 22 height 14
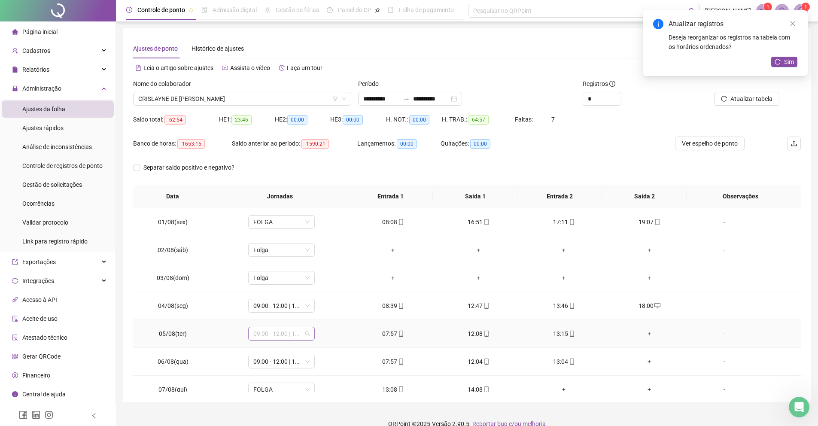
click at [308, 331] on span "09:00 - 12:00 | 13:00 - 18:00" at bounding box center [281, 333] width 56 height 13
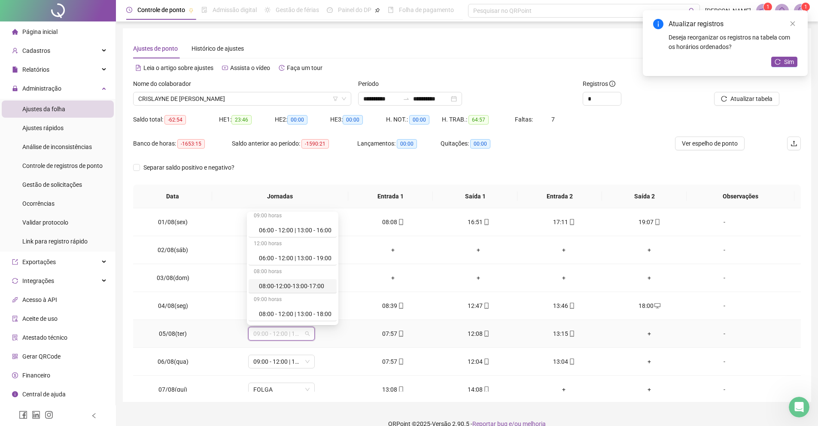
scroll to position [61, 0]
click at [310, 308] on div "08:00 - 12:00 | 13:00 - 18:00" at bounding box center [295, 312] width 73 height 9
click at [322, 315] on span "Sim" at bounding box center [319, 310] width 10 height 9
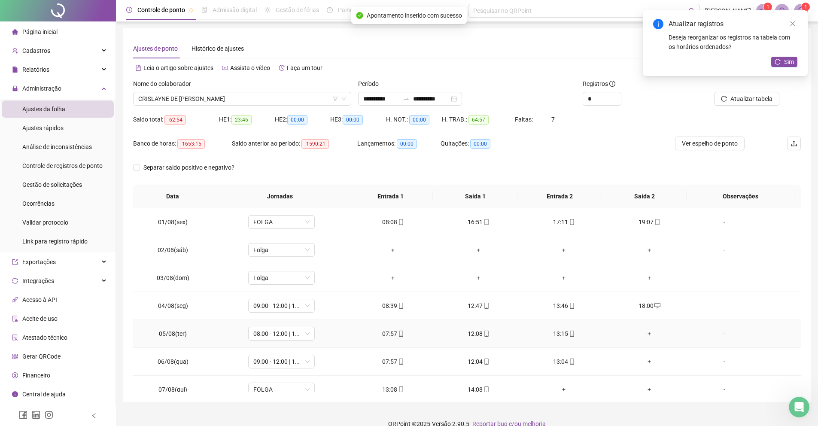
click at [647, 336] on div "+" at bounding box center [649, 333] width 72 height 9
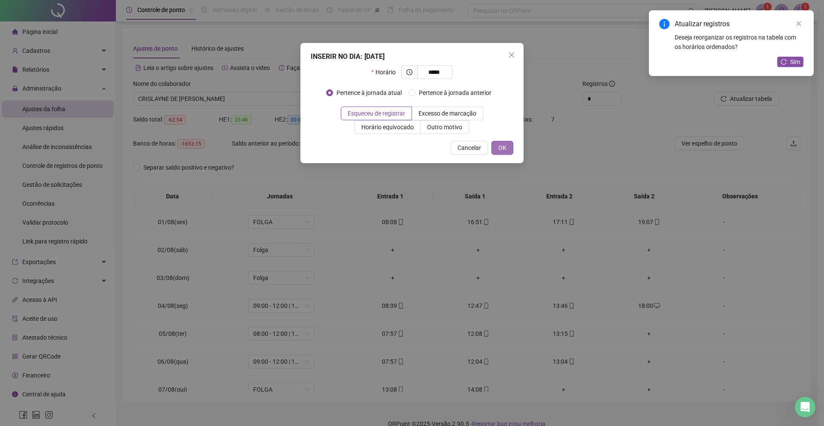
type input "*****"
click at [496, 154] on button "OK" at bounding box center [502, 148] width 22 height 14
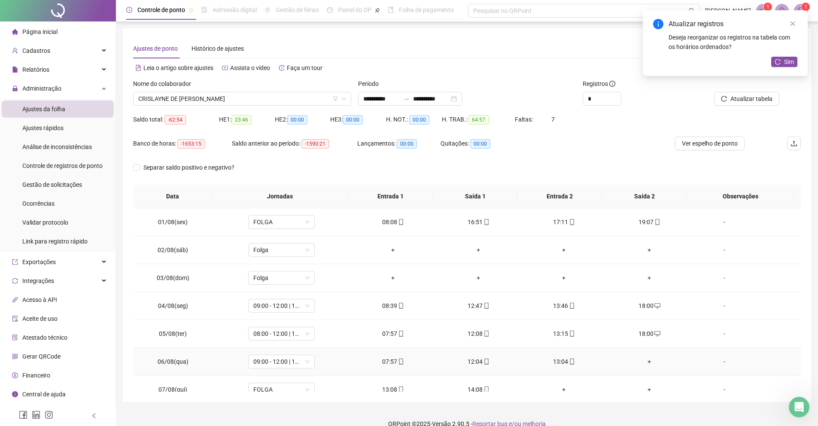
click at [291, 370] on td "09:00 - 12:00 | 13:00 - 18:00" at bounding box center [281, 362] width 137 height 28
click at [291, 366] on span "09:00 - 12:00 | 13:00 - 18:00" at bounding box center [281, 361] width 56 height 13
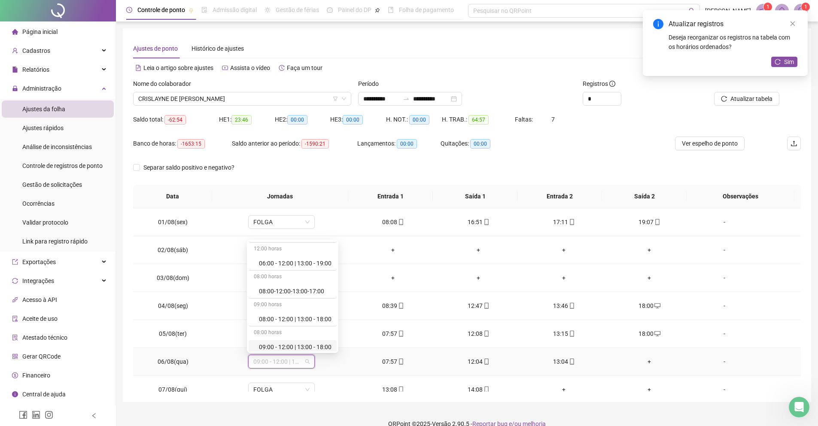
scroll to position [90, 0]
click at [322, 300] on div "09:00 horas" at bounding box center [293, 298] width 88 height 14
drag, startPoint x: 322, startPoint y: 300, endPoint x: 323, endPoint y: 305, distance: 5.4
click at [323, 305] on div "05:00 horas 06:00 - 11:00 09:00 horas 06:00 - 12:00 09:00 horas 06:00 - 12:00 |…" at bounding box center [293, 332] width 88 height 363
click at [324, 309] on div "08:00 - 12:00 | 13:00 - 18:00" at bounding box center [295, 310] width 73 height 9
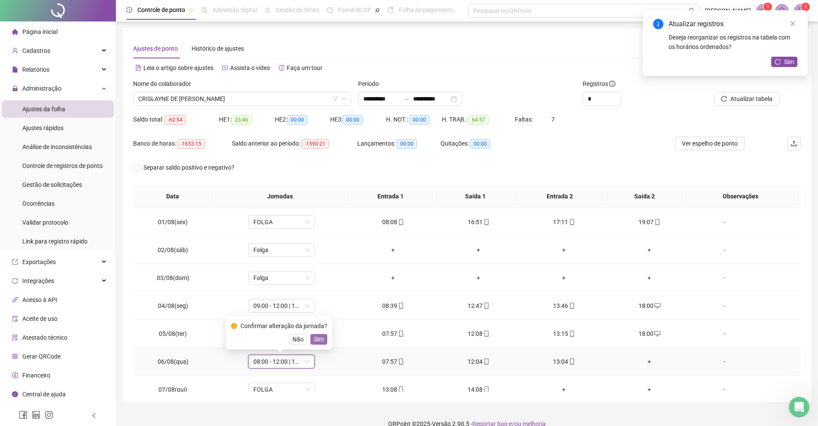
click at [318, 336] on span "Sim" at bounding box center [319, 338] width 10 height 9
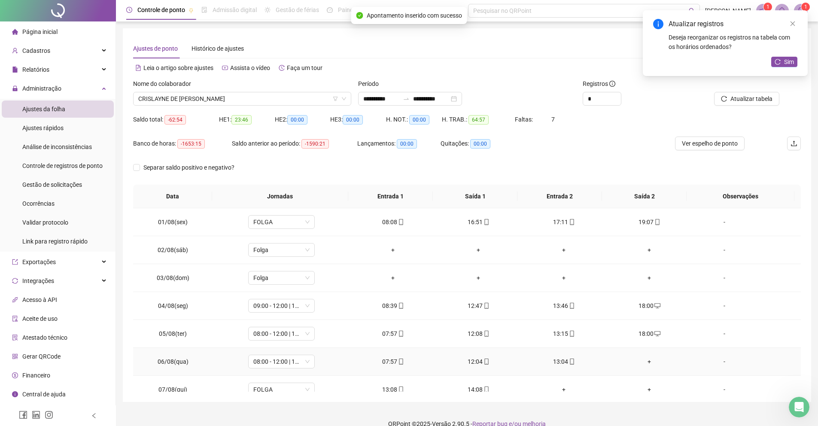
click at [638, 361] on div "+" at bounding box center [649, 361] width 72 height 9
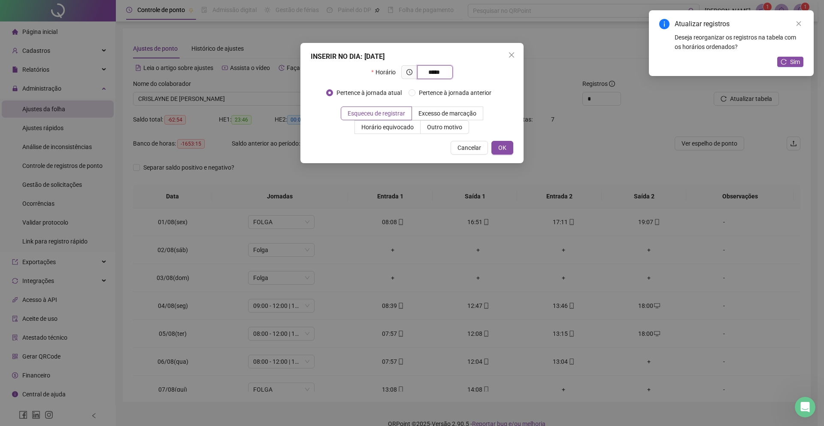
type input "*****"
click at [516, 131] on div "INSERIR NO DIA : [DATE] Horário ***** Pertence à jornada atual Pertence à jorna…" at bounding box center [411, 103] width 223 height 120
click at [512, 149] on button "OK" at bounding box center [502, 148] width 22 height 14
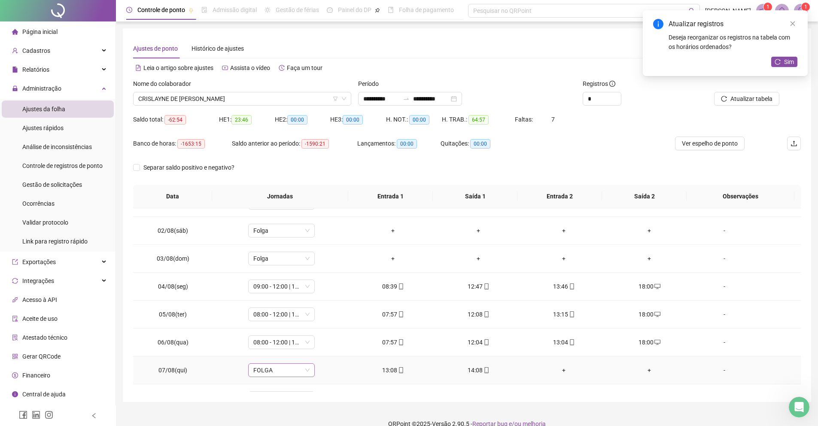
scroll to position [20, 0]
click at [286, 367] on span "FOLGA" at bounding box center [281, 369] width 56 height 13
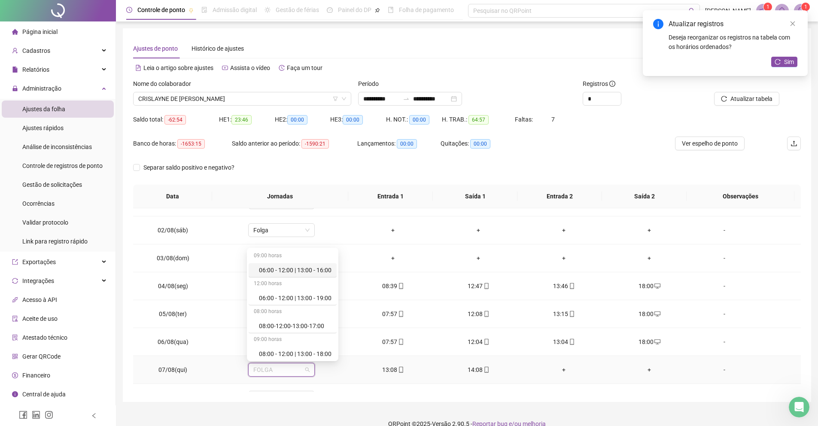
scroll to position [61, 0]
click at [297, 344] on div "08:00 - 12:00 | 13:00 - 18:00" at bounding box center [295, 347] width 73 height 9
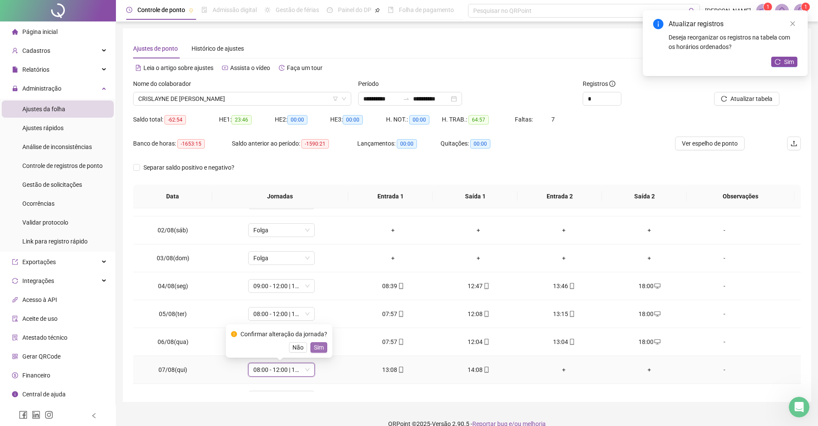
click at [327, 352] on button "Sim" at bounding box center [318, 347] width 17 height 10
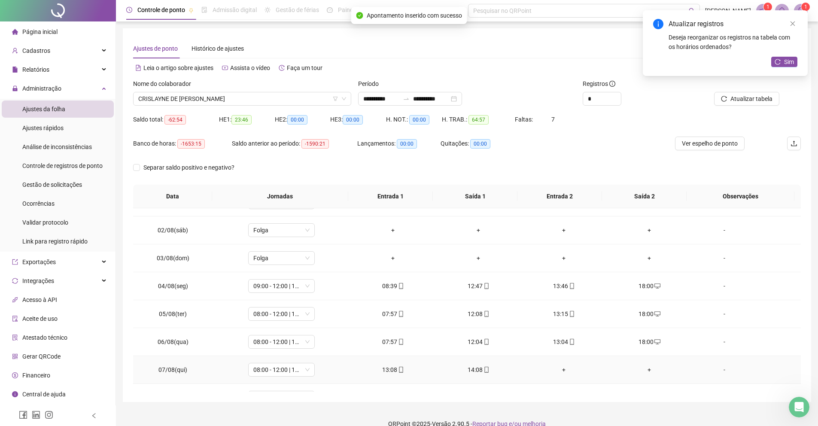
click at [567, 367] on div "+" at bounding box center [564, 369] width 72 height 9
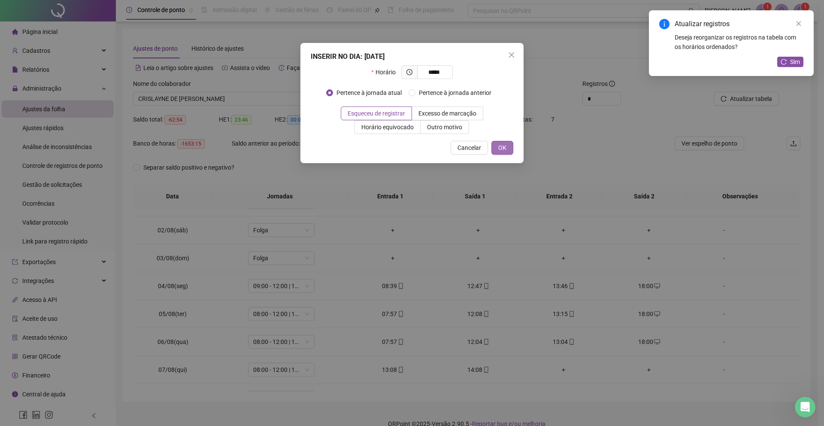
type input "*****"
click at [494, 149] on button "OK" at bounding box center [502, 148] width 22 height 14
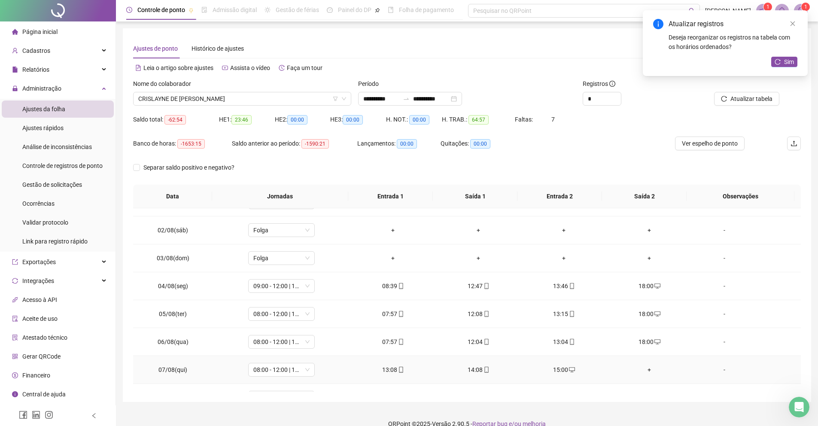
drag, startPoint x: 657, startPoint y: 363, endPoint x: 652, endPoint y: 367, distance: 6.4
click at [656, 365] on td "+" at bounding box center [649, 370] width 85 height 28
click at [648, 369] on div "+" at bounding box center [649, 369] width 72 height 9
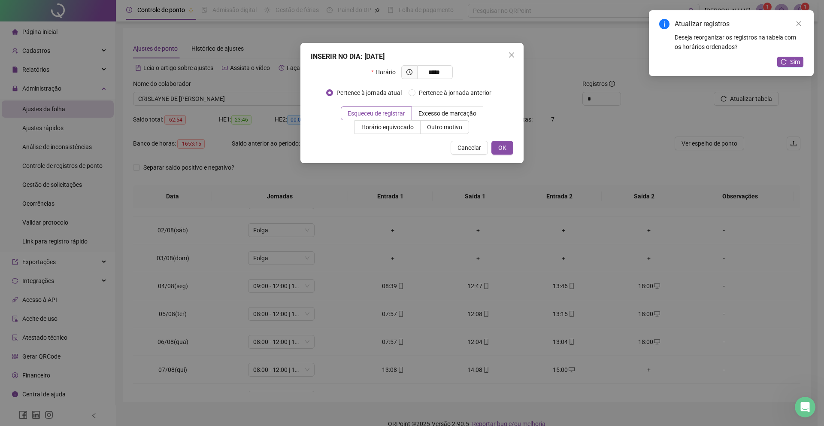
type input "*****"
click at [507, 156] on div "INSERIR NO DIA : [DATE] Horário ***** Pertence à jornada atual Pertence à jorna…" at bounding box center [411, 103] width 223 height 120
click at [508, 153] on button "OK" at bounding box center [502, 148] width 22 height 14
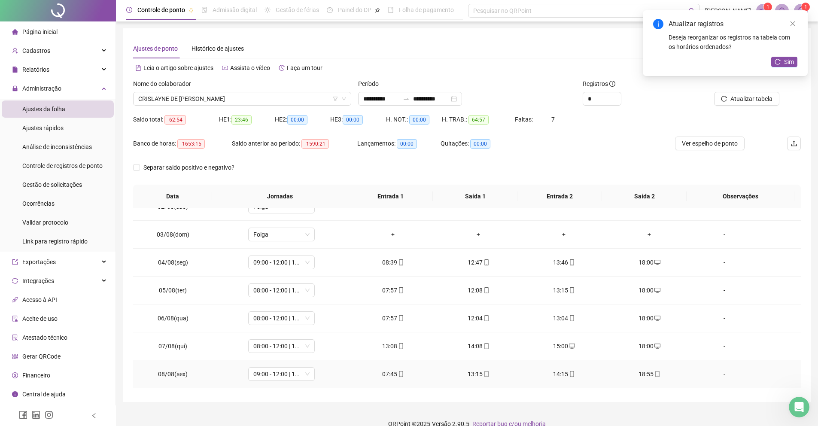
scroll to position [55, 0]
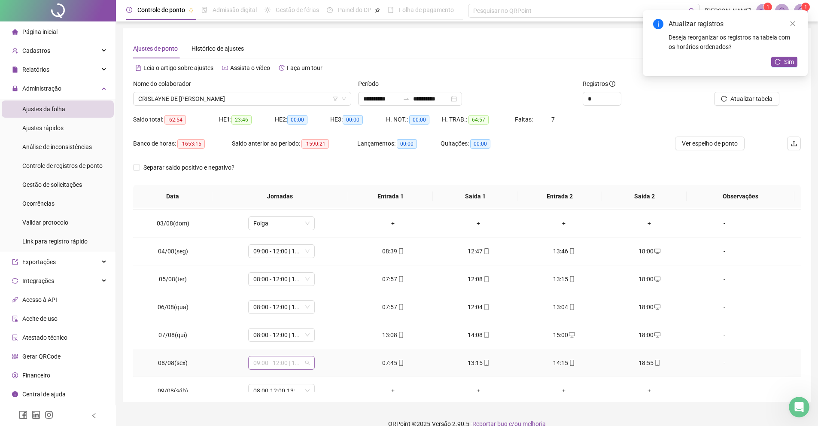
click at [275, 364] on span "09:00 - 12:00 | 13:00 - 18:00" at bounding box center [281, 362] width 56 height 13
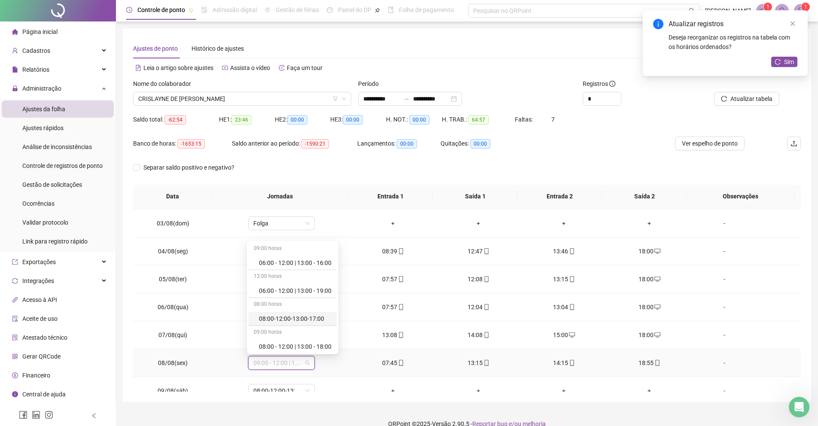
scroll to position [57, 0]
click at [293, 340] on div "08:00 - 12:00 | 13:00 - 18:00" at bounding box center [293, 346] width 88 height 14
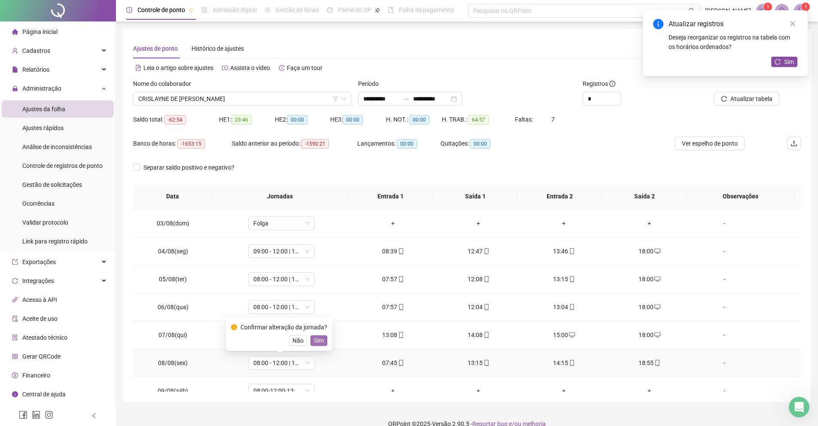
click at [316, 340] on span "Sim" at bounding box center [319, 340] width 10 height 9
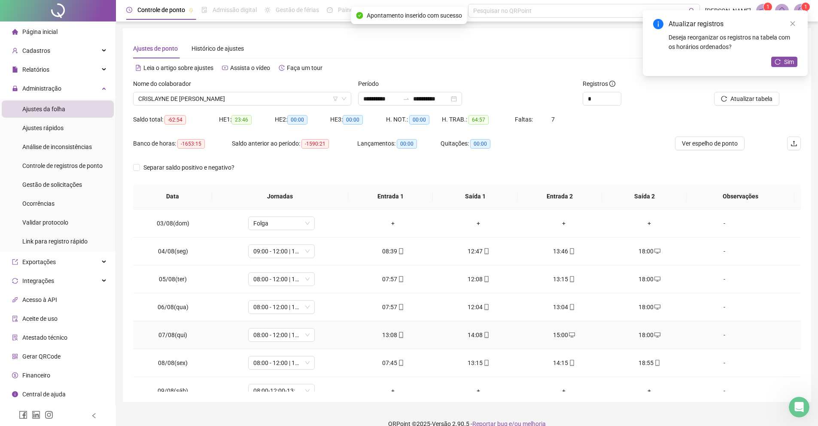
scroll to position [123, 0]
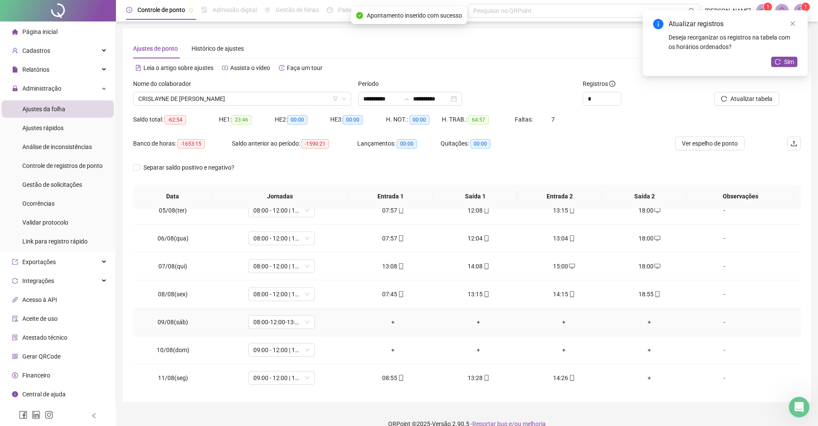
click at [300, 329] on td "08:00-12:00-13:00-17:00" at bounding box center [281, 322] width 137 height 28
click at [299, 328] on span "08:00-12:00-13:00-17:00" at bounding box center [281, 321] width 56 height 13
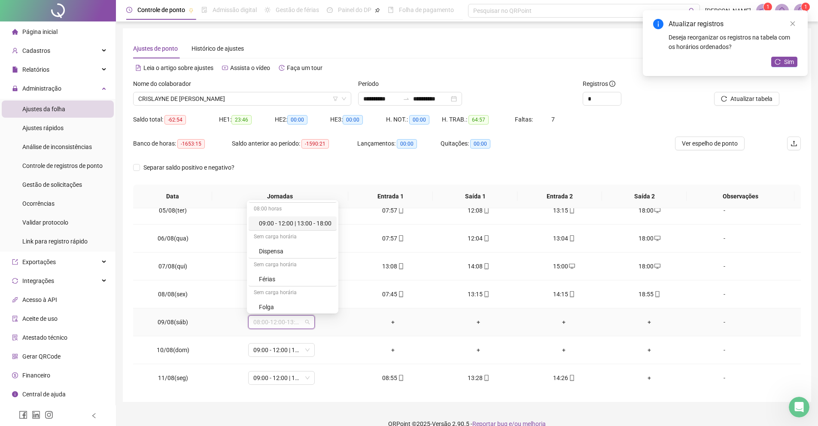
scroll to position [168, 0]
click at [290, 306] on div "Folga" at bounding box center [295, 304] width 73 height 9
click at [324, 296] on span "Sim" at bounding box center [319, 299] width 10 height 9
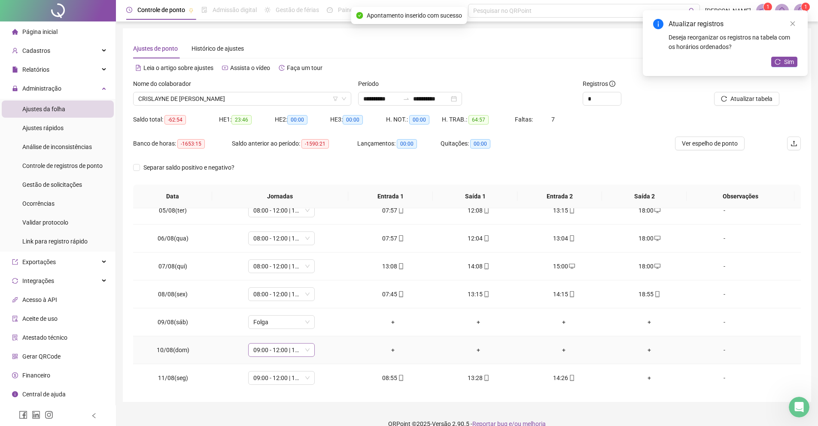
click at [303, 346] on span "09:00 - 12:00 | 13:00 - 18:00" at bounding box center [281, 349] width 56 height 13
click at [306, 319] on div "Folga" at bounding box center [295, 321] width 73 height 9
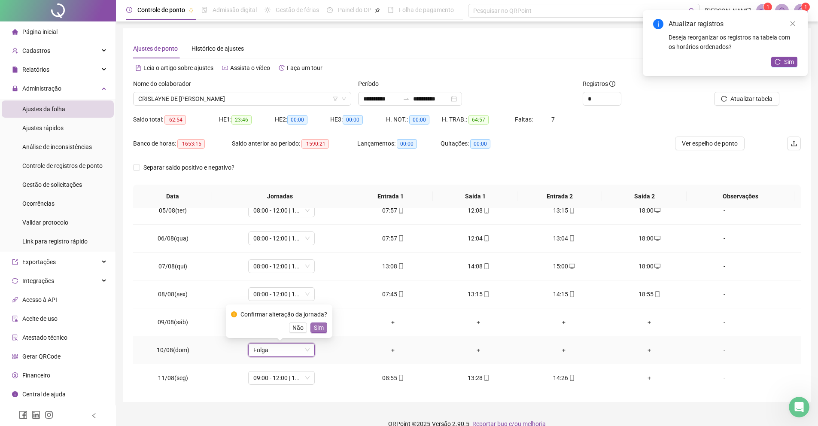
click at [318, 328] on span "Sim" at bounding box center [319, 327] width 10 height 9
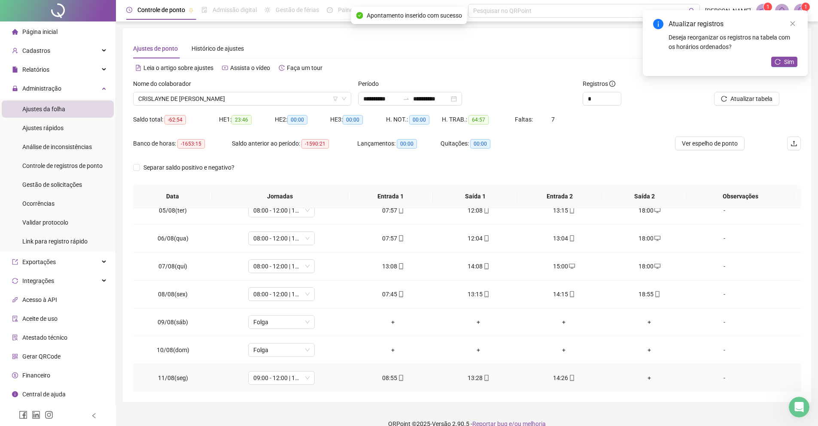
click at [648, 381] on div "+" at bounding box center [649, 377] width 72 height 9
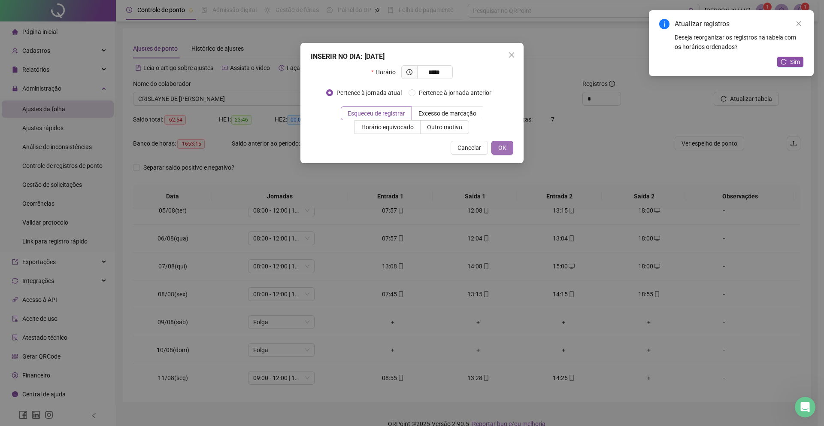
type input "*****"
click at [511, 145] on button "OK" at bounding box center [502, 148] width 22 height 14
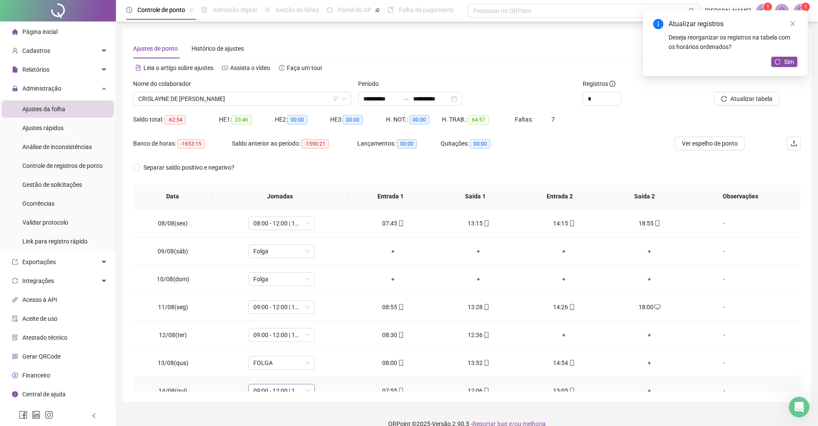
scroll to position [241, 0]
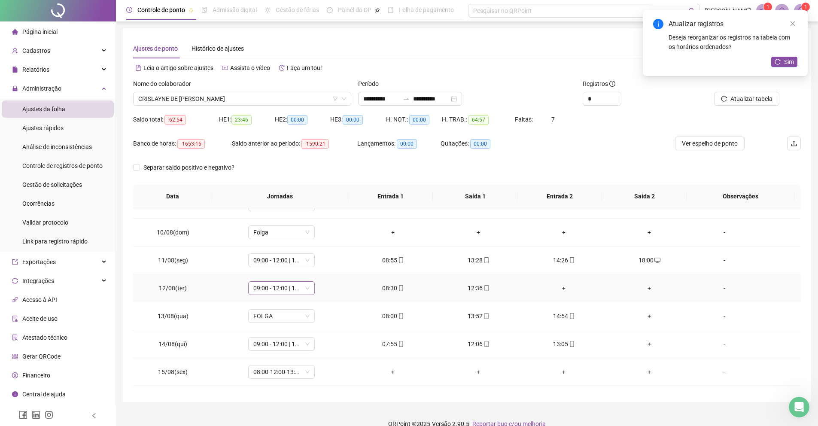
click at [289, 286] on span "09:00 - 12:00 | 13:00 - 18:00" at bounding box center [281, 288] width 56 height 13
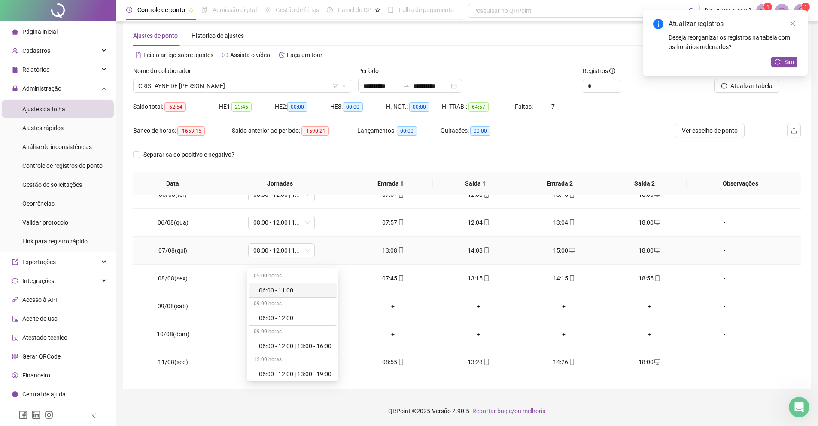
scroll to position [131, 0]
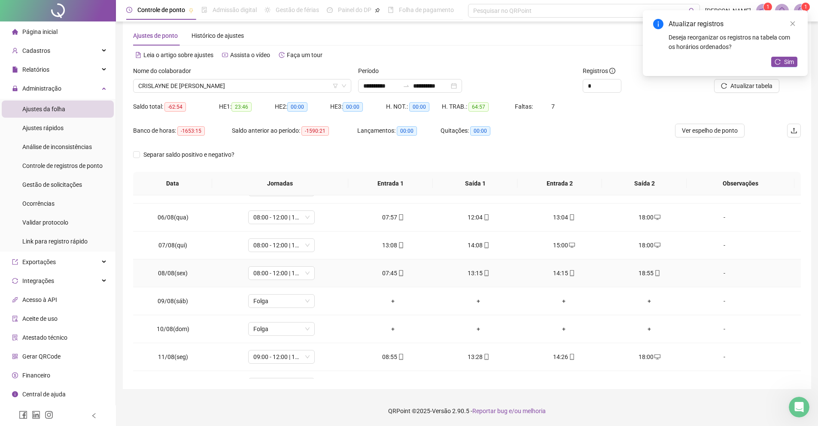
click at [385, 286] on td "07:45" at bounding box center [392, 273] width 85 height 28
click at [293, 308] on td "Folga" at bounding box center [281, 301] width 137 height 28
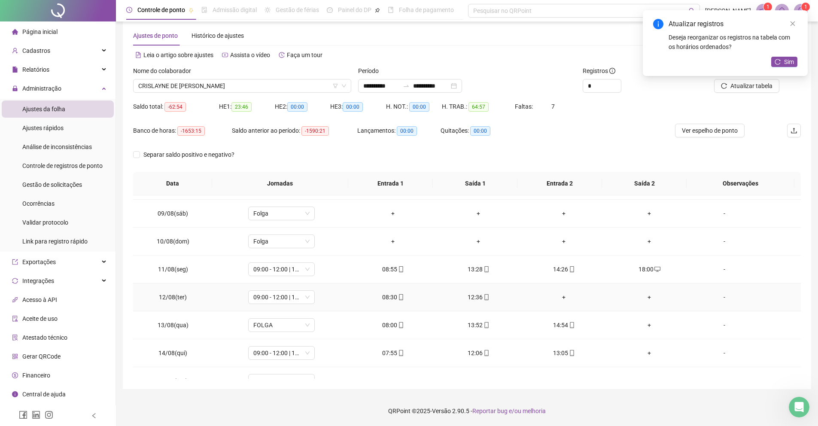
click at [549, 296] on div "+" at bounding box center [564, 296] width 72 height 9
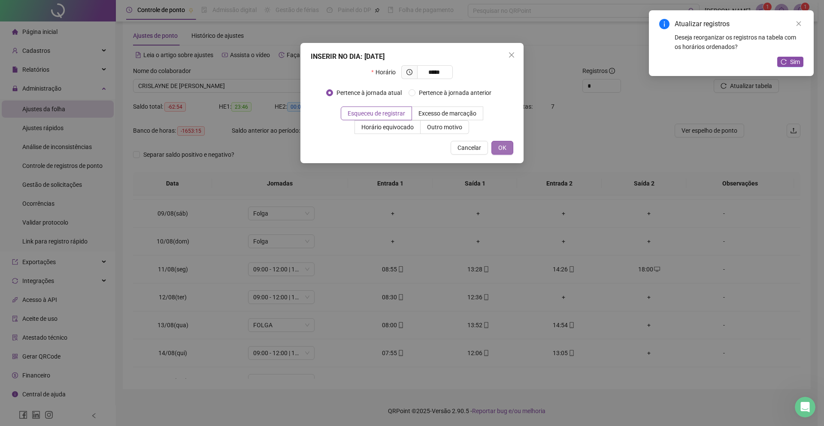
type input "*****"
click at [510, 148] on button "OK" at bounding box center [502, 148] width 22 height 14
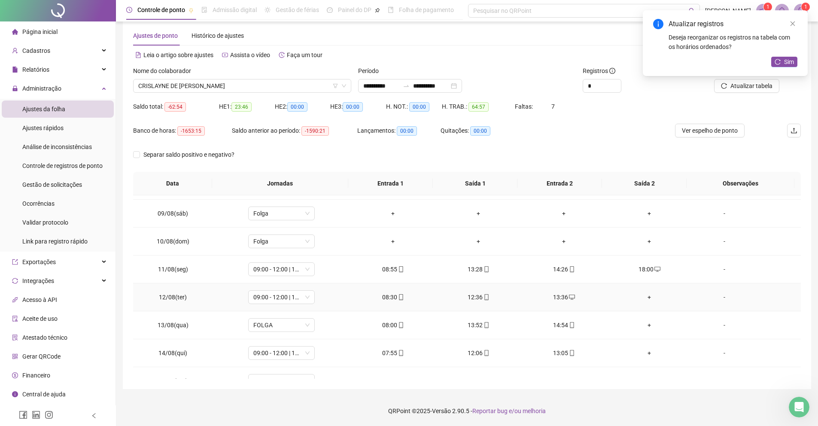
click at [645, 300] on div "+" at bounding box center [649, 296] width 72 height 9
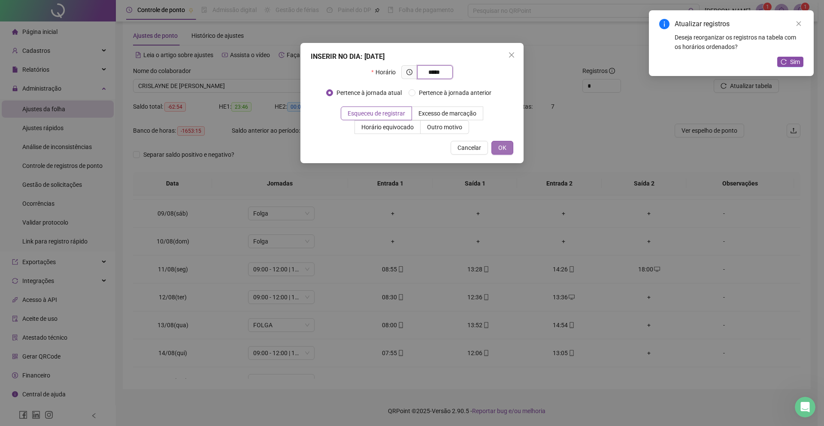
type input "*****"
click at [499, 147] on span "OK" at bounding box center [502, 147] width 8 height 9
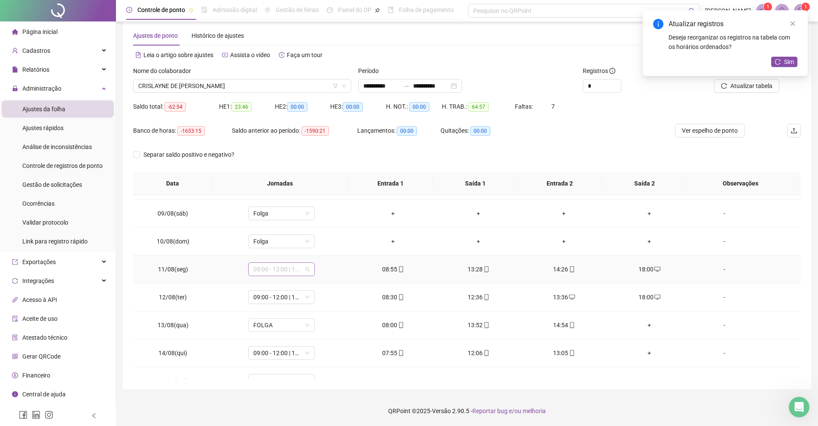
click at [298, 269] on span "09:00 - 12:00 | 13:00 - 18:00" at bounding box center [281, 269] width 56 height 13
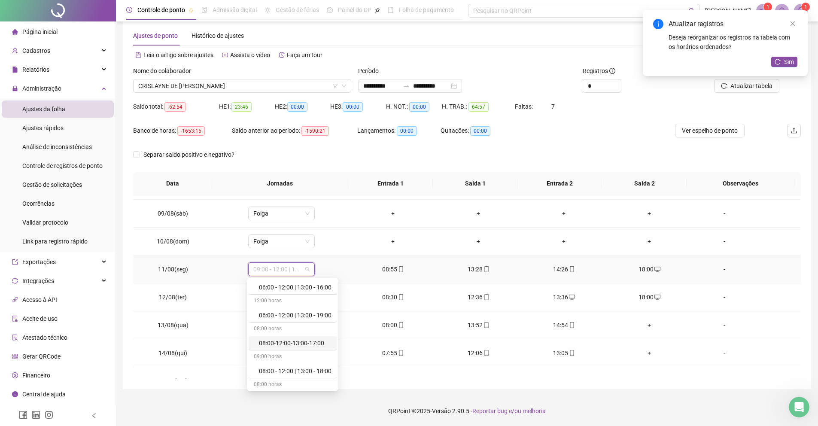
scroll to position [69, 0]
click at [309, 373] on div "08:00 - 12:00 | 13:00 - 18:00" at bounding box center [295, 370] width 73 height 9
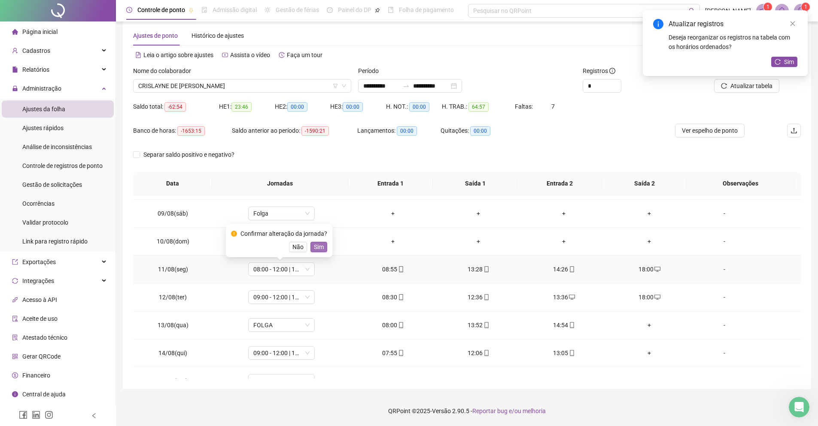
click at [322, 247] on span "Sim" at bounding box center [319, 246] width 10 height 9
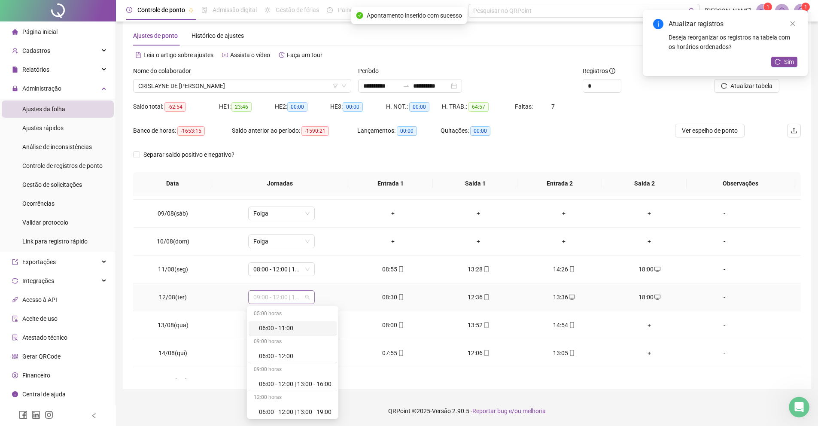
click at [287, 297] on span "09:00 - 12:00 | 13:00 - 18:00" at bounding box center [281, 297] width 56 height 13
drag, startPoint x: 295, startPoint y: 340, endPoint x: 302, endPoint y: 302, distance: 38.3
click at [302, 302] on body "**********" at bounding box center [409, 200] width 818 height 426
click at [303, 311] on div "08:00 - 12:00 | 13:00 - 18:00" at bounding box center [295, 313] width 73 height 9
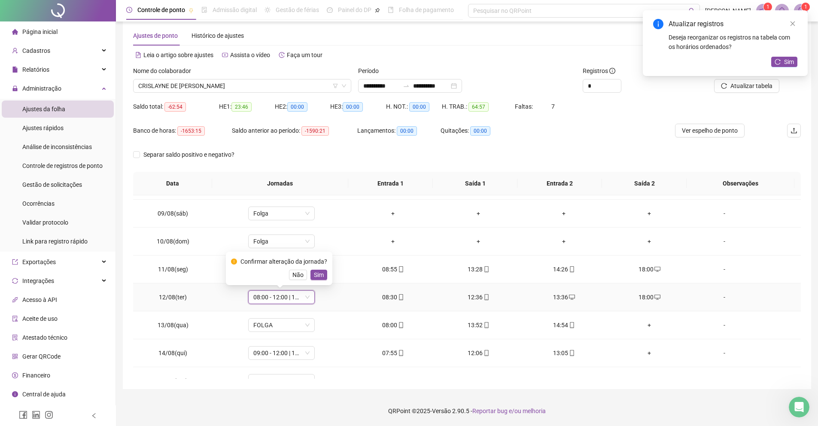
click at [319, 280] on div "Confirmar alteração da jornada? Não Sim" at bounding box center [279, 268] width 106 height 33
click at [320, 277] on span "Sim" at bounding box center [319, 274] width 10 height 9
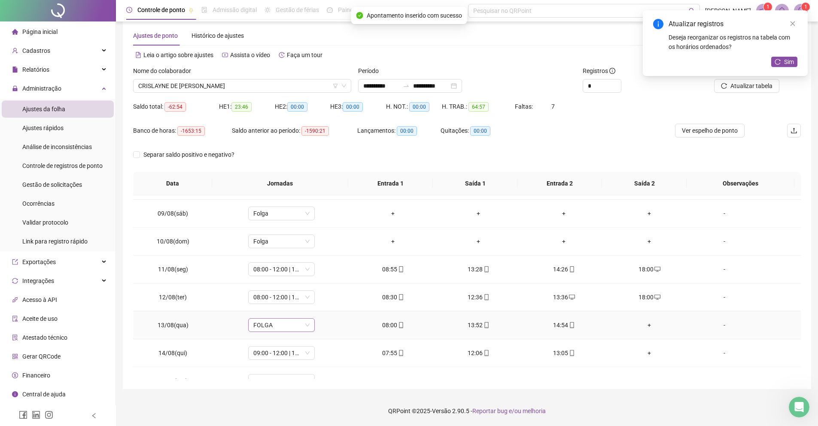
click at [290, 331] on span "FOLGA" at bounding box center [281, 325] width 56 height 13
click at [298, 292] on div "08:00 - 12:00 | 13:00 - 18:00" at bounding box center [293, 286] width 88 height 14
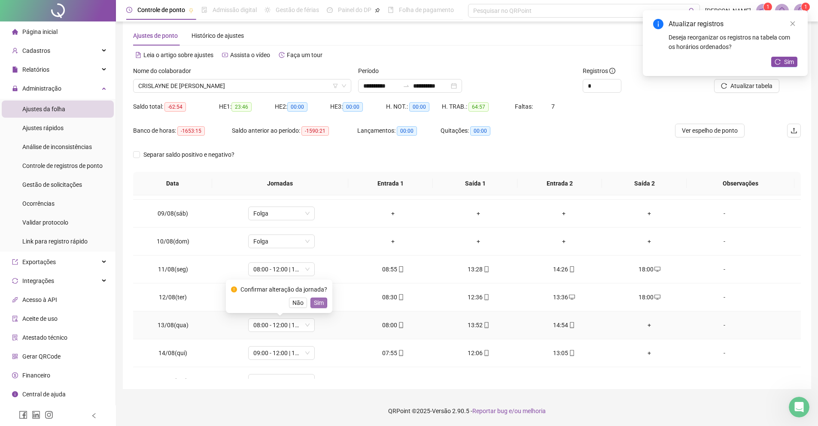
click at [327, 300] on button "Sim" at bounding box center [318, 302] width 17 height 10
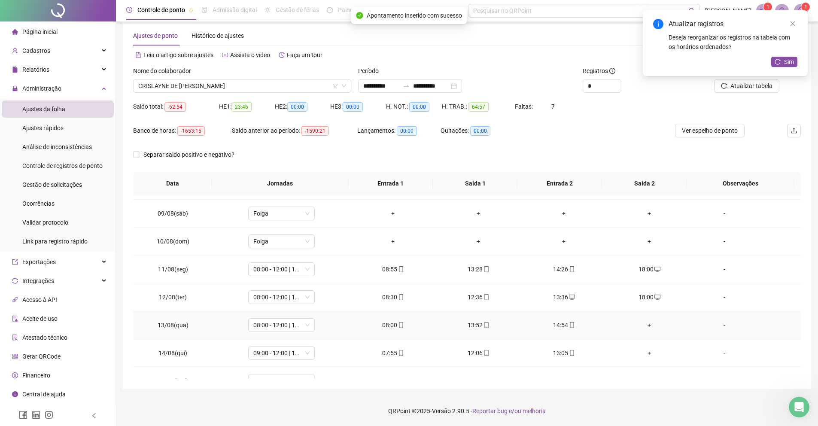
click at [641, 326] on div "+" at bounding box center [649, 324] width 72 height 9
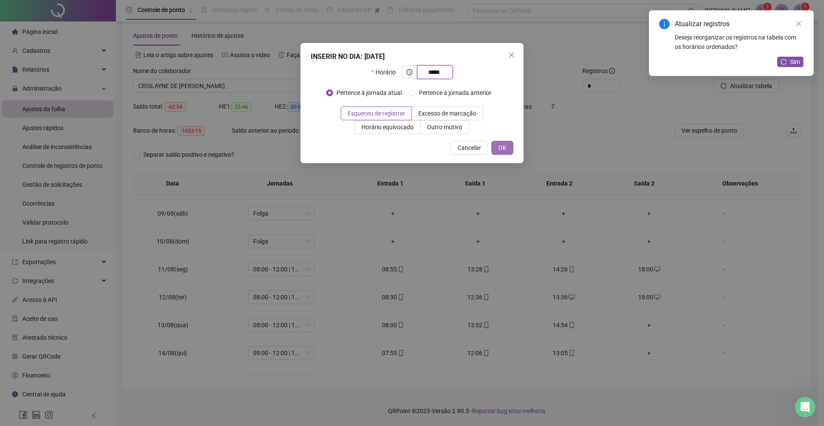
type input "*****"
click at [494, 146] on button "OK" at bounding box center [502, 148] width 22 height 14
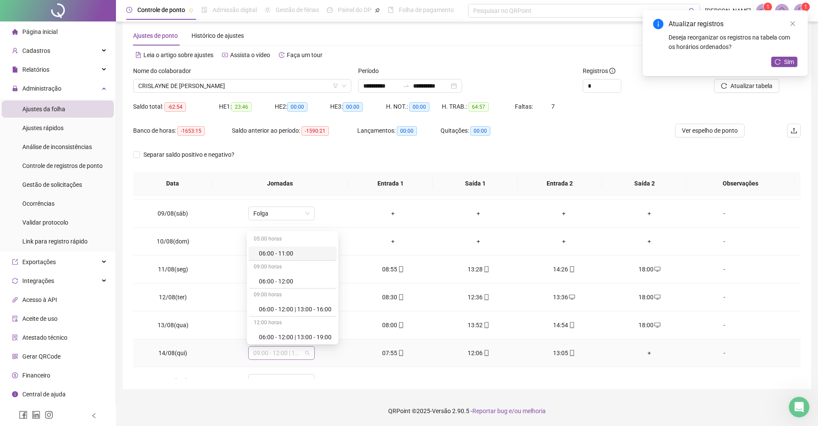
click at [302, 355] on span "09:00 - 12:00 | 13:00 - 18:00" at bounding box center [281, 352] width 56 height 13
click at [311, 297] on div "08:00 - 12:00 | 13:00 - 18:00" at bounding box center [295, 293] width 73 height 9
click at [324, 323] on div "Confirmar alteração da jornada? Não Sim" at bounding box center [279, 323] width 96 height 23
click at [323, 327] on span "Sim" at bounding box center [319, 330] width 10 height 9
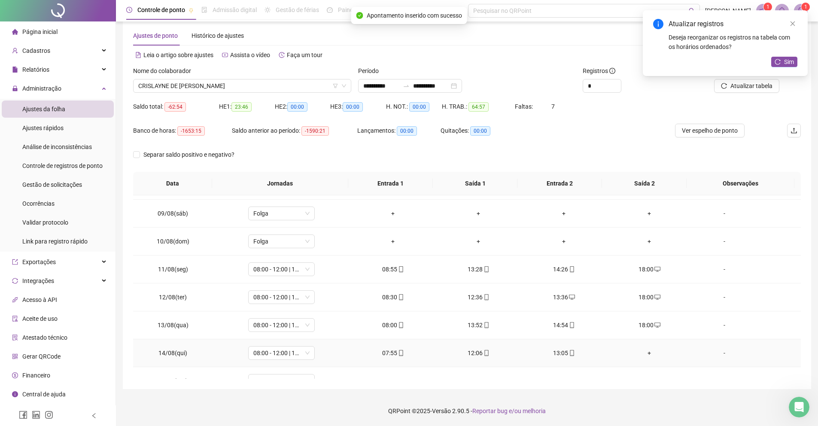
click at [650, 351] on div "+" at bounding box center [649, 352] width 72 height 9
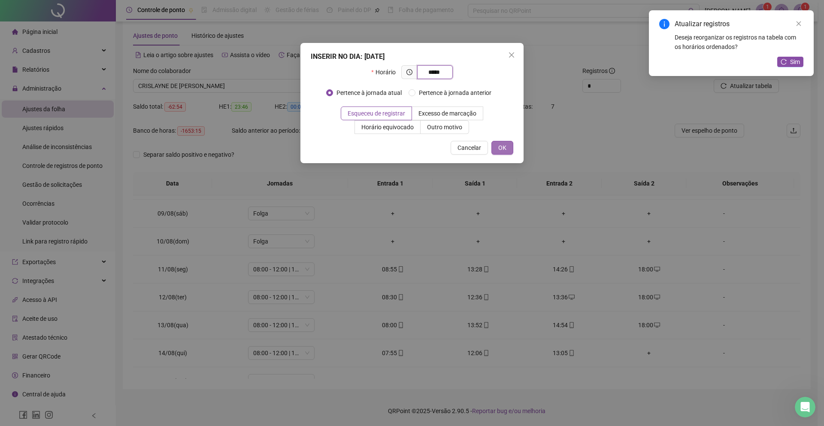
type input "*****"
click at [503, 154] on button "OK" at bounding box center [502, 148] width 22 height 14
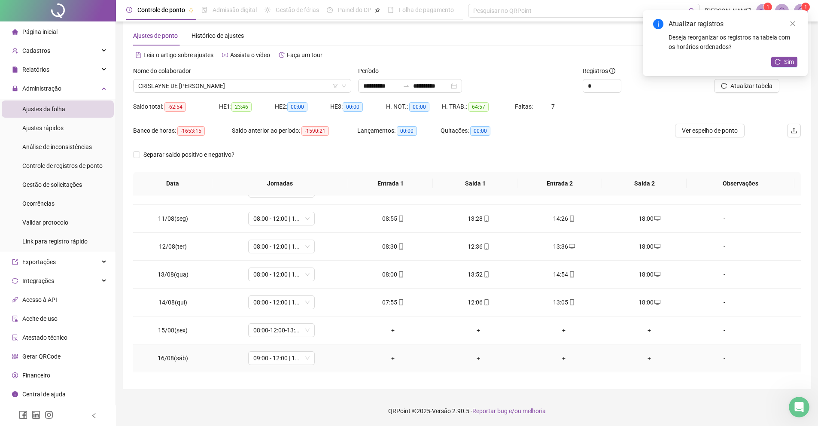
scroll to position [307, 0]
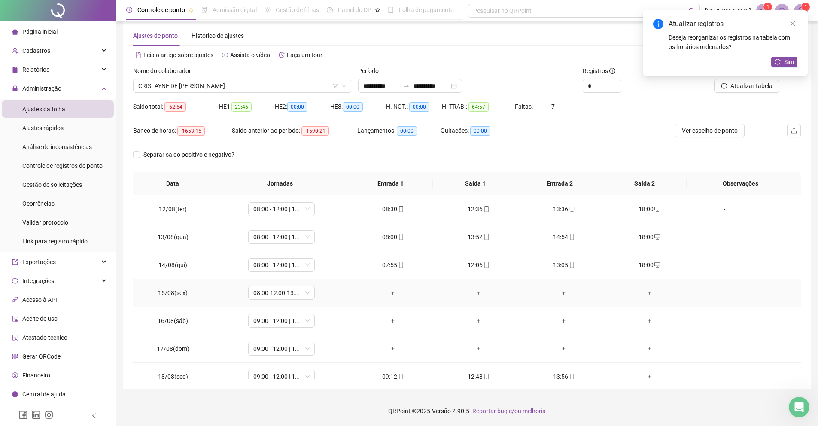
click at [393, 289] on div "+" at bounding box center [393, 292] width 72 height 9
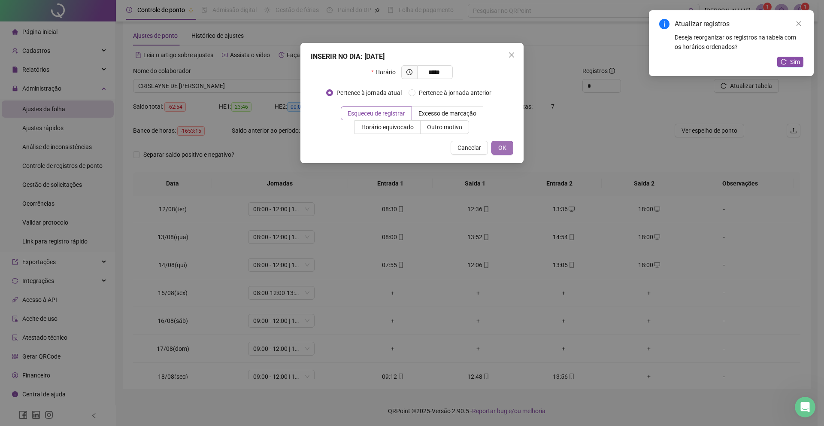
type input "*****"
click at [504, 145] on span "OK" at bounding box center [502, 147] width 8 height 9
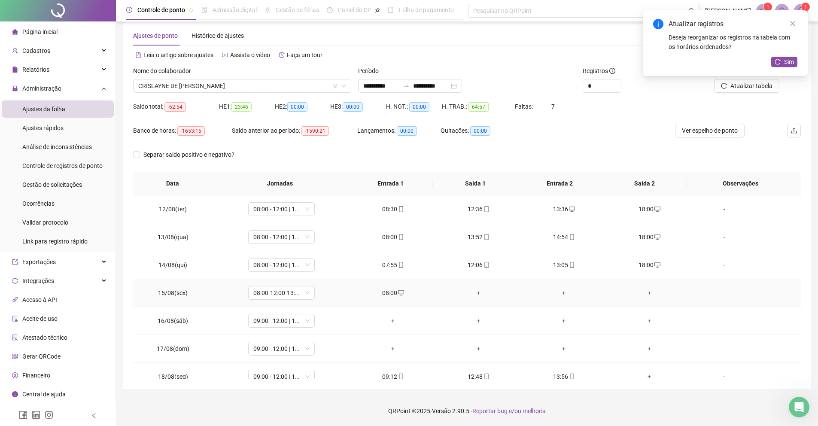
click at [476, 290] on div "+" at bounding box center [479, 292] width 72 height 9
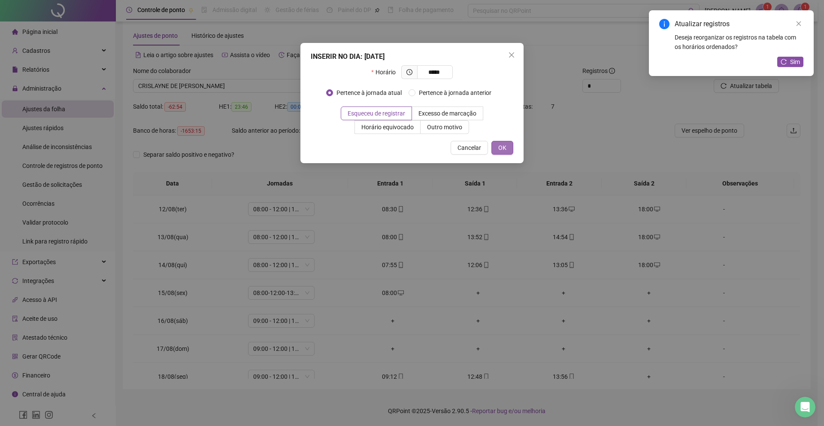
type input "*****"
click at [497, 143] on button "OK" at bounding box center [502, 148] width 22 height 14
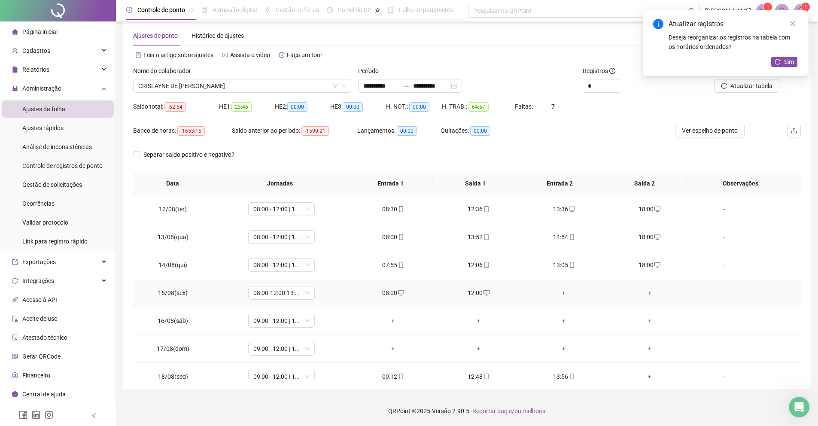
click at [555, 291] on div "+" at bounding box center [564, 292] width 72 height 9
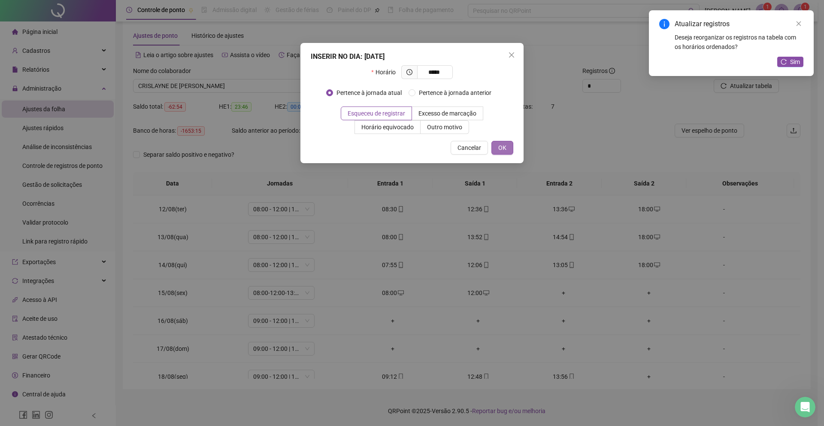
type input "*****"
click at [502, 146] on span "OK" at bounding box center [502, 147] width 8 height 9
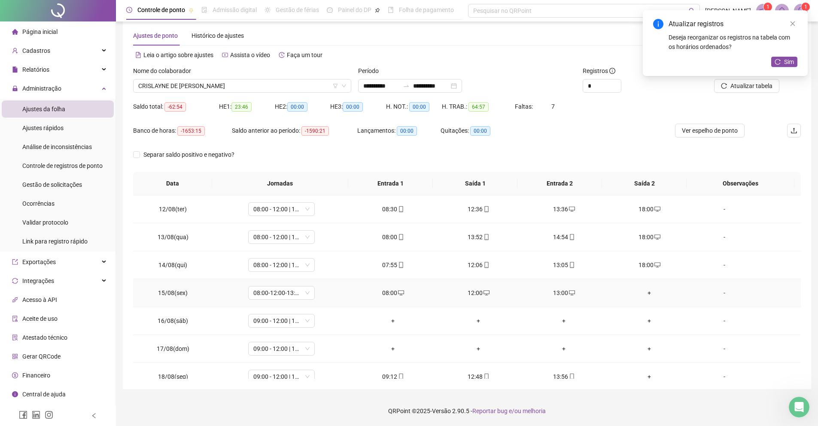
click at [639, 293] on div "+" at bounding box center [649, 292] width 72 height 9
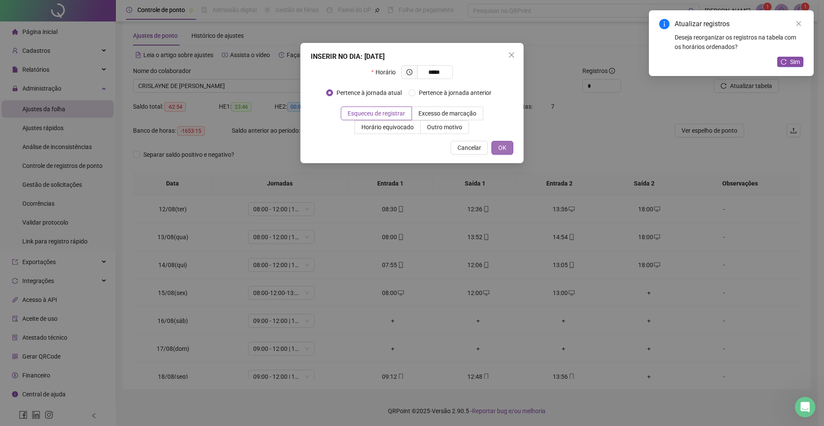
type input "*****"
click at [498, 144] on span "OK" at bounding box center [502, 147] width 8 height 9
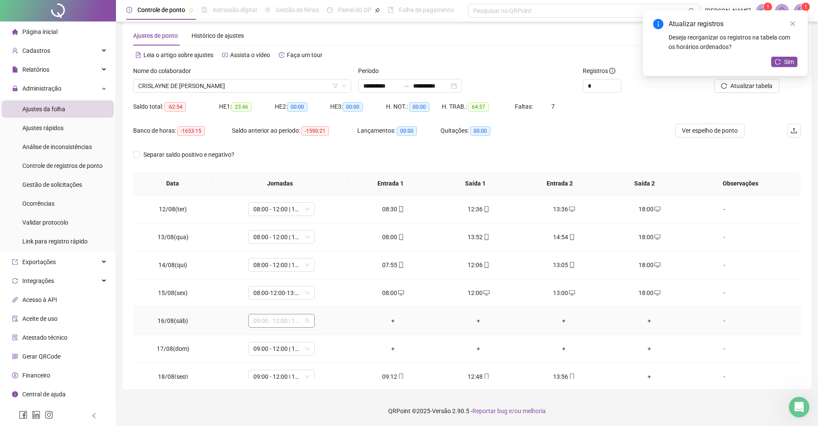
click at [291, 325] on span "09:00 - 12:00 | 13:00 - 18:00" at bounding box center [281, 320] width 56 height 13
click at [281, 295] on div "Folga" at bounding box center [295, 297] width 73 height 9
click at [327, 294] on button "Sim" at bounding box center [318, 298] width 17 height 10
click at [279, 344] on span "09:00 - 12:00 | 13:00 - 18:00" at bounding box center [281, 348] width 56 height 13
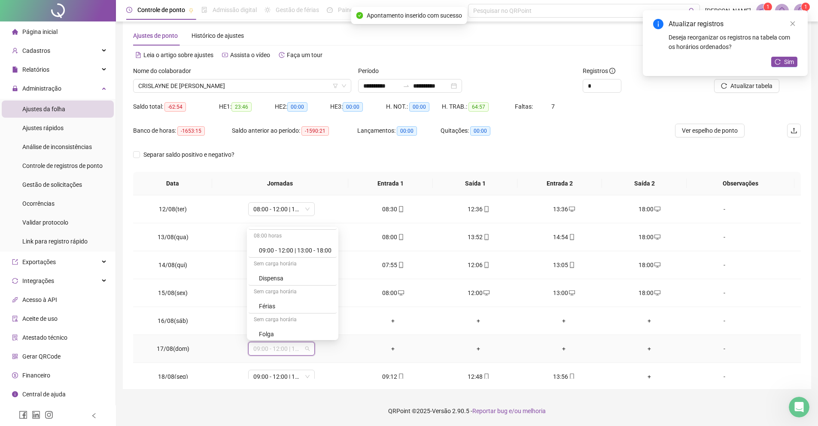
scroll to position [167, 0]
click at [287, 327] on div "Folga" at bounding box center [293, 334] width 88 height 14
click at [317, 325] on span "Sim" at bounding box center [319, 326] width 10 height 9
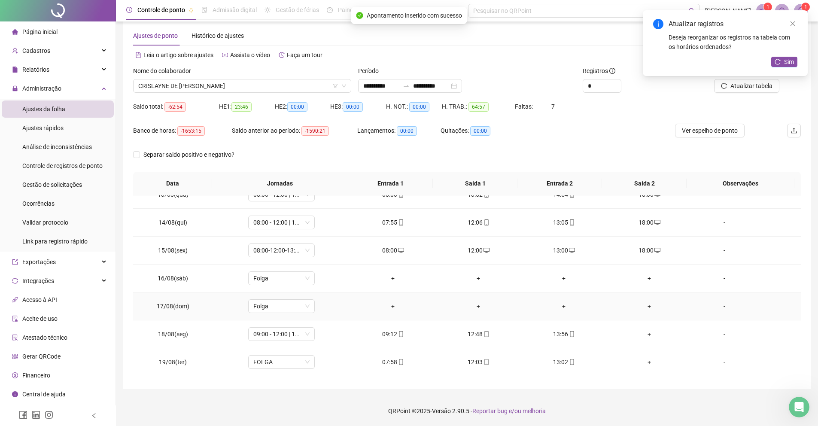
scroll to position [375, 0]
click at [634, 306] on div "+" at bounding box center [649, 308] width 72 height 9
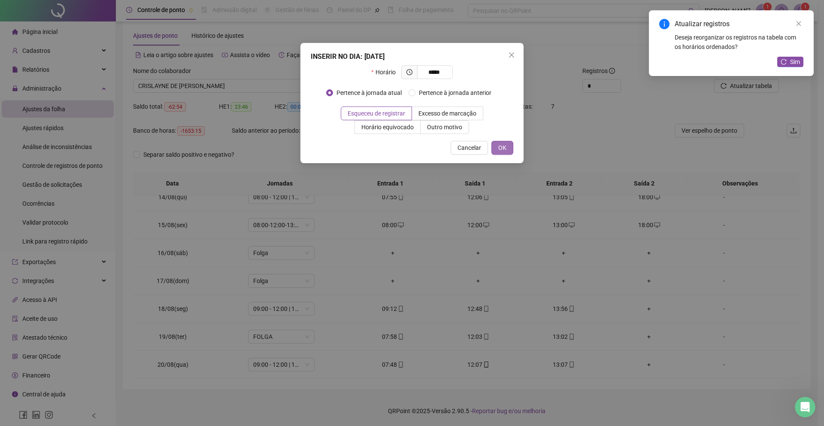
type input "*****"
click at [496, 154] on button "OK" at bounding box center [502, 148] width 22 height 14
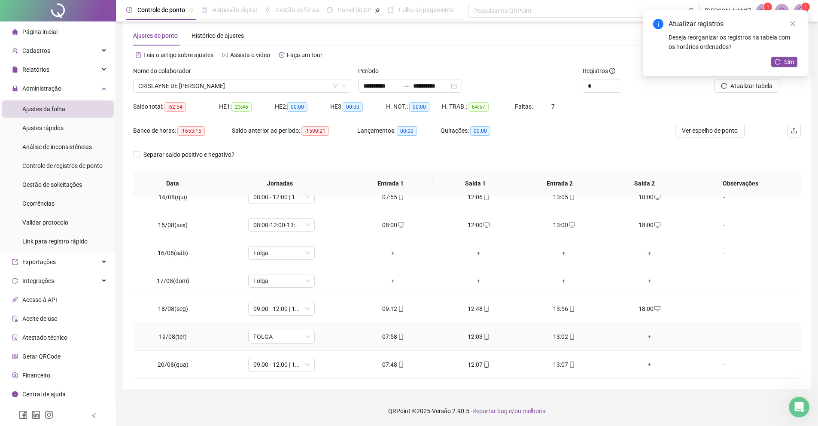
click at [297, 344] on td "FOLGA" at bounding box center [281, 337] width 137 height 28
click at [298, 338] on span "FOLGA" at bounding box center [281, 336] width 56 height 13
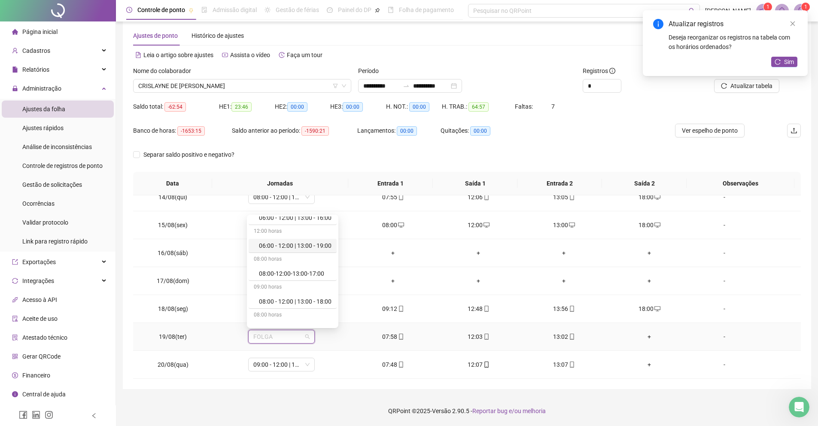
scroll to position [76, 0]
click at [295, 306] on div "08:00 - 12:00 | 13:00 - 18:00" at bounding box center [293, 301] width 88 height 14
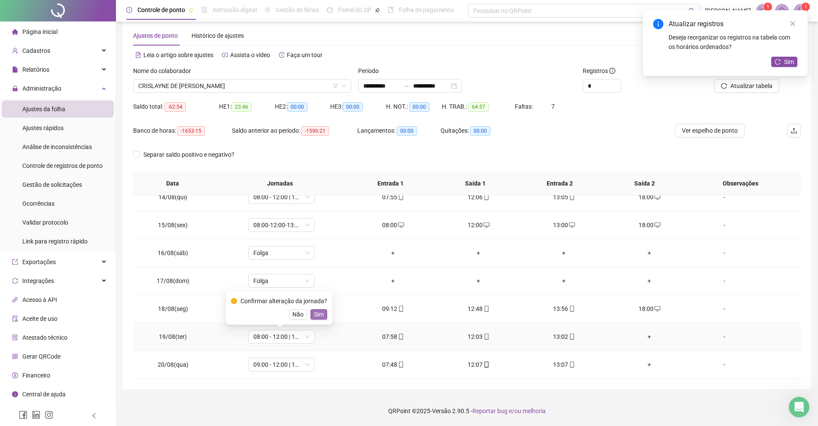
click at [322, 311] on span "Sim" at bounding box center [319, 313] width 10 height 9
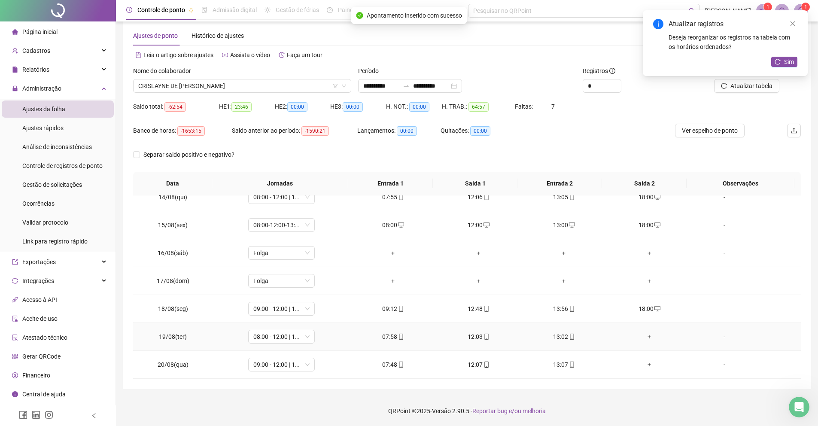
click at [642, 340] on div "+" at bounding box center [649, 336] width 72 height 9
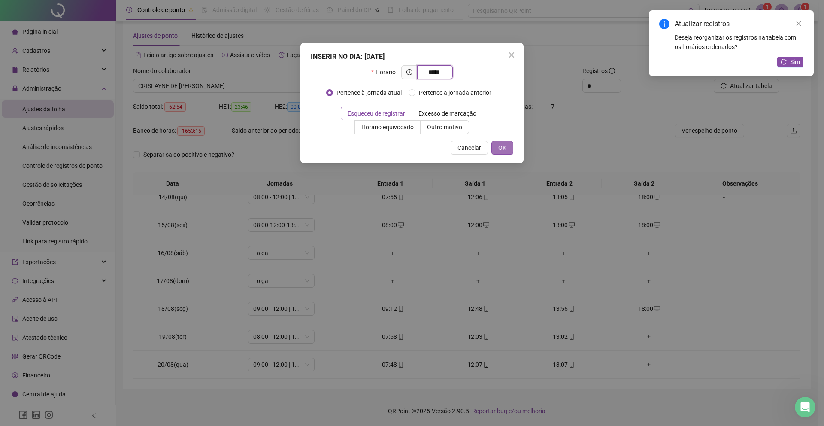
type input "*****"
click at [504, 149] on span "OK" at bounding box center [502, 147] width 8 height 9
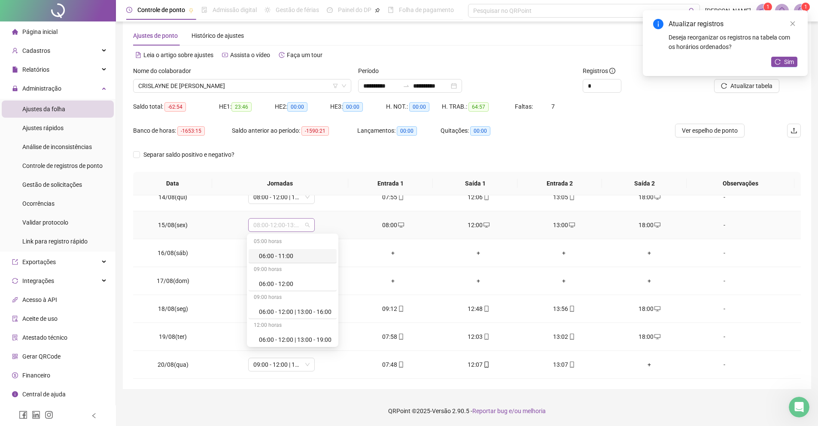
click at [293, 231] on span "08:00-12:00-13:00-17:00" at bounding box center [281, 224] width 56 height 13
click at [283, 300] on div "Folga" at bounding box center [293, 294] width 88 height 14
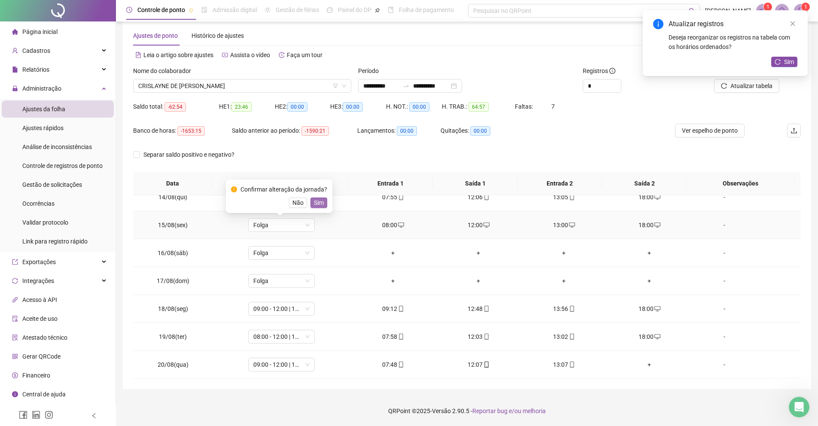
click at [327, 205] on button "Sim" at bounding box center [318, 202] width 17 height 10
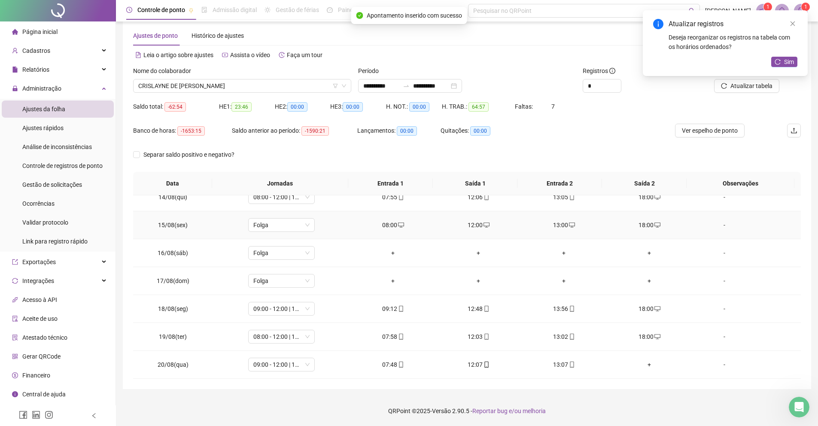
click at [394, 228] on div "08:00" at bounding box center [393, 224] width 72 height 9
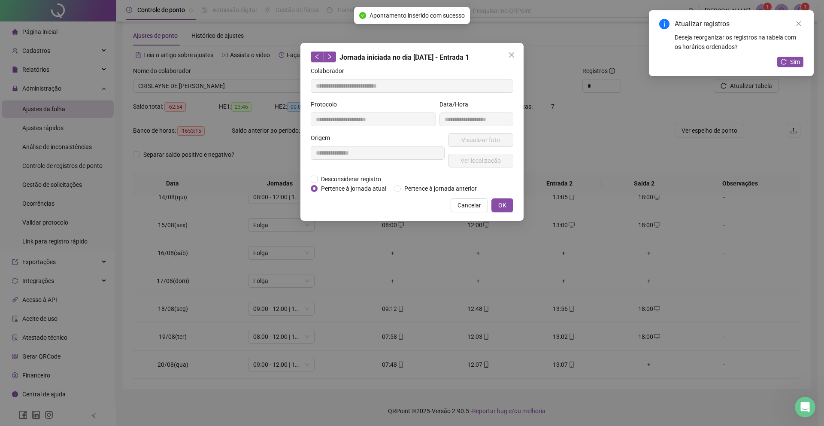
type input "**********"
click at [348, 180] on span "Desconsiderar registro" at bounding box center [351, 178] width 67 height 9
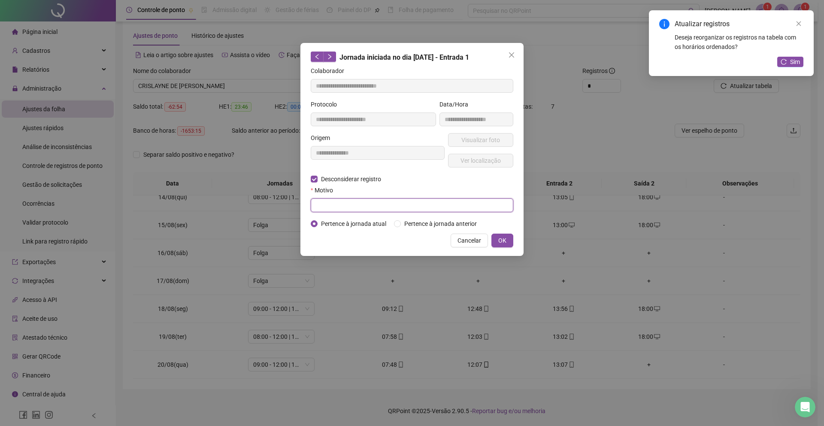
click at [337, 203] on input "text" at bounding box center [412, 205] width 203 height 14
type input "****"
click at [509, 247] on button "OK" at bounding box center [502, 241] width 22 height 14
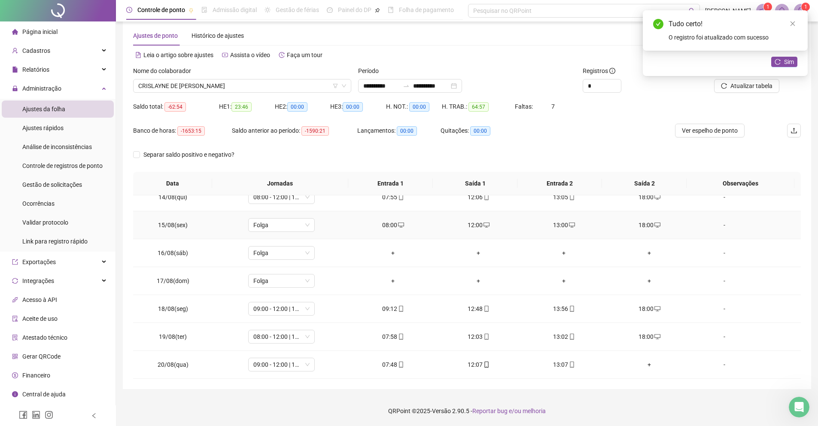
click at [470, 224] on div "12:00" at bounding box center [479, 224] width 72 height 9
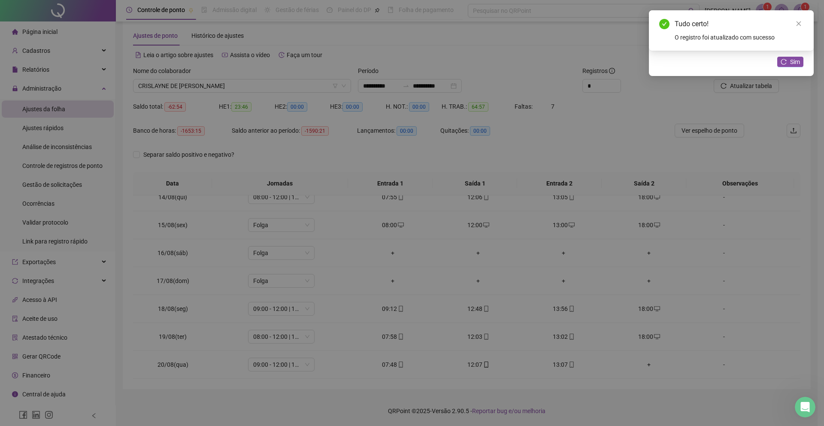
type input "**********"
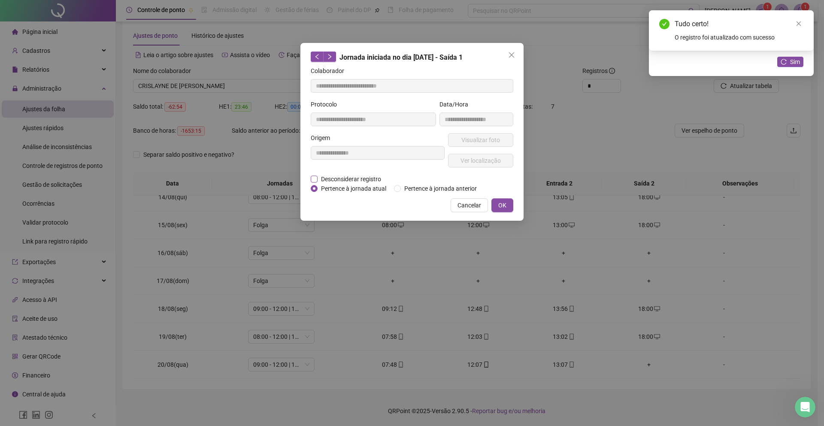
click at [351, 181] on span "Desconsiderar registro" at bounding box center [351, 178] width 67 height 9
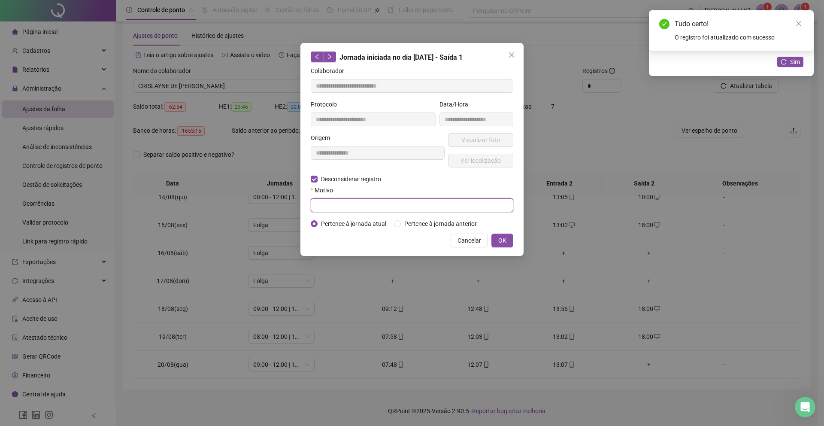
click at [339, 201] on input "text" at bounding box center [412, 205] width 203 height 14
type input "****"
click at [501, 245] on span "OK" at bounding box center [502, 240] width 8 height 9
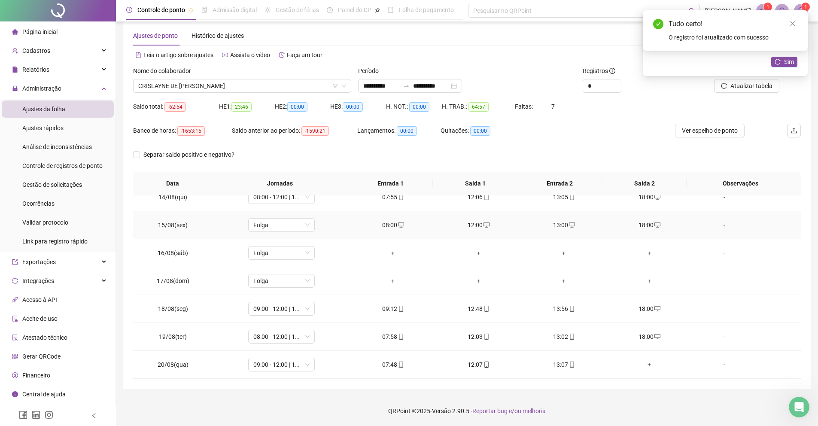
click at [550, 227] on div "13:00" at bounding box center [564, 224] width 72 height 9
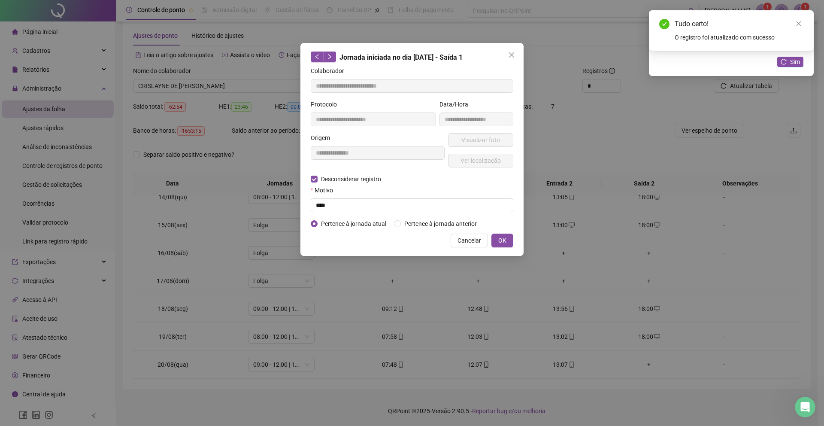
type input "**********"
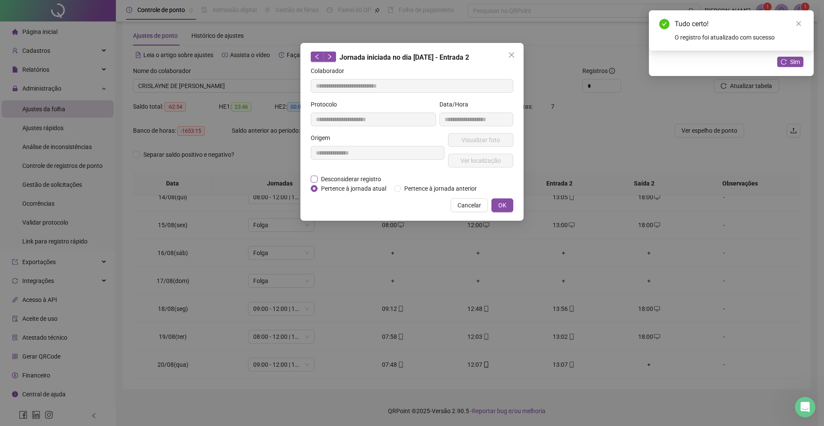
click at [348, 177] on span "Desconsiderar registro" at bounding box center [351, 178] width 67 height 9
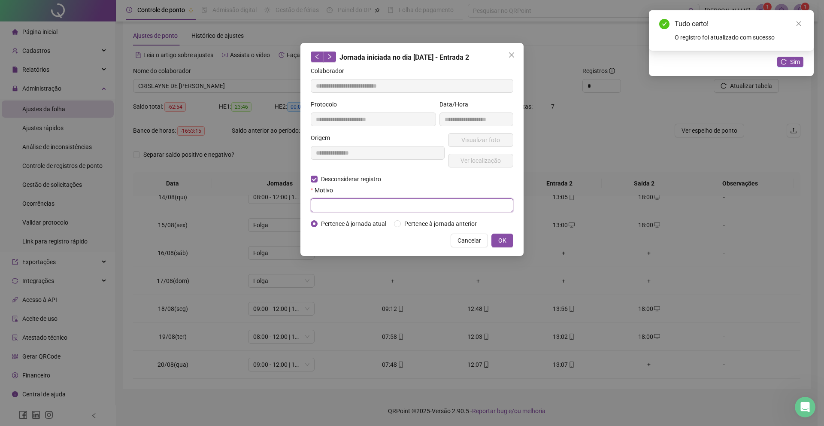
click at [343, 199] on input "text" at bounding box center [412, 205] width 203 height 14
type input "****"
click at [497, 245] on button "OK" at bounding box center [502, 241] width 22 height 14
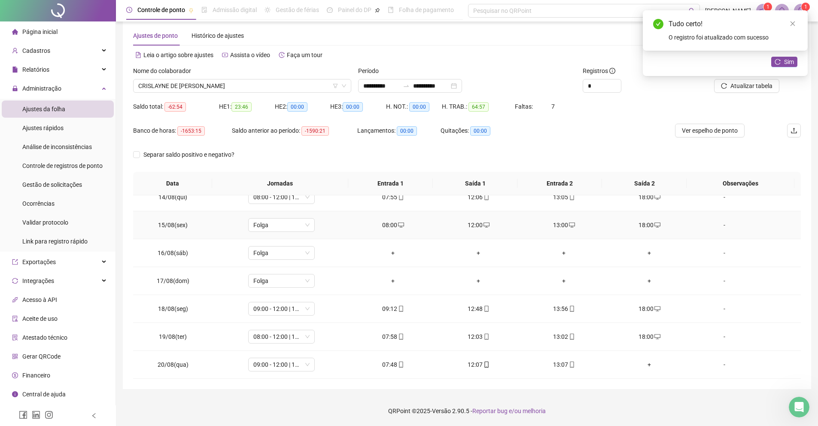
click at [646, 230] on td "18:00" at bounding box center [649, 225] width 85 height 28
click at [644, 228] on div "18:00" at bounding box center [649, 224] width 72 height 9
type input "**********"
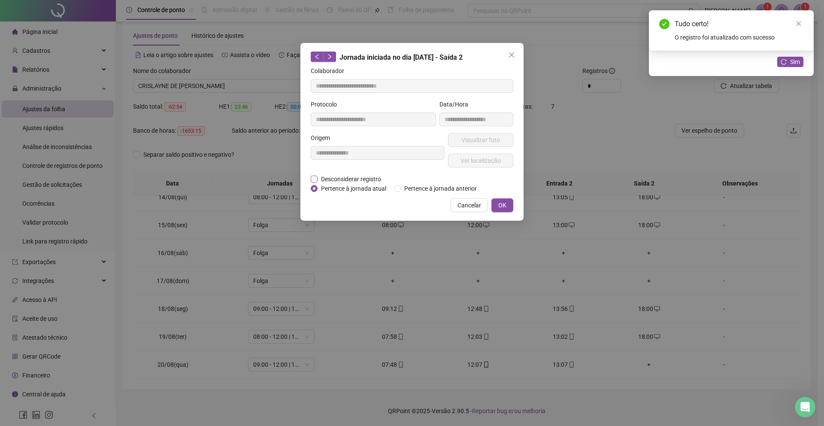
click at [357, 175] on span "Desconsiderar registro" at bounding box center [351, 178] width 67 height 9
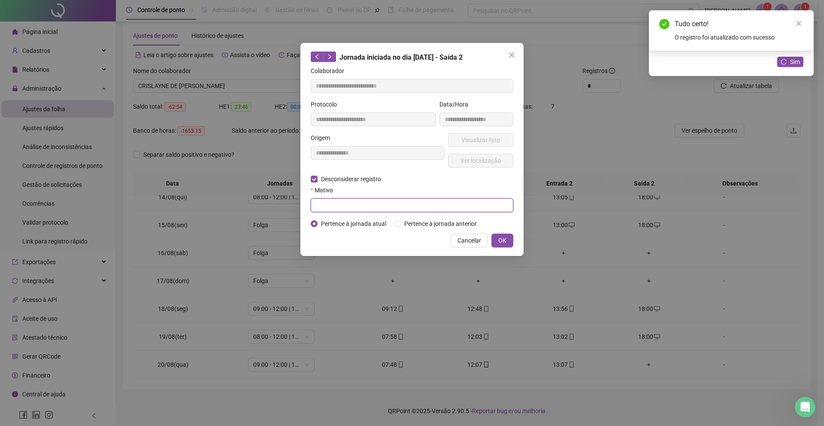
click at [345, 201] on input "text" at bounding box center [412, 205] width 203 height 14
type input "****"
click at [509, 247] on button "OK" at bounding box center [502, 241] width 22 height 14
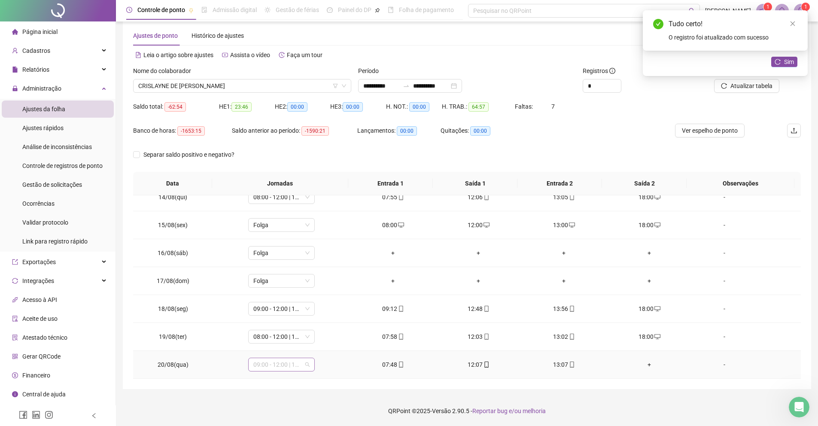
click at [300, 363] on span "09:00 - 12:00 | 13:00 - 18:00" at bounding box center [281, 364] width 56 height 13
drag, startPoint x: 306, startPoint y: 284, endPoint x: 309, endPoint y: 311, distance: 27.2
click at [309, 311] on div "05:00 horas 06:00 - 11:00 09:00 horas 06:00 - 12:00 09:00 horas 06:00 - 12:00 |…" at bounding box center [293, 278] width 88 height 363
click at [310, 255] on div "08:00 - 12:00 | 13:00 - 18:00" at bounding box center [295, 256] width 73 height 9
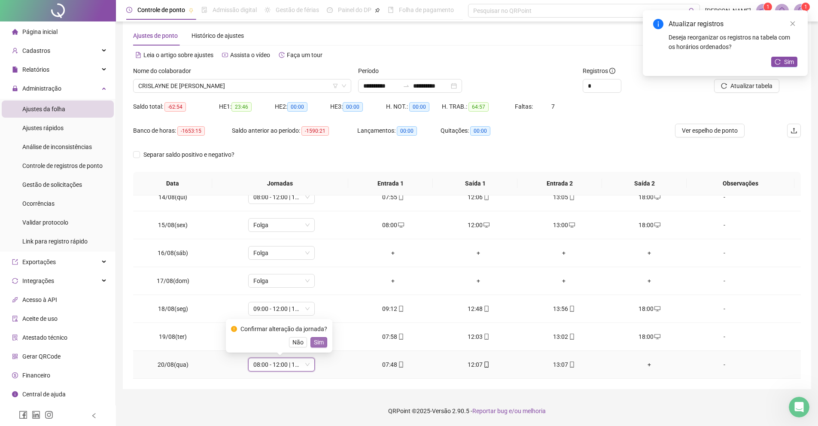
click at [324, 337] on button "Sim" at bounding box center [318, 342] width 17 height 10
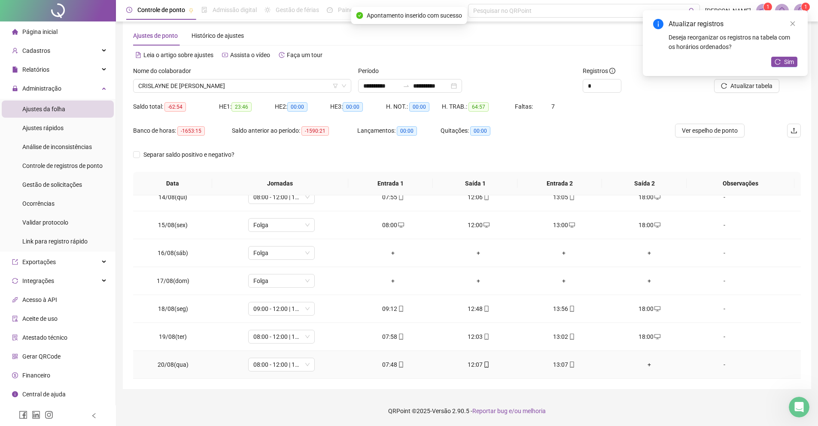
click at [637, 361] on div "+" at bounding box center [649, 364] width 72 height 9
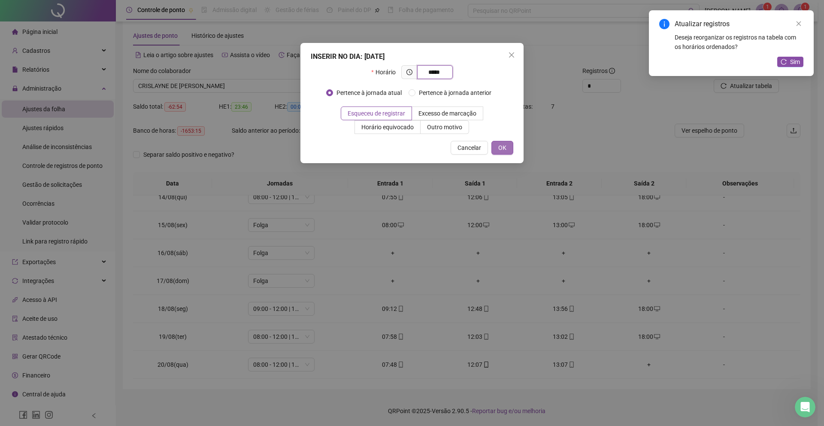
type input "*****"
click at [495, 144] on button "OK" at bounding box center [502, 148] width 22 height 14
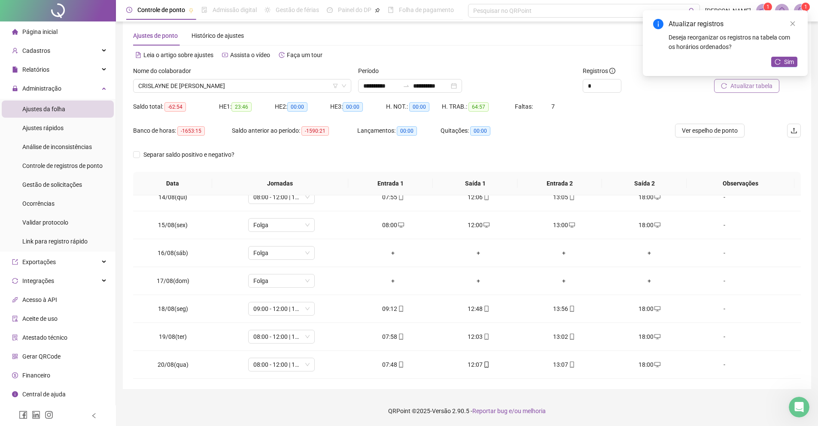
click at [719, 85] on button "Atualizar tabela" at bounding box center [746, 86] width 65 height 14
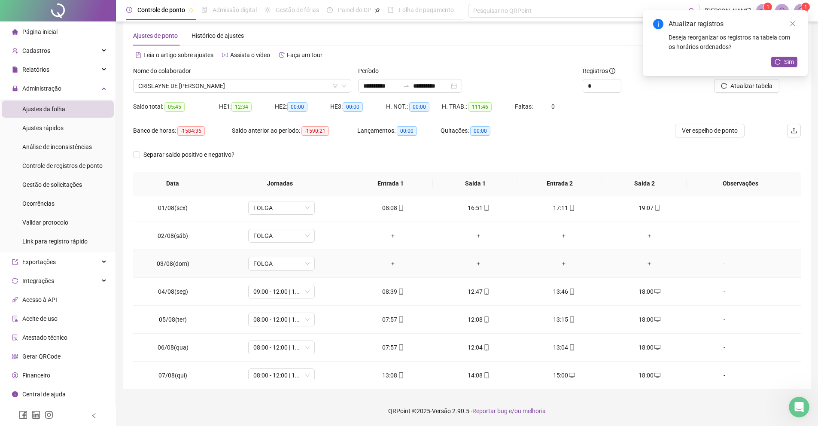
scroll to position [0, 0]
click at [254, 84] on span "CRISLAYNE DE [PERSON_NAME]" at bounding box center [242, 85] width 208 height 13
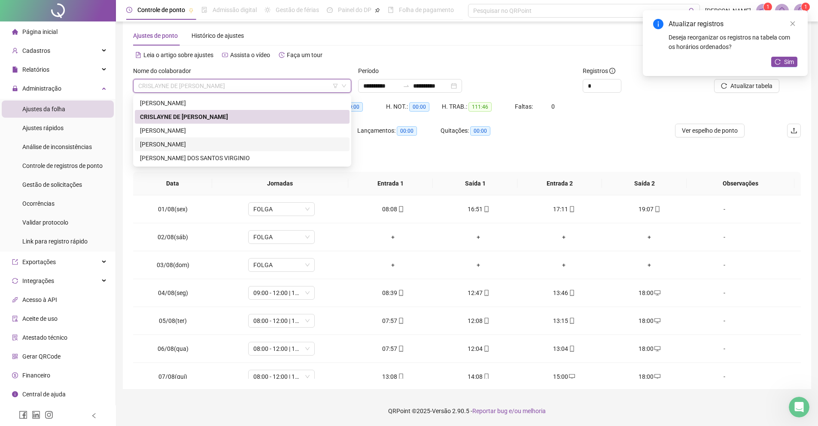
drag, startPoint x: 228, startPoint y: 130, endPoint x: 231, endPoint y: 138, distance: 9.2
click at [231, 138] on div "[PERSON_NAME] DE [PERSON_NAME]" at bounding box center [242, 130] width 215 height 69
click at [231, 138] on div "[PERSON_NAME]" at bounding box center [242, 144] width 215 height 14
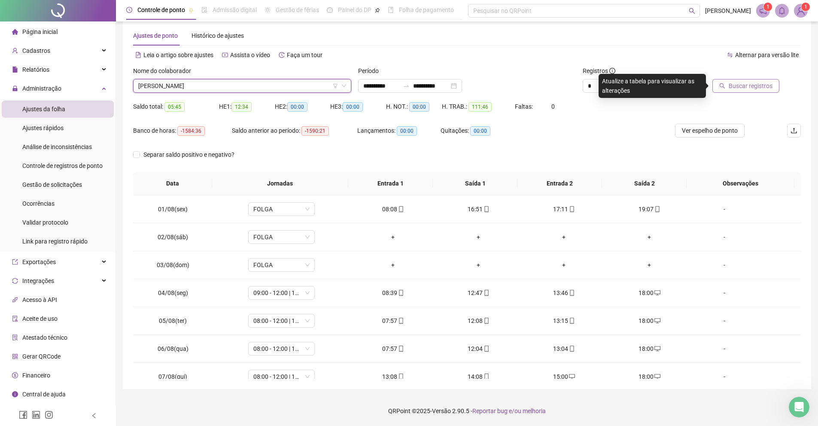
click at [747, 86] on span "Buscar registros" at bounding box center [750, 85] width 44 height 9
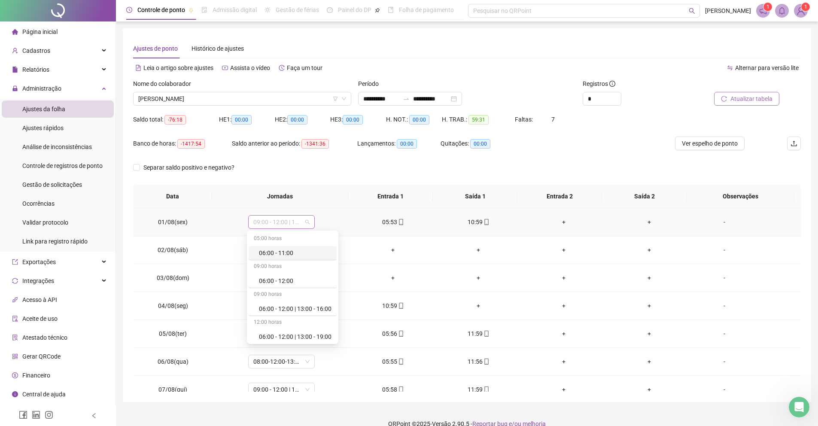
click at [291, 225] on span "09:00 - 12:00 | 13:00 - 18:00" at bounding box center [281, 221] width 56 height 13
click at [288, 249] on div "06:00 - 11:00" at bounding box center [295, 252] width 73 height 9
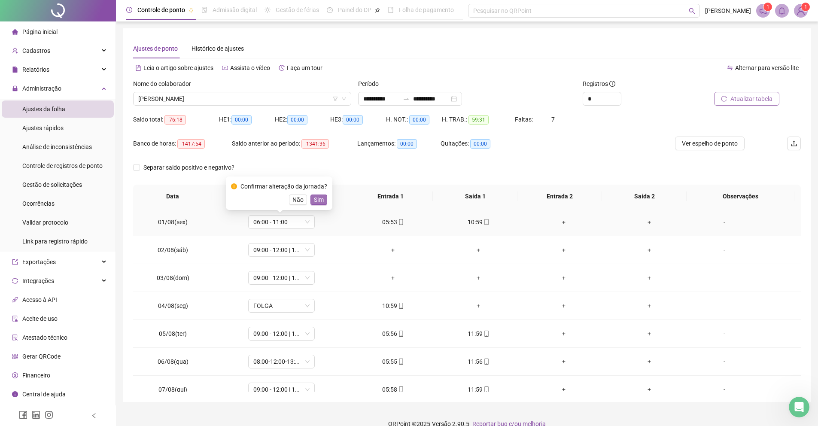
click at [323, 199] on span "Sim" at bounding box center [319, 199] width 10 height 9
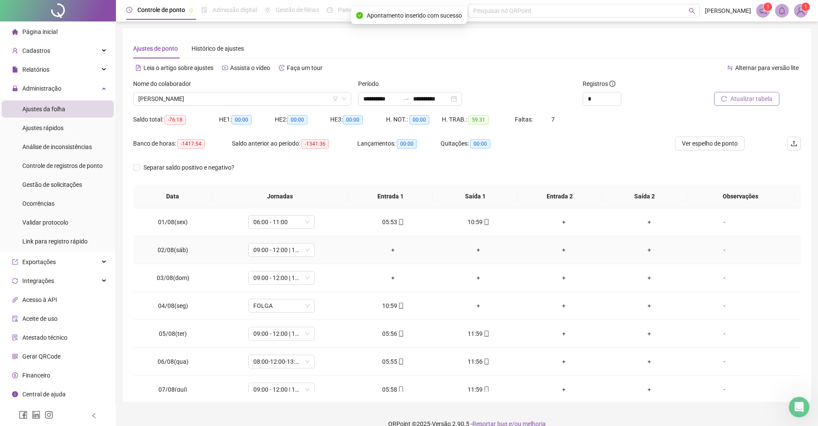
click at [303, 240] on td "09:00 - 12:00 | 13:00 - 18:00" at bounding box center [281, 250] width 137 height 28
click at [304, 248] on span "09:00 - 12:00 | 13:00 - 18:00" at bounding box center [281, 249] width 56 height 13
click at [276, 273] on div "Folga" at bounding box center [293, 279] width 88 height 14
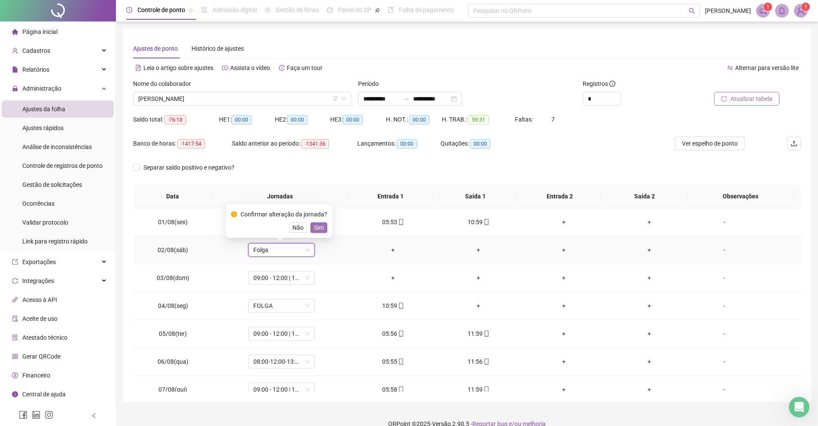
click at [322, 228] on span "Sim" at bounding box center [319, 227] width 10 height 9
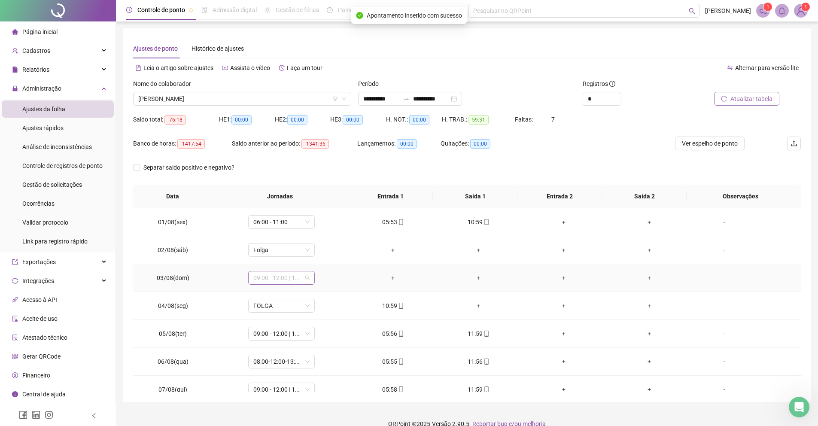
click at [284, 282] on span "09:00 - 12:00 | 13:00 - 18:00" at bounding box center [281, 277] width 56 height 13
drag, startPoint x: 280, startPoint y: 353, endPoint x: 283, endPoint y: 310, distance: 43.0
click at [280, 353] on div "Folga" at bounding box center [295, 350] width 73 height 9
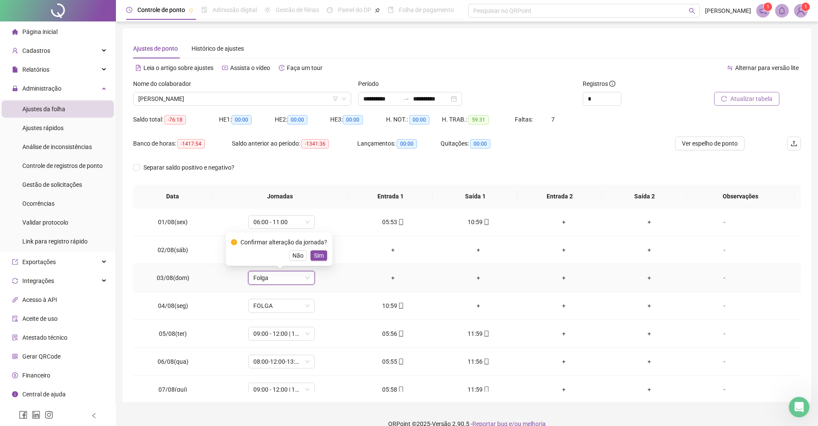
drag, startPoint x: 322, startPoint y: 257, endPoint x: 705, endPoint y: 46, distance: 437.3
click at [324, 255] on span "Sim" at bounding box center [319, 255] width 10 height 9
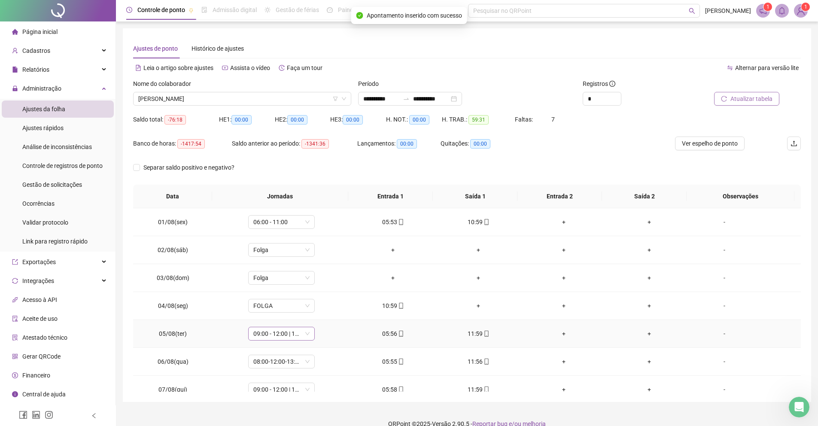
click at [282, 331] on span "09:00 - 12:00 | 13:00 - 18:00" at bounding box center [281, 333] width 56 height 13
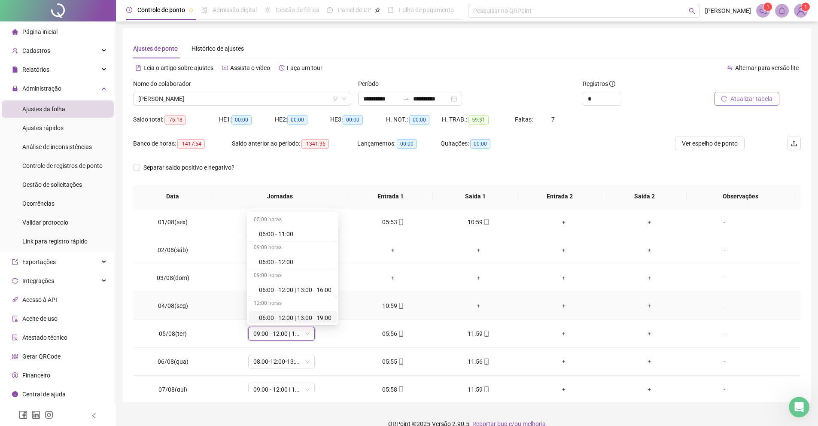
click at [234, 308] on td "FOLGA" at bounding box center [281, 306] width 137 height 28
click at [260, 307] on span "FOLGA" at bounding box center [281, 305] width 56 height 13
click at [280, 205] on div "06:00 - 11:00" at bounding box center [295, 205] width 73 height 9
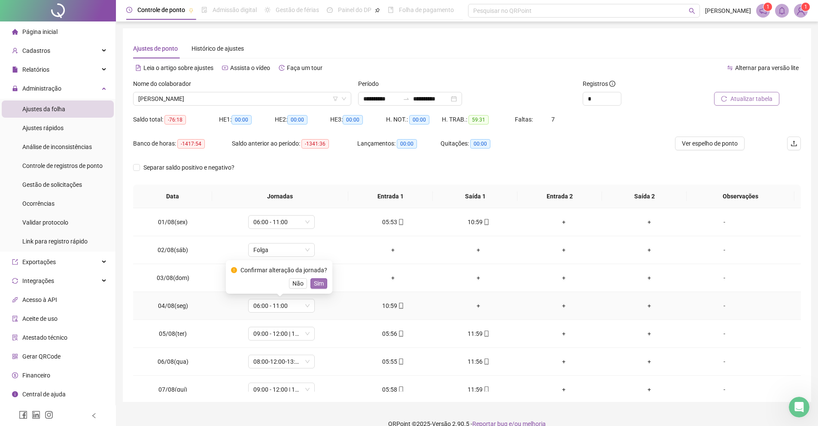
click at [327, 280] on button "Sim" at bounding box center [318, 283] width 17 height 10
click at [388, 304] on div "10:59" at bounding box center [393, 305] width 72 height 9
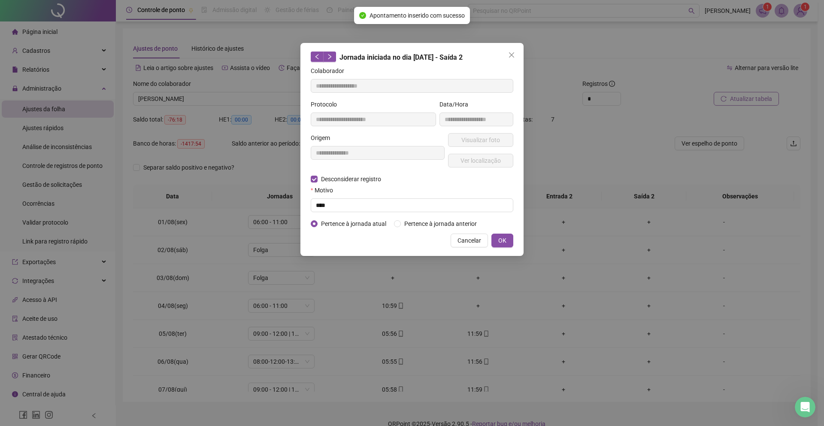
type input "**********"
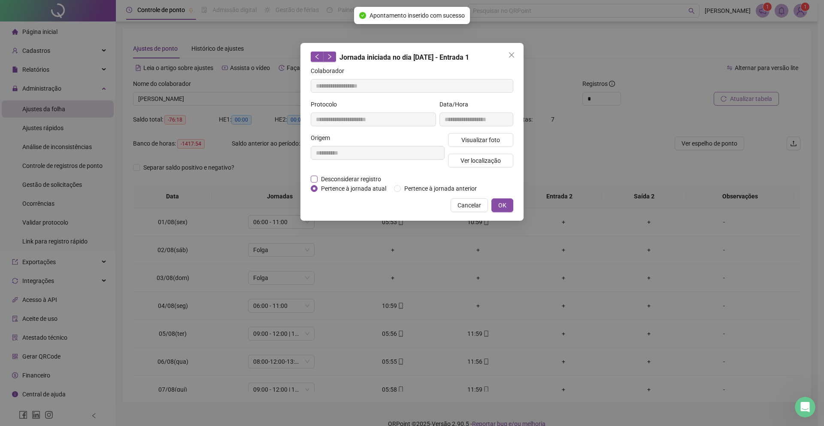
click at [355, 175] on span "Desconsiderar registro" at bounding box center [351, 178] width 67 height 9
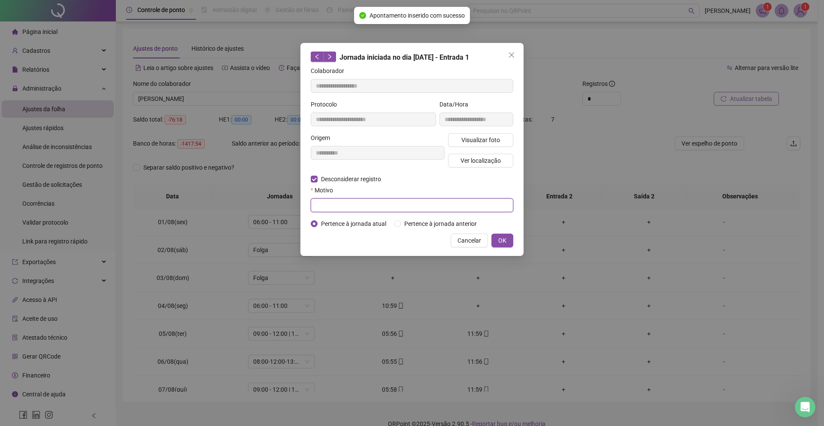
click at [341, 208] on input "text" at bounding box center [412, 205] width 203 height 14
type input "****"
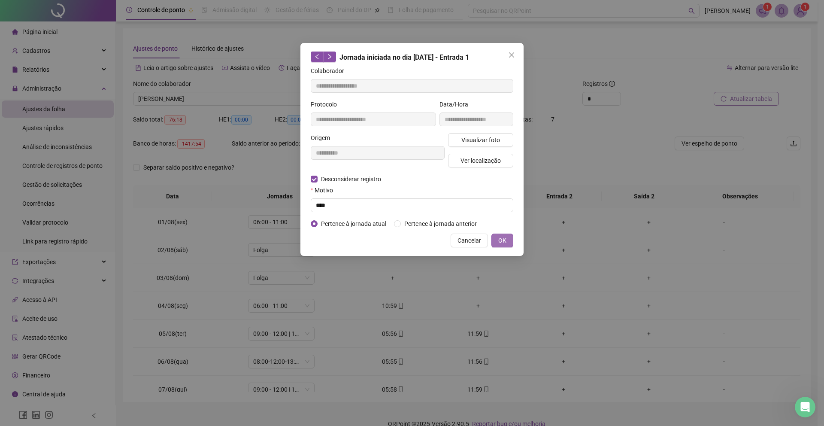
click at [492, 247] on button "OK" at bounding box center [502, 241] width 22 height 14
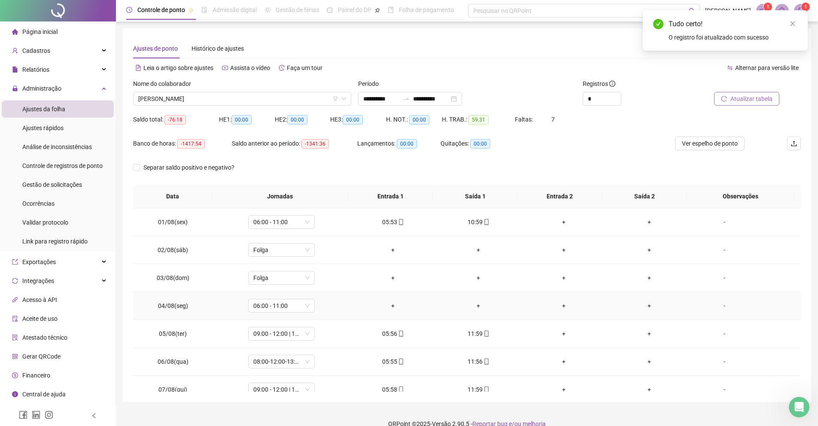
click at [394, 301] on div "+" at bounding box center [393, 305] width 72 height 9
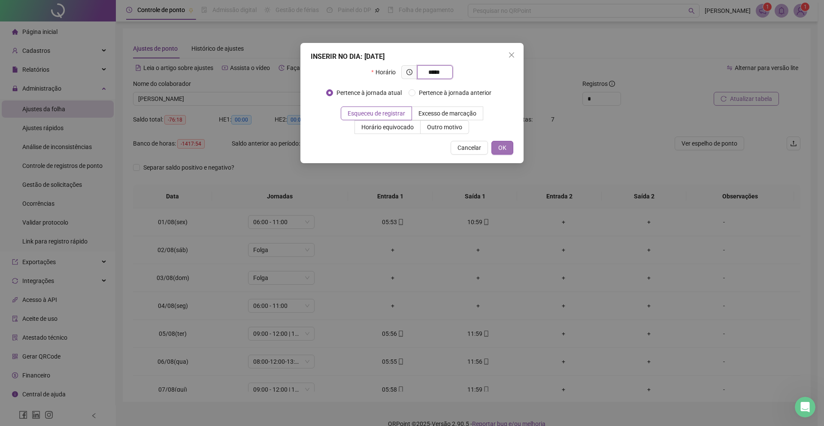
type input "*****"
click at [512, 148] on button "OK" at bounding box center [502, 148] width 22 height 14
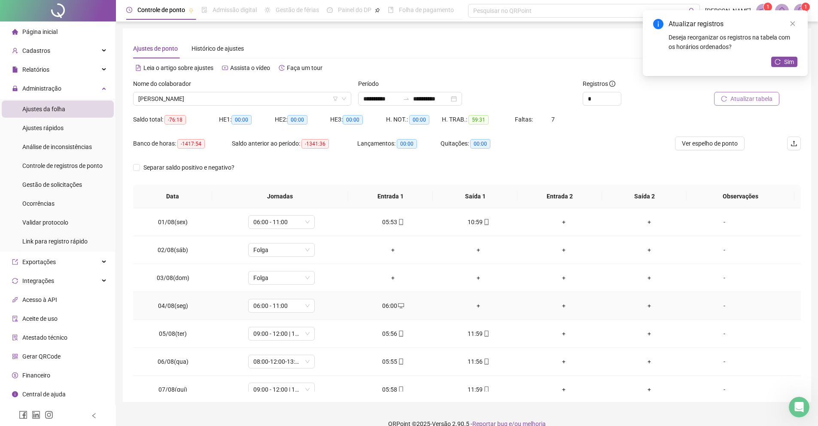
drag, startPoint x: 470, startPoint y: 314, endPoint x: 473, endPoint y: 306, distance: 7.9
click at [471, 312] on td "+" at bounding box center [478, 306] width 85 height 28
click at [473, 306] on div "+" at bounding box center [479, 305] width 72 height 9
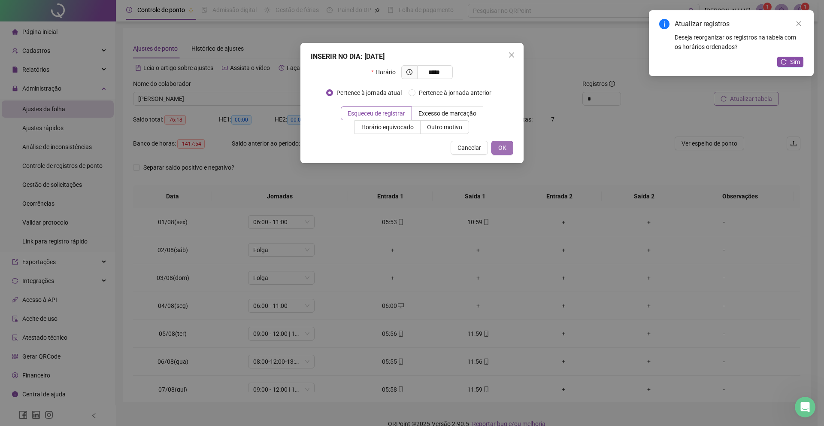
type input "*****"
click at [495, 141] on button "OK" at bounding box center [502, 148] width 22 height 14
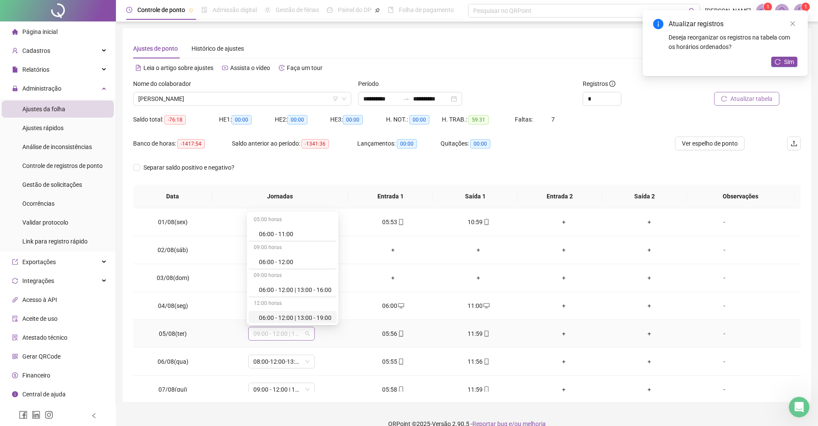
click at [300, 329] on span "09:00 - 12:00 | 13:00 - 18:00" at bounding box center [281, 333] width 56 height 13
click at [286, 233] on div "06:00 - 11:00" at bounding box center [295, 233] width 73 height 9
click at [319, 307] on span "Sim" at bounding box center [319, 310] width 10 height 9
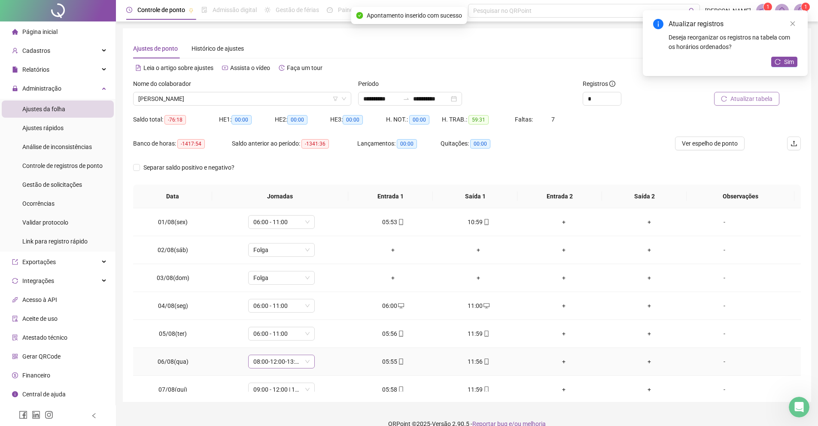
click at [293, 364] on span "08:00-12:00-13:00-17:00" at bounding box center [281, 361] width 56 height 13
click at [291, 267] on div "06:00 - 11:00" at bounding box center [293, 262] width 88 height 14
click at [324, 339] on span "Sim" at bounding box center [319, 338] width 10 height 9
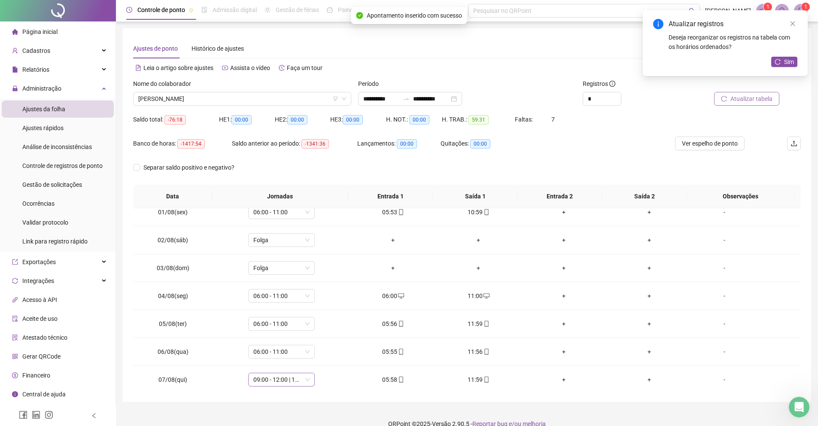
scroll to position [67, 0]
click at [290, 322] on span "09:00 - 12:00 | 13:00 - 18:00" at bounding box center [281, 321] width 56 height 13
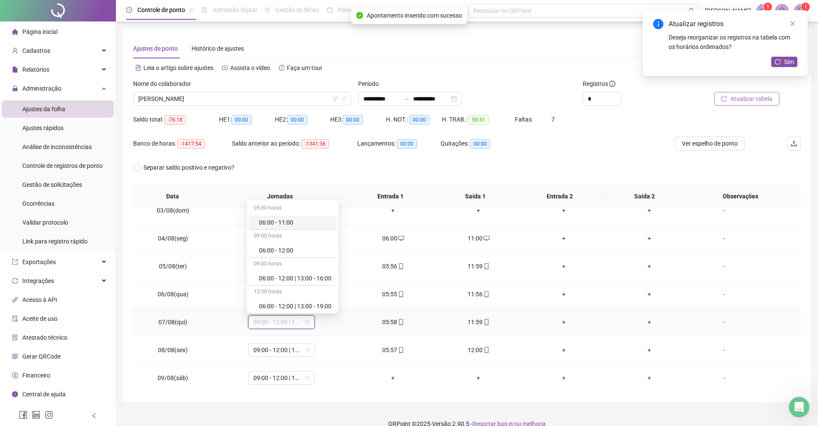
click at [291, 225] on div "06:00 - 11:00" at bounding box center [295, 222] width 73 height 9
click at [315, 299] on span "Sim" at bounding box center [319, 299] width 10 height 9
click at [296, 349] on span "09:00 - 12:00 | 13:00 - 18:00" at bounding box center [281, 349] width 56 height 13
click at [286, 253] on div "06:00 - 11:00" at bounding box center [295, 250] width 73 height 9
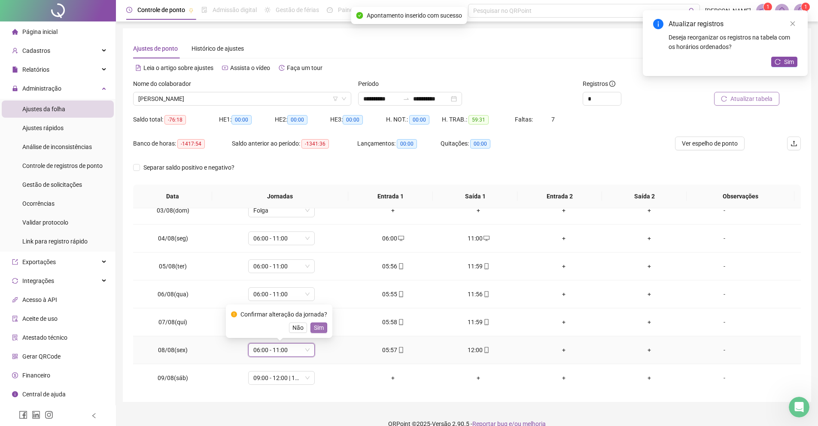
click at [320, 330] on span "Sim" at bounding box center [319, 327] width 10 height 9
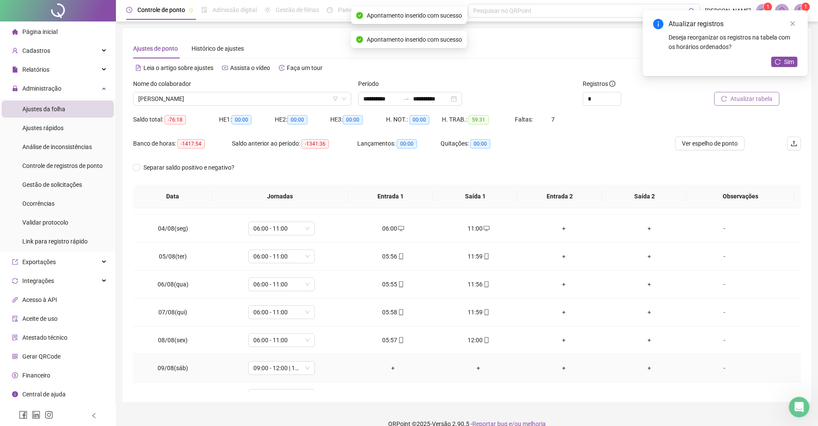
scroll to position [124, 0]
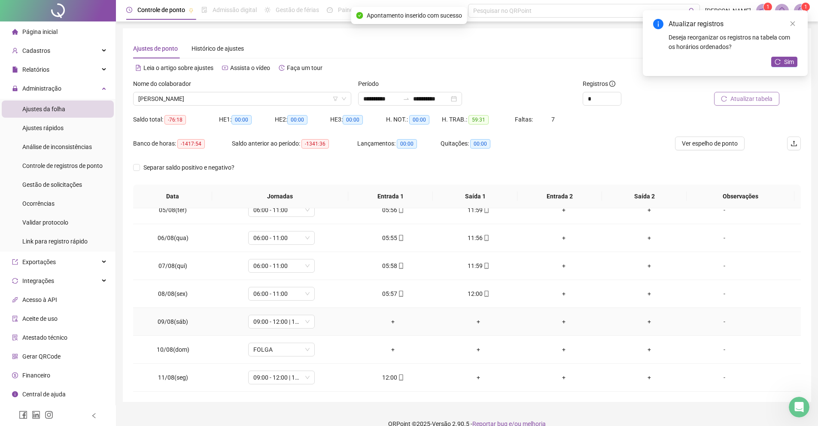
click at [305, 328] on td "09:00 - 12:00 | 13:00 - 18:00" at bounding box center [281, 322] width 137 height 28
click at [303, 327] on span "09:00 - 12:00 | 13:00 - 18:00" at bounding box center [281, 321] width 56 height 13
drag, startPoint x: 279, startPoint y: 259, endPoint x: 282, endPoint y: 255, distance: 4.9
click at [279, 258] on div "Folga" at bounding box center [295, 255] width 73 height 9
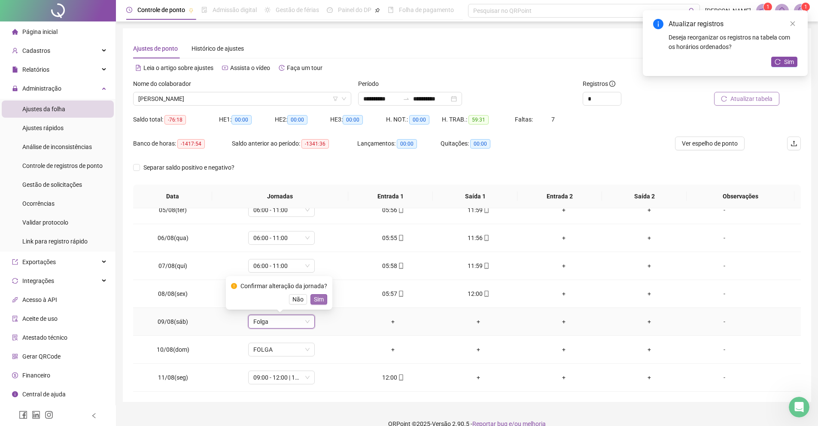
click at [316, 298] on span "Sim" at bounding box center [319, 298] width 10 height 9
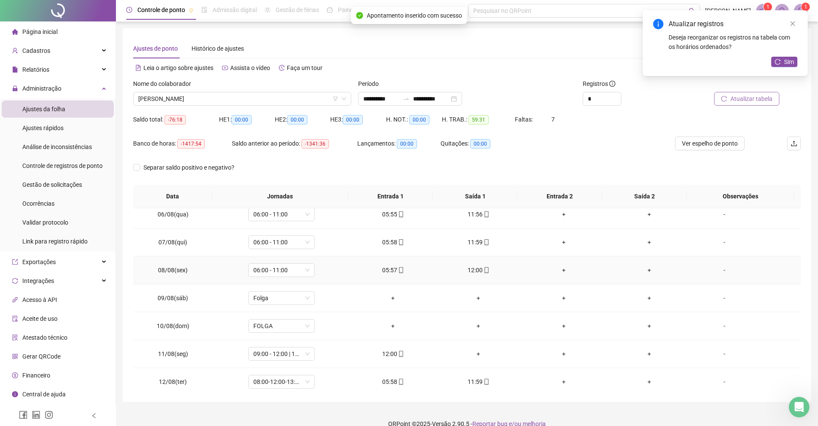
scroll to position [149, 0]
click at [297, 352] on span "09:00 - 12:00 | 13:00 - 18:00" at bounding box center [281, 352] width 56 height 13
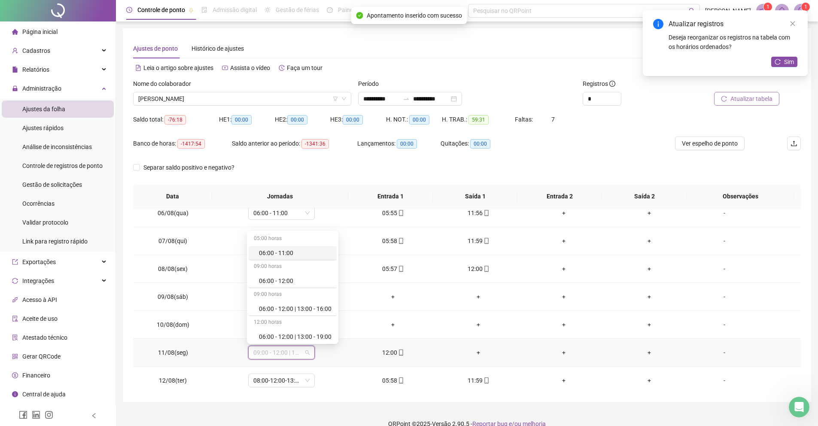
click at [288, 257] on div "06:00 - 11:00" at bounding box center [295, 252] width 73 height 9
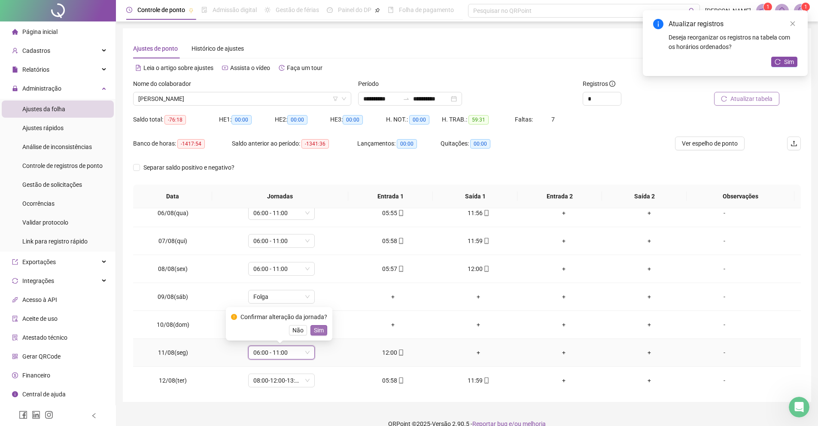
click at [327, 331] on button "Sim" at bounding box center [318, 330] width 17 height 10
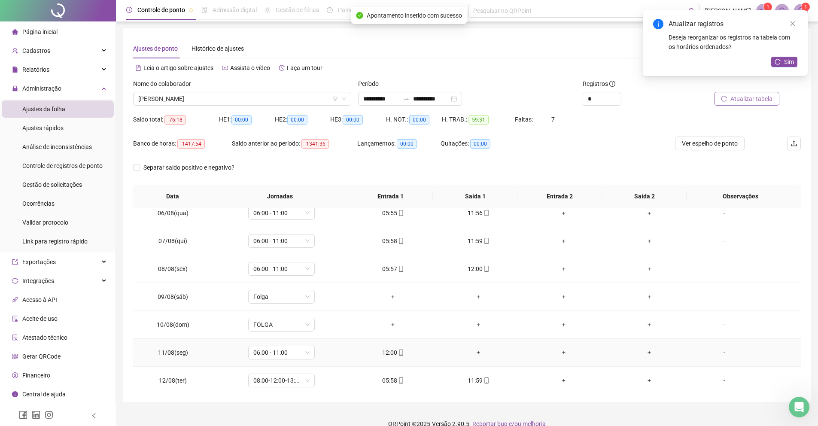
click at [393, 353] on div "12:00" at bounding box center [393, 352] width 72 height 9
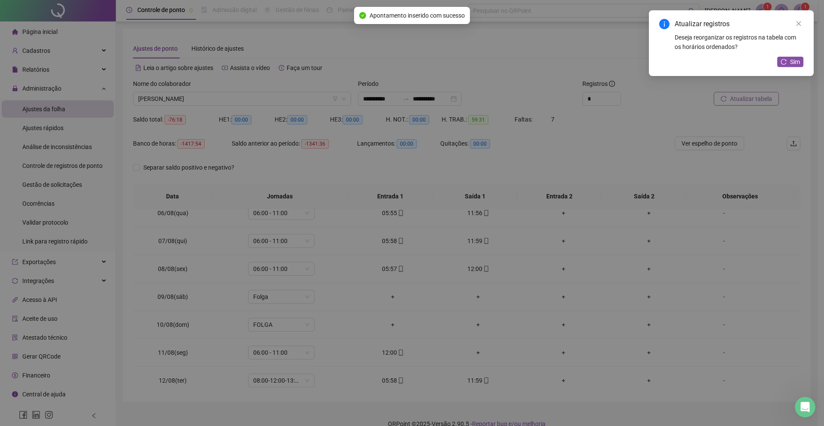
type input "**********"
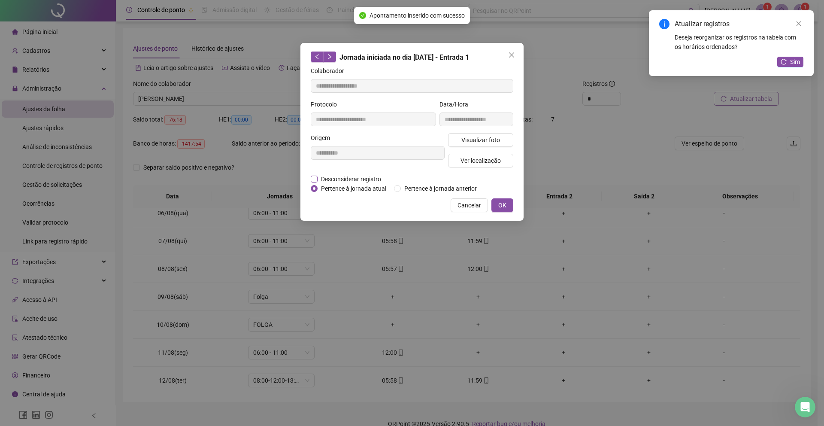
drag, startPoint x: 341, startPoint y: 171, endPoint x: 343, endPoint y: 176, distance: 5.4
click at [341, 174] on form "**********" at bounding box center [412, 129] width 203 height 127
click at [343, 177] on span "Desconsiderar registro" at bounding box center [351, 178] width 67 height 9
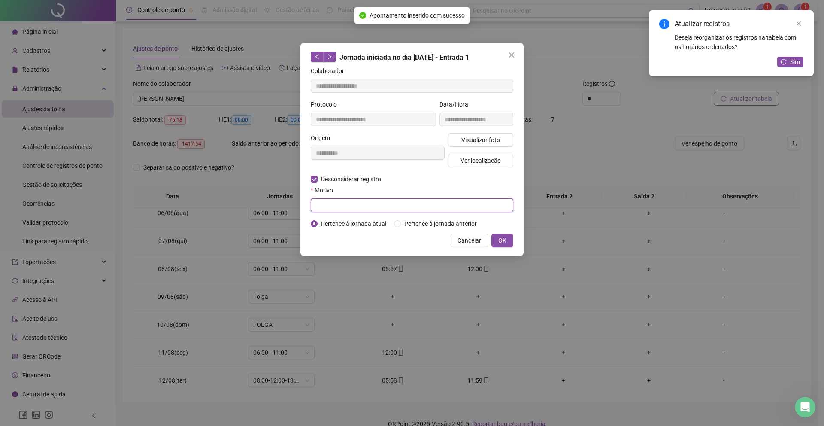
click at [344, 201] on input "text" at bounding box center [412, 205] width 203 height 14
type input "****"
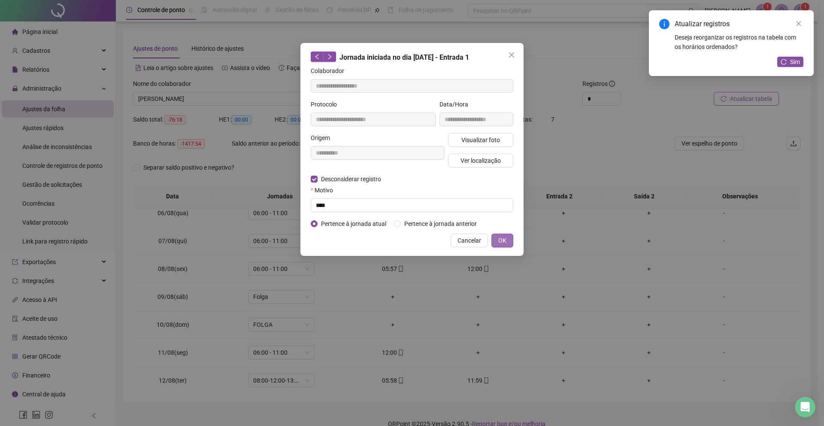
click at [497, 244] on button "OK" at bounding box center [502, 241] width 22 height 14
click at [497, 244] on div "**********" at bounding box center [412, 213] width 824 height 426
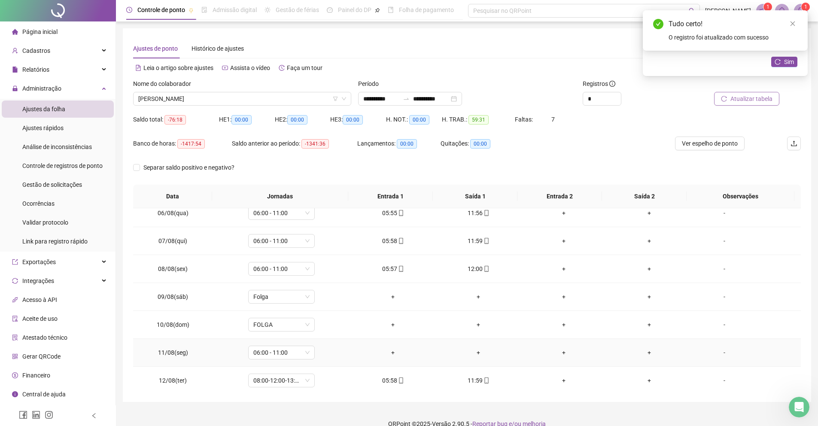
click at [388, 353] on div "+" at bounding box center [393, 352] width 72 height 9
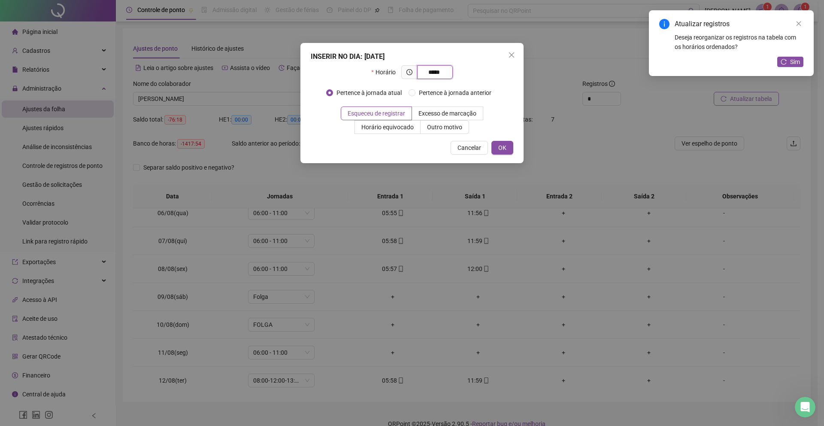
type input "*****"
click at [514, 153] on div "INSERIR NO DIA : [DATE] Horário ***** Pertence à jornada atual Pertence à jorna…" at bounding box center [411, 103] width 223 height 120
click at [504, 148] on span "OK" at bounding box center [502, 147] width 8 height 9
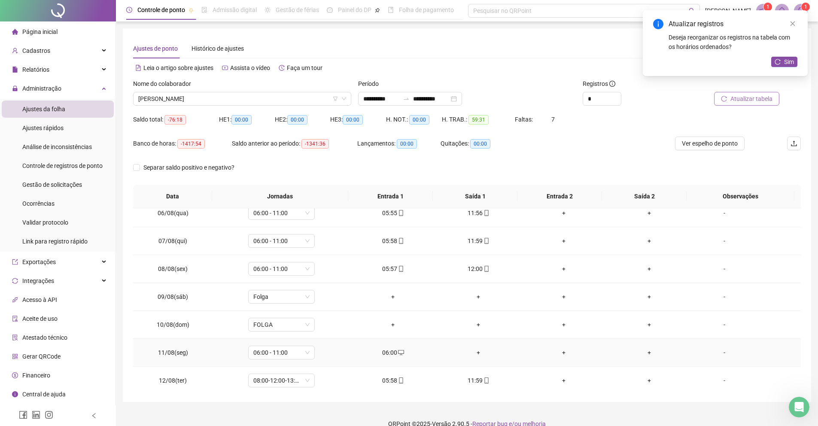
click at [474, 346] on td "+" at bounding box center [478, 353] width 85 height 28
click at [474, 352] on div "+" at bounding box center [479, 352] width 72 height 9
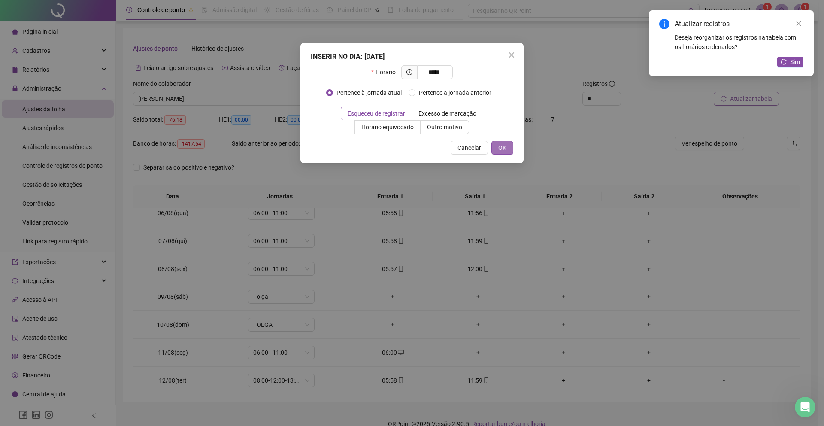
type input "*****"
click at [502, 148] on span "OK" at bounding box center [502, 147] width 8 height 9
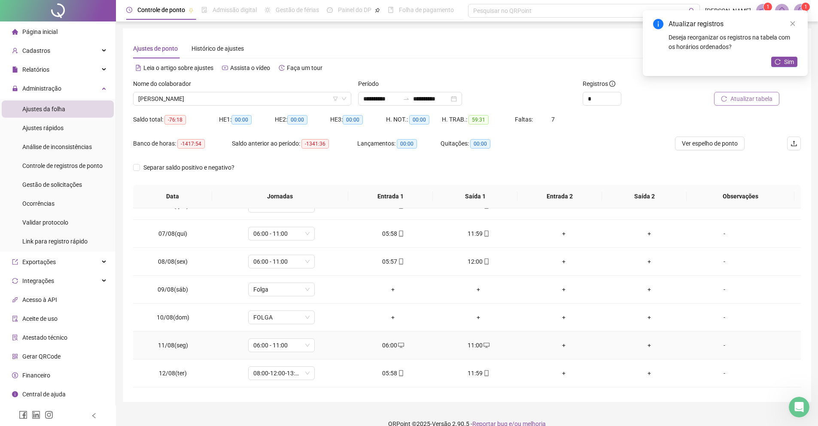
scroll to position [165, 0]
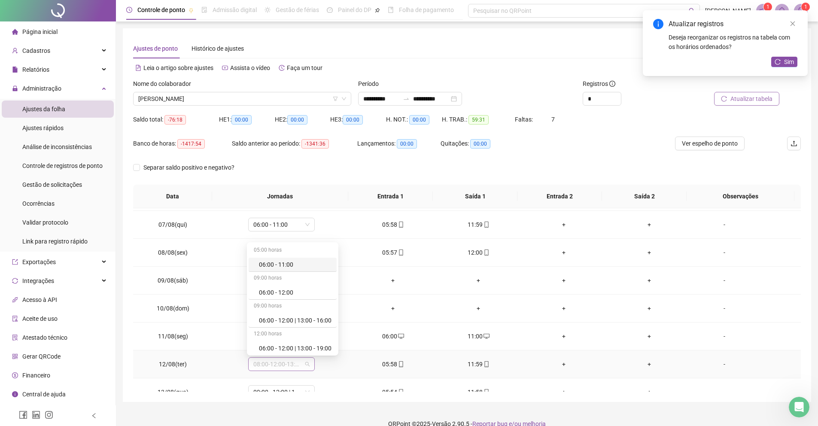
click at [297, 362] on span "08:00-12:00-13:00-17:00" at bounding box center [281, 364] width 56 height 13
click at [285, 269] on div "06:00 - 11:00" at bounding box center [293, 265] width 88 height 14
click at [324, 340] on span "Sim" at bounding box center [319, 341] width 10 height 9
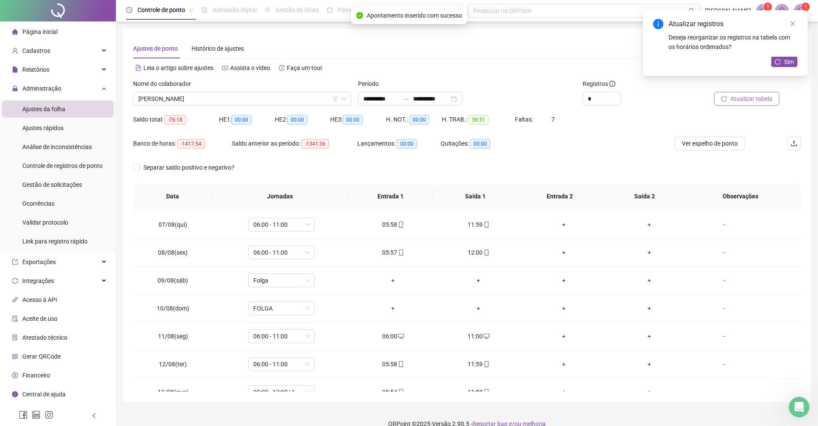
scroll to position [286, 0]
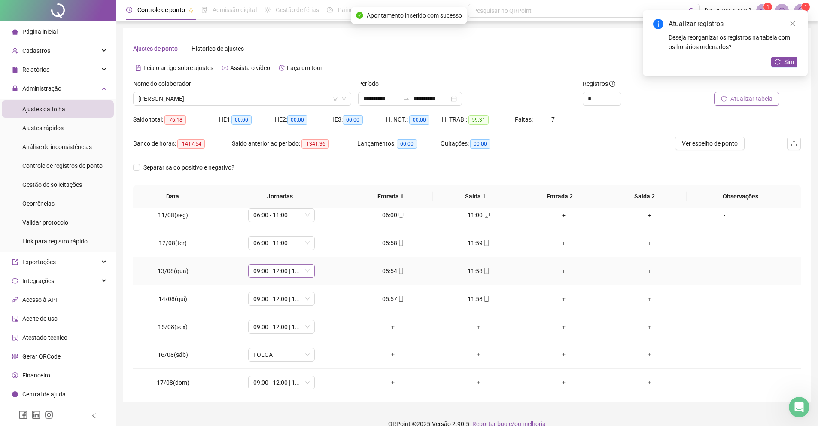
click at [287, 267] on span "09:00 - 12:00 | 13:00 - 18:00" at bounding box center [281, 270] width 56 height 13
click at [283, 301] on div "06:00 - 11:00" at bounding box center [295, 301] width 73 height 9
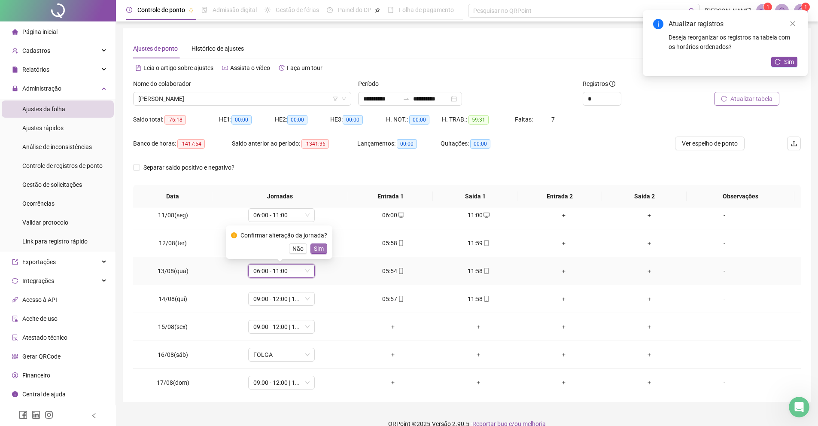
click at [324, 248] on span "Sim" at bounding box center [319, 248] width 10 height 9
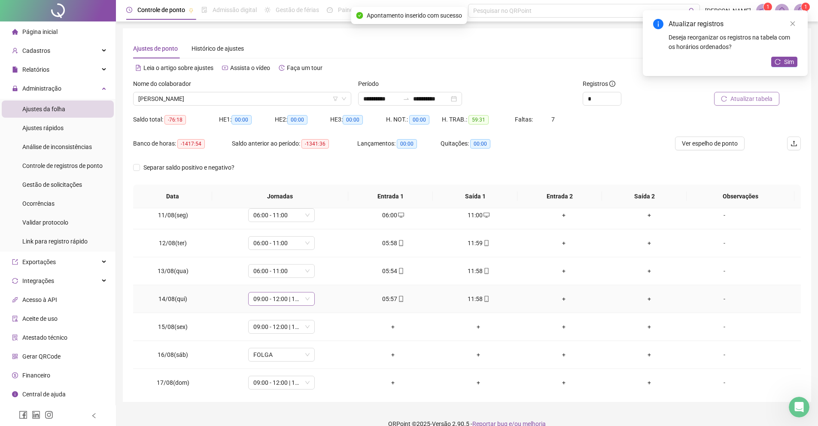
click at [284, 303] on span "09:00 - 12:00 | 13:00 - 18:00" at bounding box center [281, 298] width 56 height 13
drag, startPoint x: 291, startPoint y: 329, endPoint x: 293, endPoint y: 317, distance: 12.2
click at [291, 330] on div "06:00 - 11:00" at bounding box center [295, 329] width 73 height 9
click at [322, 275] on span "Sim" at bounding box center [319, 276] width 10 height 9
click at [283, 326] on span "09:00 - 12:00 | 13:00 - 18:00" at bounding box center [281, 326] width 56 height 13
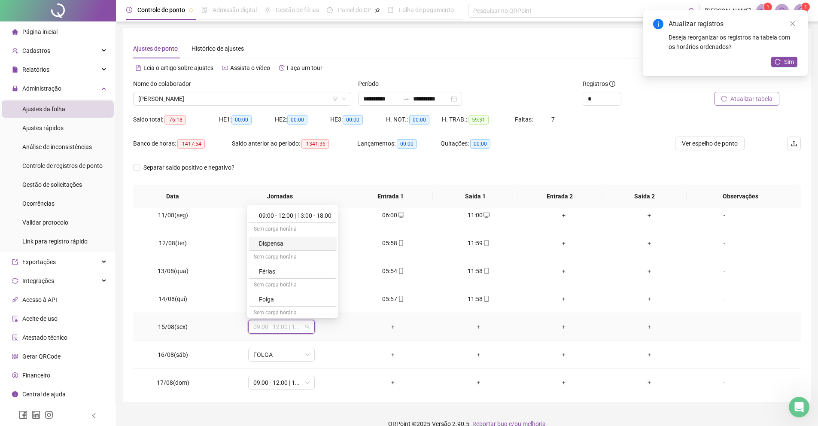
scroll to position [179, 0]
click at [288, 298] on div "Folga" at bounding box center [295, 298] width 73 height 9
click at [319, 306] on span "Sim" at bounding box center [319, 304] width 10 height 9
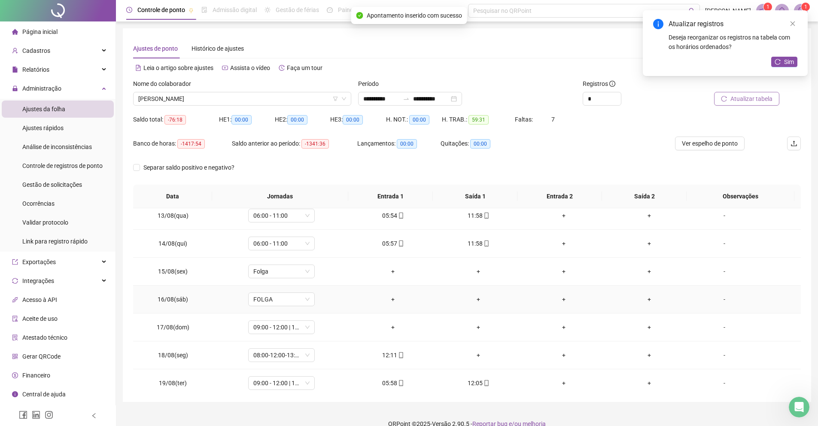
scroll to position [343, 0]
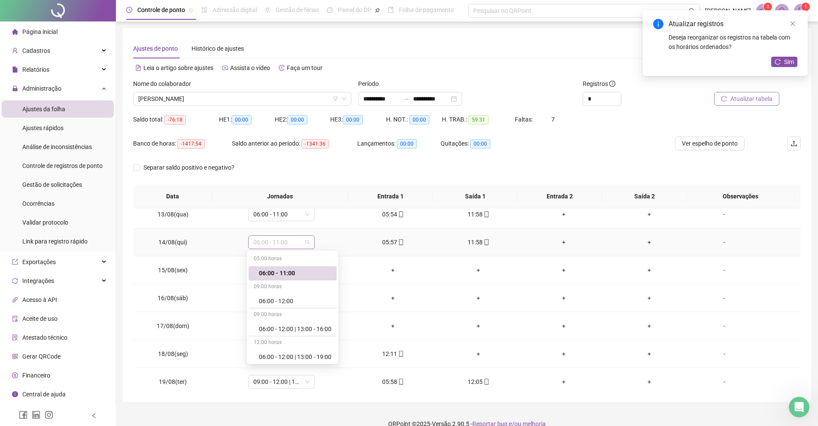
click at [288, 246] on span "06:00 - 11:00" at bounding box center [281, 242] width 56 height 13
click at [357, 272] on div "+" at bounding box center [393, 269] width 72 height 9
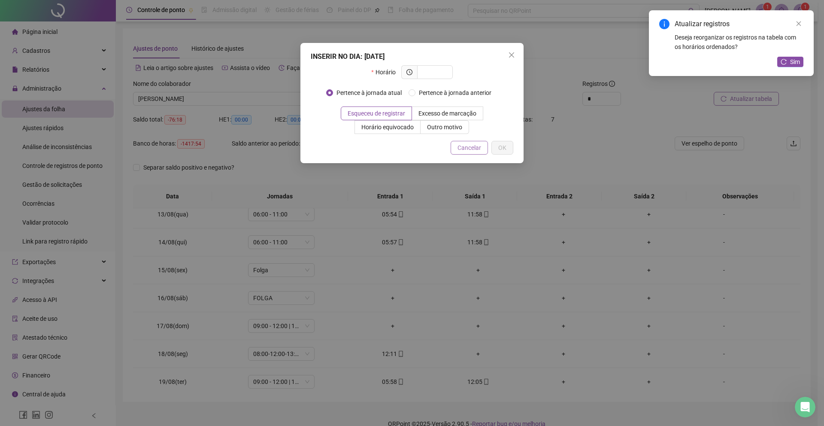
click at [469, 150] on span "Cancelar" at bounding box center [470, 147] width 24 height 9
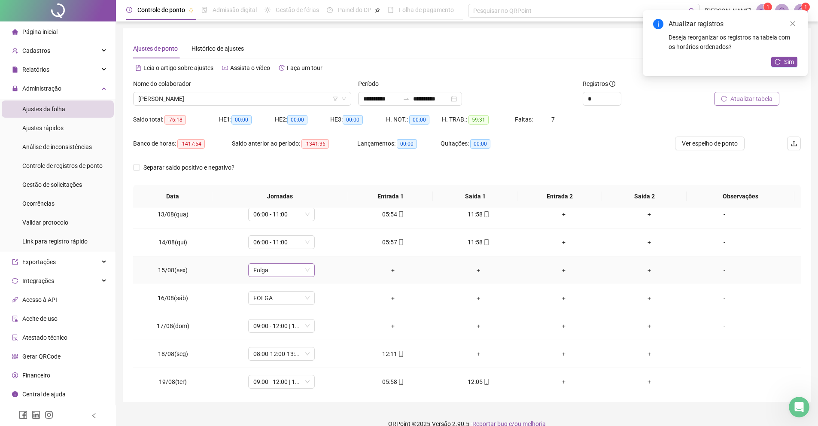
click at [260, 271] on span "Folga" at bounding box center [281, 270] width 56 height 13
click at [281, 299] on div "06:00 - 11:00" at bounding box center [295, 300] width 73 height 9
click at [315, 247] on button "Sim" at bounding box center [318, 248] width 17 height 10
click at [392, 268] on div "+" at bounding box center [393, 269] width 72 height 9
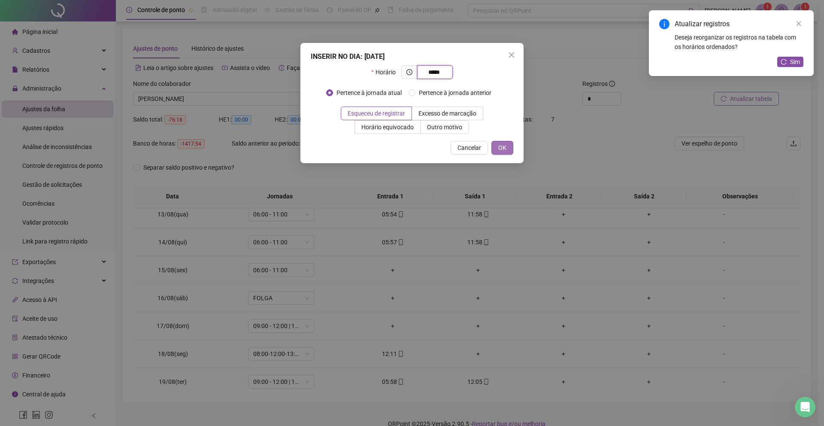
type input "*****"
click at [500, 146] on span "OK" at bounding box center [502, 147] width 8 height 9
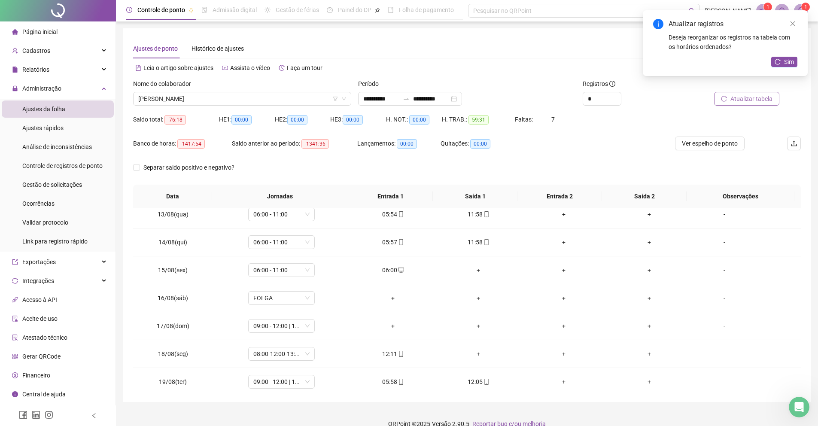
click at [473, 271] on div "+" at bounding box center [479, 269] width 72 height 9
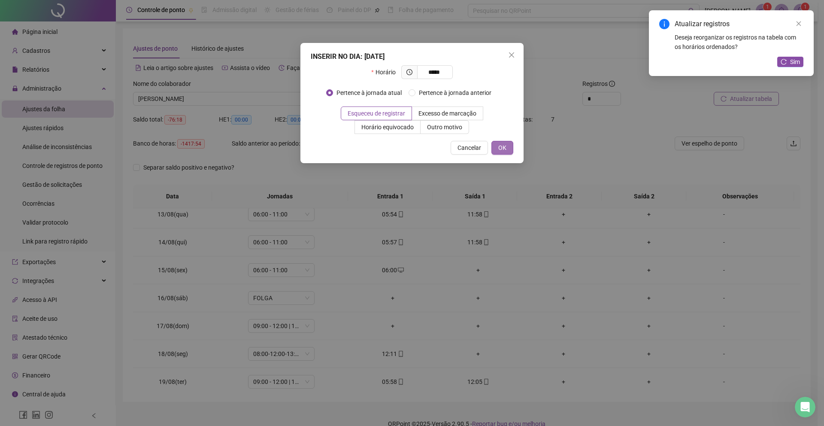
type input "*****"
click at [500, 149] on span "OK" at bounding box center [502, 147] width 8 height 9
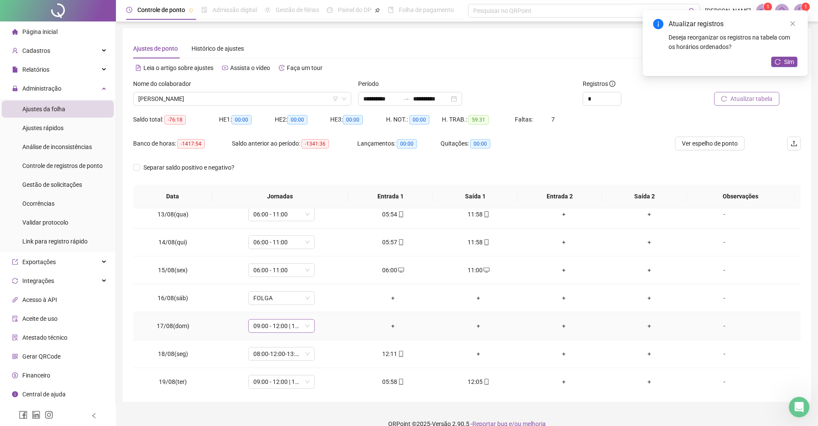
click at [309, 322] on div "09:00 - 12:00 | 13:00 - 18:00" at bounding box center [281, 326] width 67 height 14
click at [304, 252] on div "Folga" at bounding box center [295, 253] width 73 height 9
click at [321, 308] on button "Sim" at bounding box center [318, 303] width 17 height 10
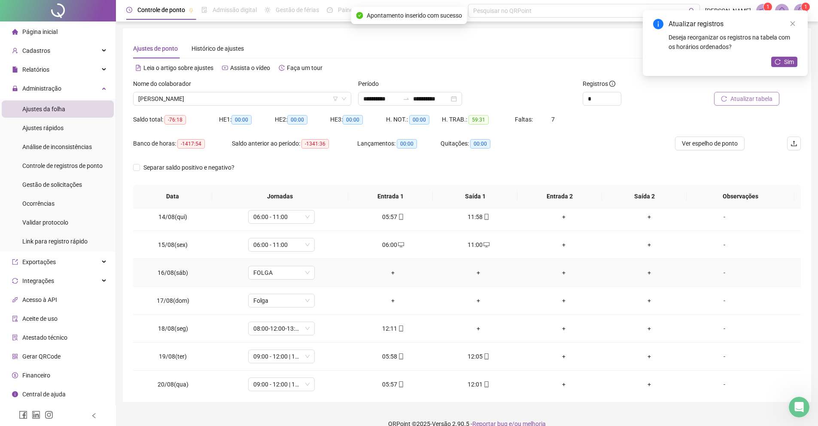
scroll to position [375, 0]
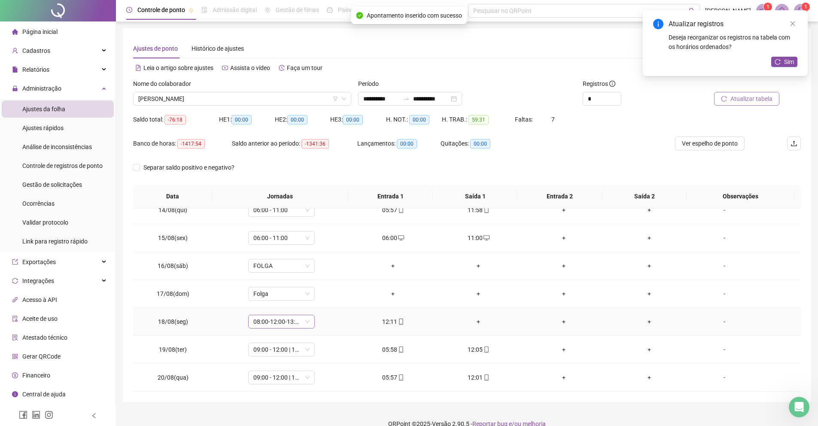
click at [301, 315] on span "08:00-12:00-13:00-17:00" at bounding box center [281, 321] width 56 height 13
click at [302, 224] on div "06:00 - 11:00" at bounding box center [295, 221] width 73 height 9
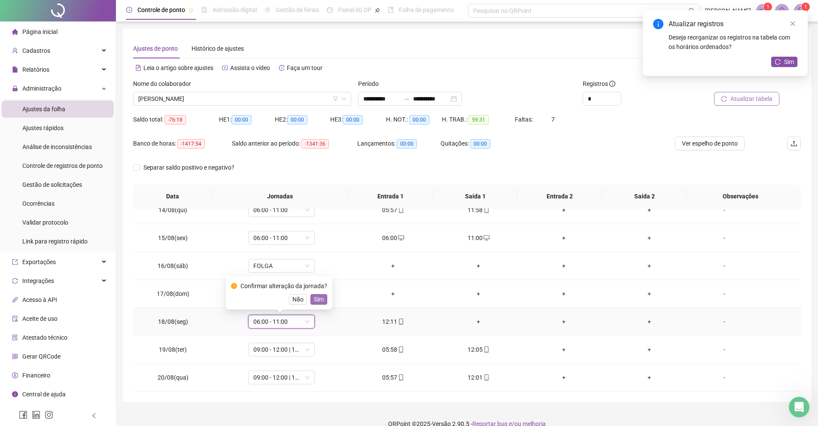
click at [321, 297] on span "Sim" at bounding box center [319, 298] width 10 height 9
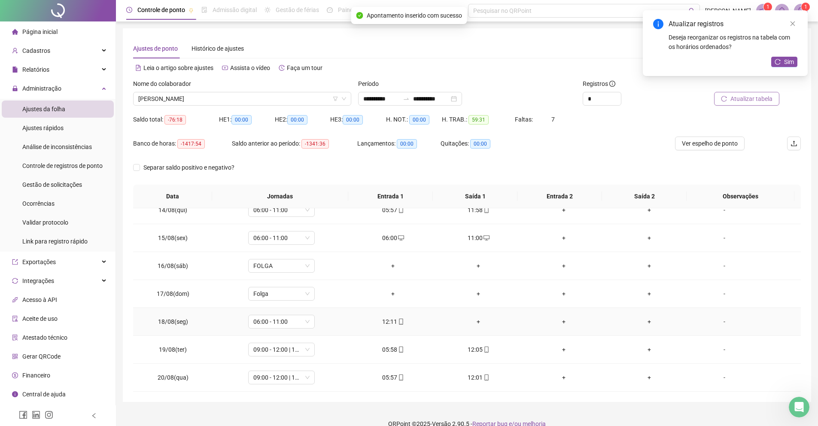
click at [391, 323] on div "12:11" at bounding box center [393, 321] width 72 height 9
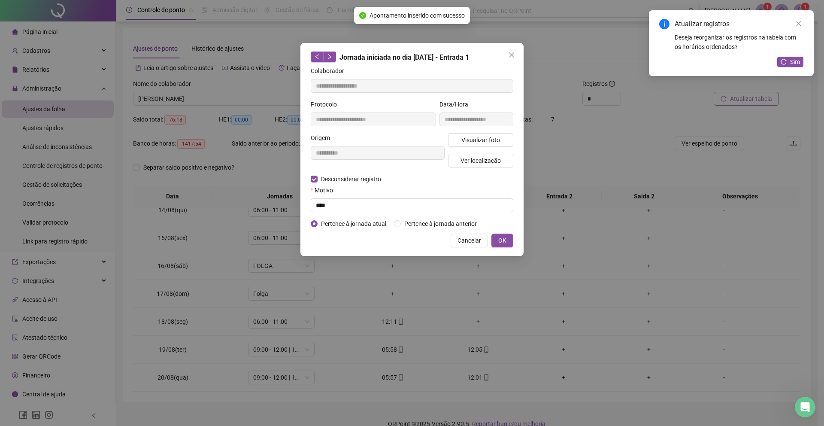
type input "**********"
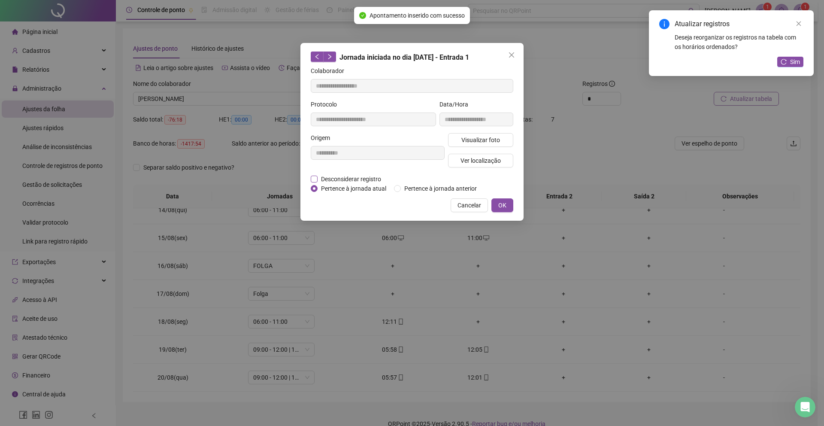
click at [349, 181] on span "Desconsiderar registro" at bounding box center [351, 178] width 67 height 9
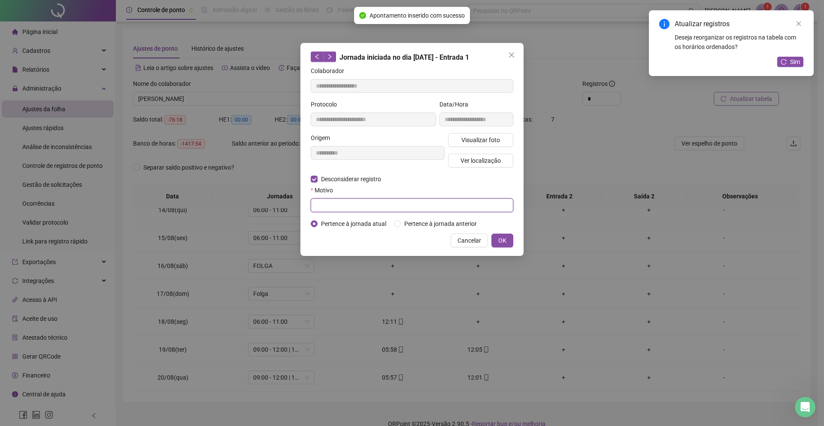
click at [343, 204] on input "text" at bounding box center [412, 205] width 203 height 14
type input "****"
drag, startPoint x: 509, startPoint y: 254, endPoint x: 447, endPoint y: 273, distance: 64.8
click at [509, 247] on button "OK" at bounding box center [502, 241] width 22 height 14
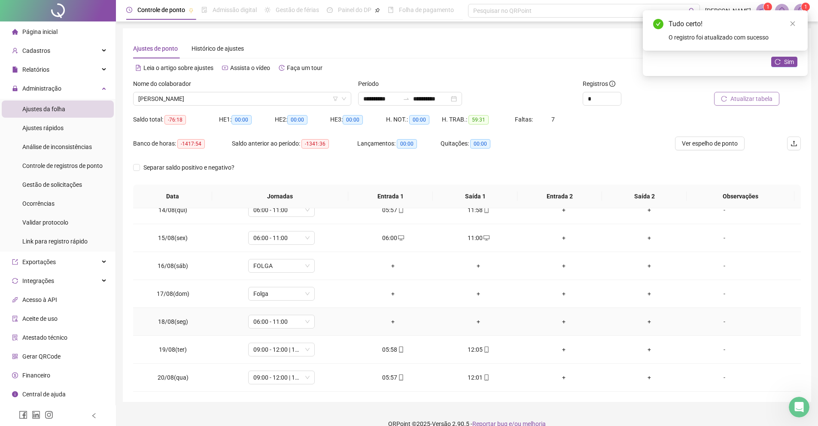
click at [394, 323] on div "+" at bounding box center [393, 321] width 72 height 9
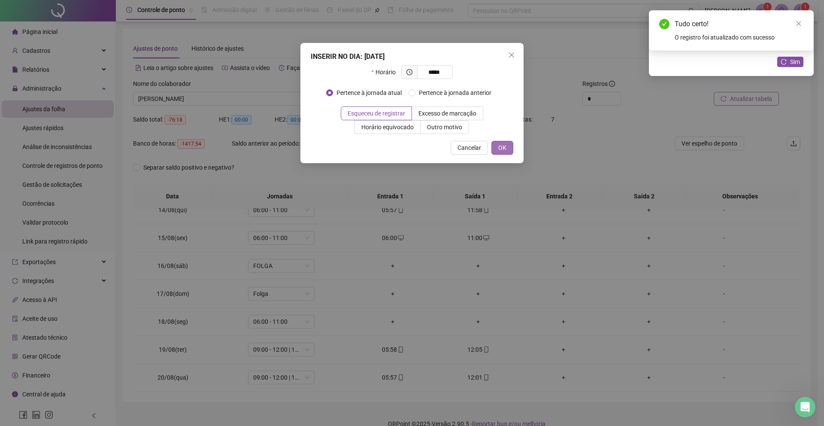
type input "*****"
click at [511, 146] on button "OK" at bounding box center [502, 148] width 22 height 14
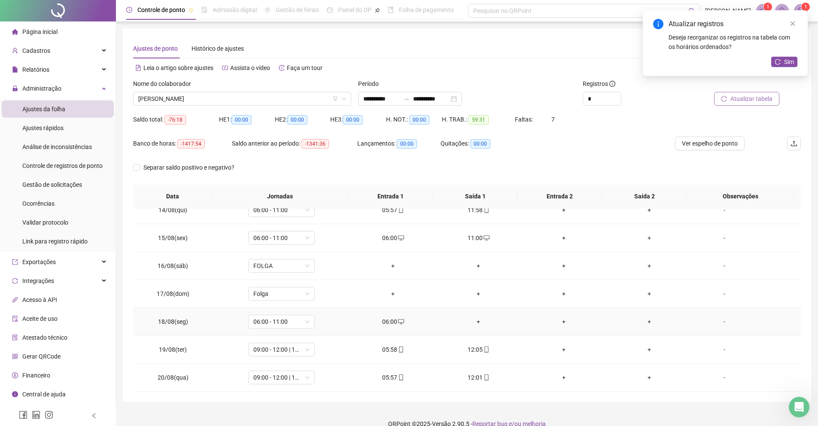
click at [471, 320] on div "+" at bounding box center [479, 321] width 72 height 9
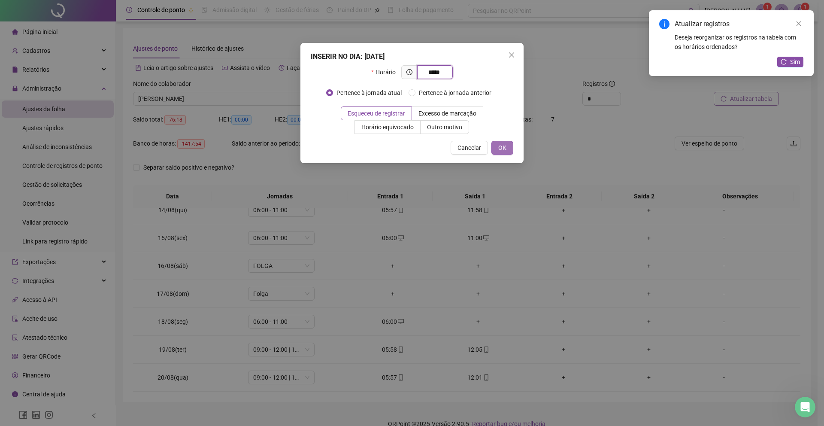
type input "*****"
click at [496, 154] on button "OK" at bounding box center [502, 148] width 22 height 14
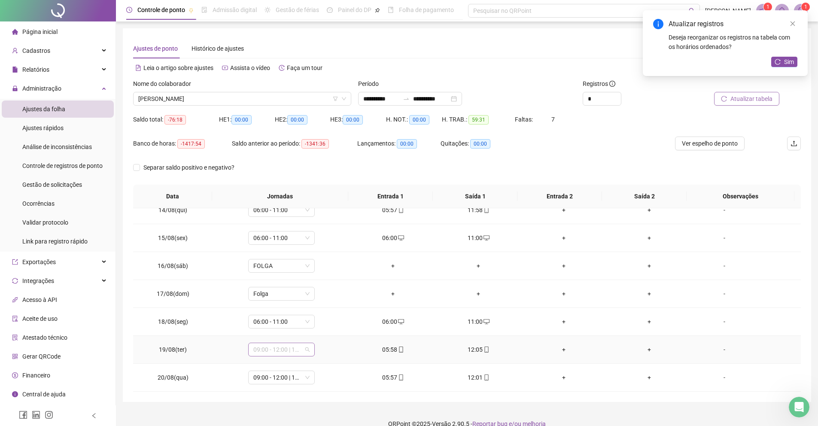
click at [273, 348] on span "09:00 - 12:00 | 13:00 - 18:00" at bounding box center [281, 349] width 56 height 13
click at [300, 252] on div "06:00 - 11:00" at bounding box center [295, 249] width 73 height 9
click at [315, 332] on div "Confirmar alteração da jornada? Não Sim" at bounding box center [279, 320] width 106 height 33
click at [318, 328] on span "Sim" at bounding box center [319, 326] width 10 height 9
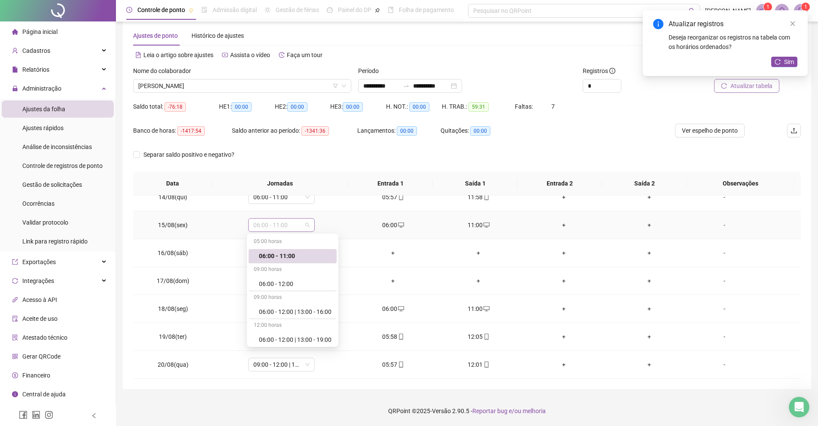
click at [263, 224] on span "06:00 - 11:00" at bounding box center [281, 224] width 56 height 13
click at [282, 256] on div "Folga" at bounding box center [295, 253] width 73 height 9
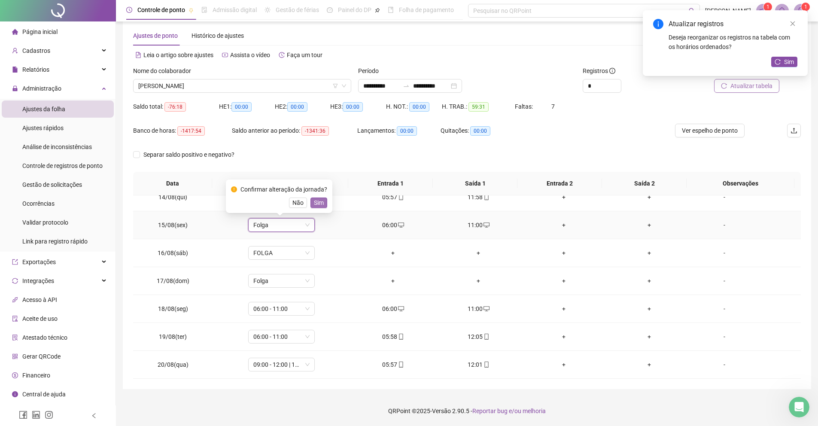
click at [327, 206] on button "Sim" at bounding box center [318, 202] width 17 height 10
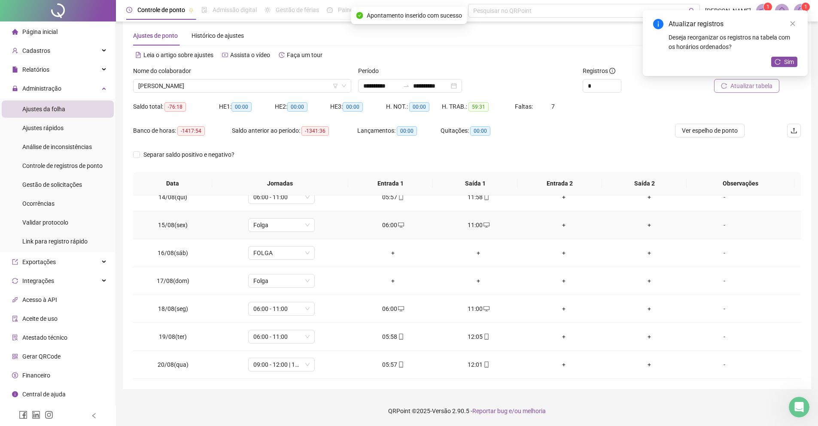
click at [377, 222] on div "06:00" at bounding box center [393, 224] width 72 height 9
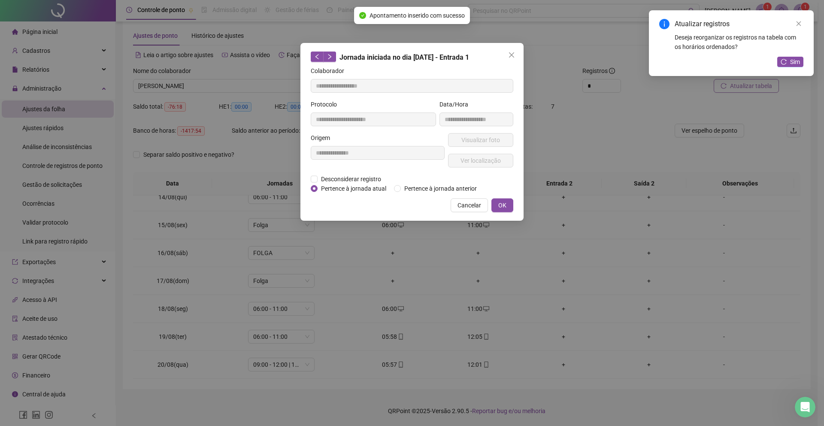
type input "**********"
click at [332, 177] on span "Desconsiderar registro" at bounding box center [351, 178] width 67 height 9
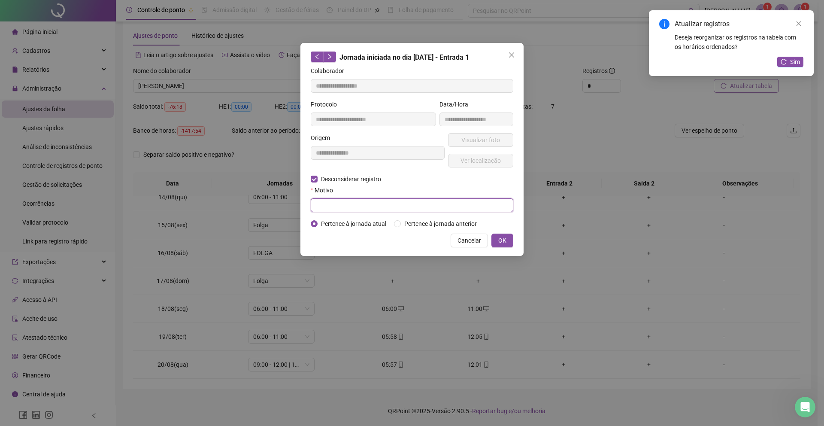
click at [331, 203] on input "text" at bounding box center [412, 205] width 203 height 14
type input "****"
click at [504, 245] on span "OK" at bounding box center [502, 240] width 8 height 9
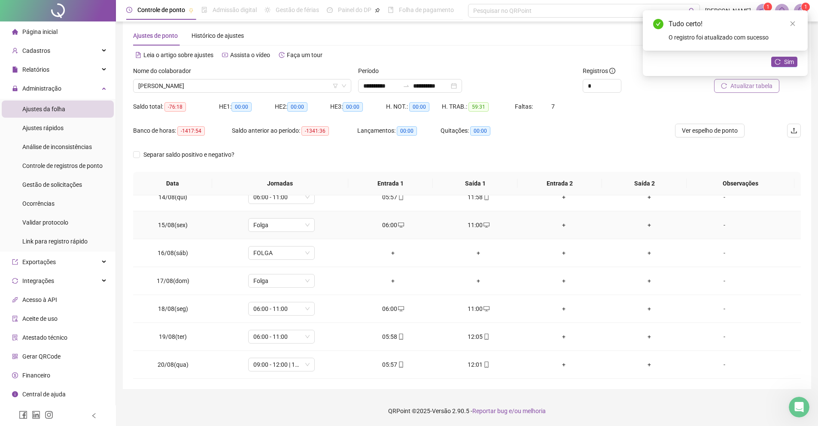
click at [472, 224] on div "11:00" at bounding box center [479, 224] width 72 height 9
type input "**********"
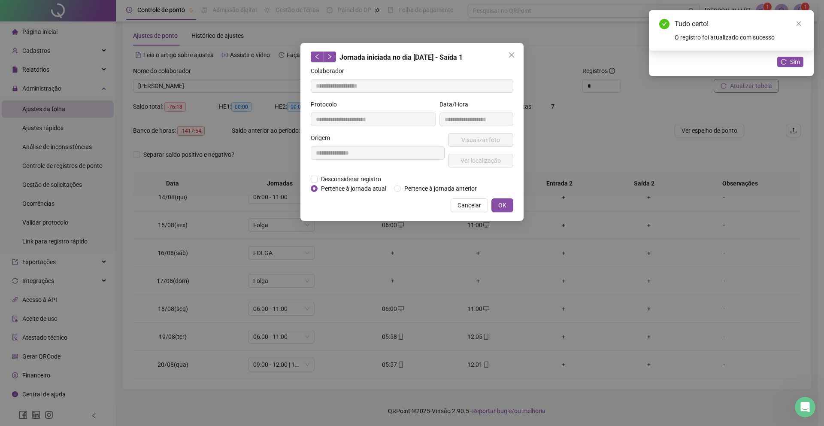
click at [385, 173] on div "**********" at bounding box center [377, 153] width 137 height 41
click at [378, 180] on span "Desconsiderar registro" at bounding box center [351, 178] width 67 height 9
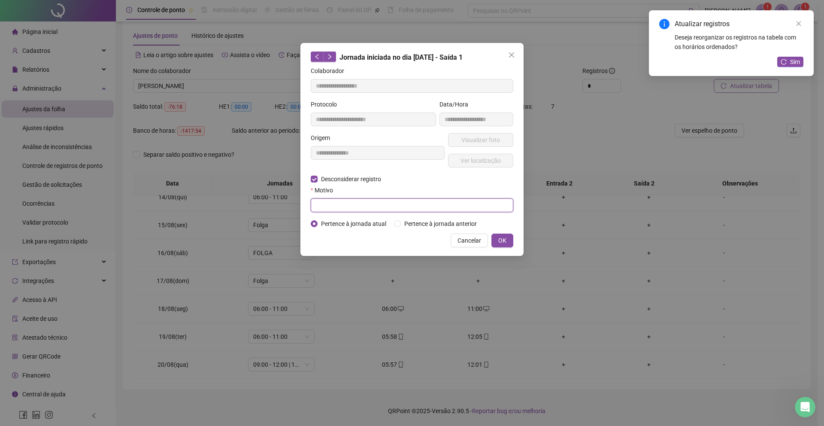
click at [364, 204] on input "text" at bounding box center [412, 205] width 203 height 14
type input "****"
click at [502, 245] on span "OK" at bounding box center [502, 240] width 8 height 9
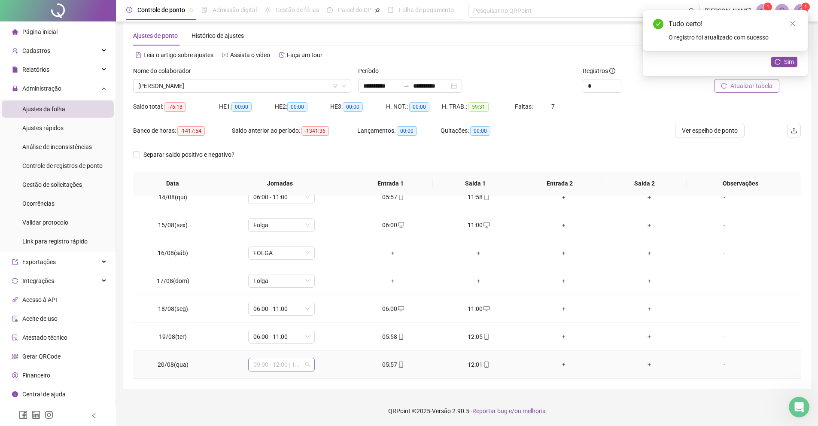
click at [301, 363] on span "09:00 - 12:00 | 13:00 - 18:00" at bounding box center [281, 364] width 56 height 13
click at [293, 265] on div "06:00 - 11:00" at bounding box center [295, 264] width 73 height 9
click at [331, 339] on div "Confirmar alteração da jornada? Não Sim" at bounding box center [279, 335] width 106 height 33
click at [326, 340] on button "Sim" at bounding box center [318, 342] width 17 height 10
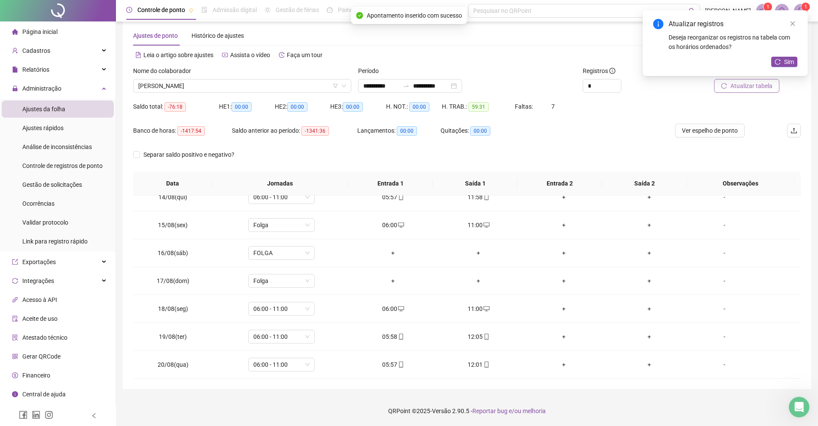
click at [732, 91] on button "Atualizar tabela" at bounding box center [746, 86] width 65 height 14
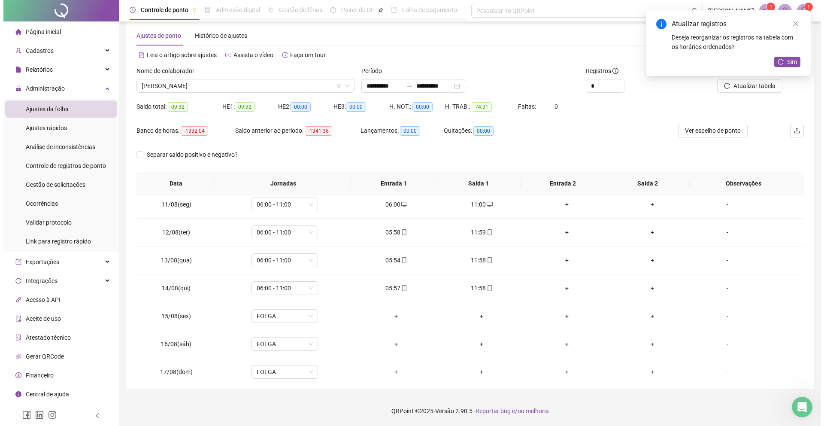
scroll to position [0, 0]
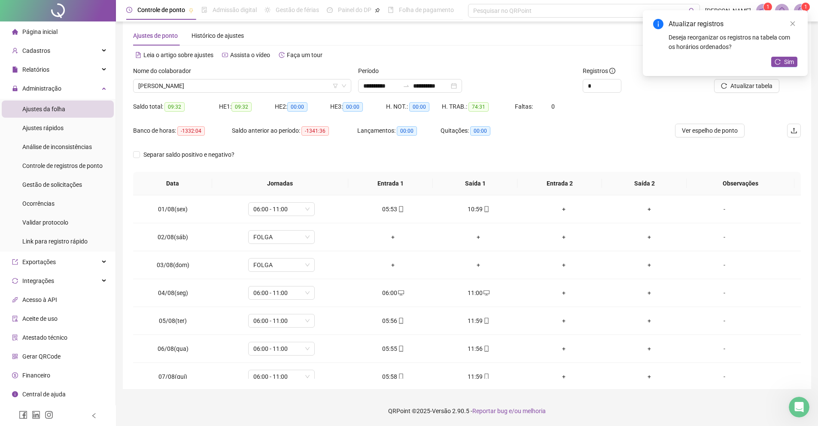
click at [718, 96] on div "Atualizar tabela" at bounding box center [748, 82] width 112 height 33
click at [719, 91] on button "Atualizar tabela" at bounding box center [746, 86] width 65 height 14
